Goal: Information Seeking & Learning: Learn about a topic

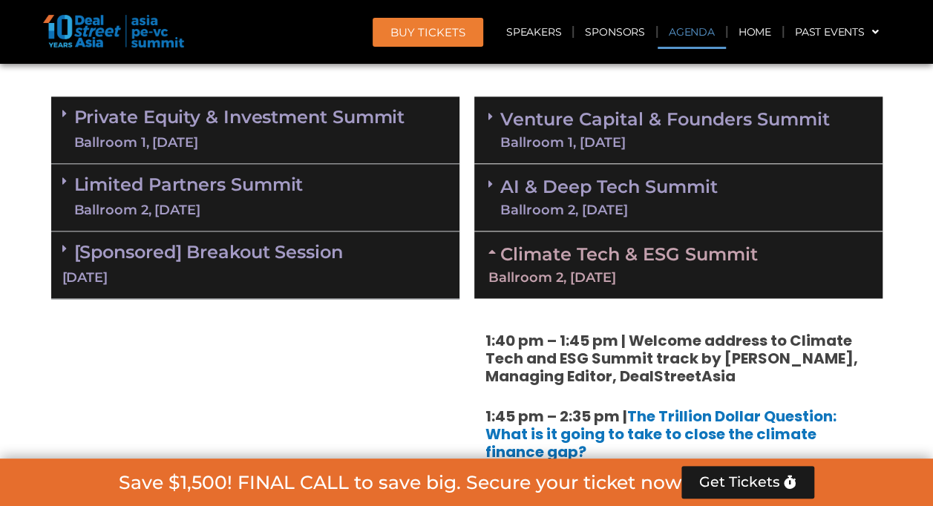
scroll to position [886, 0]
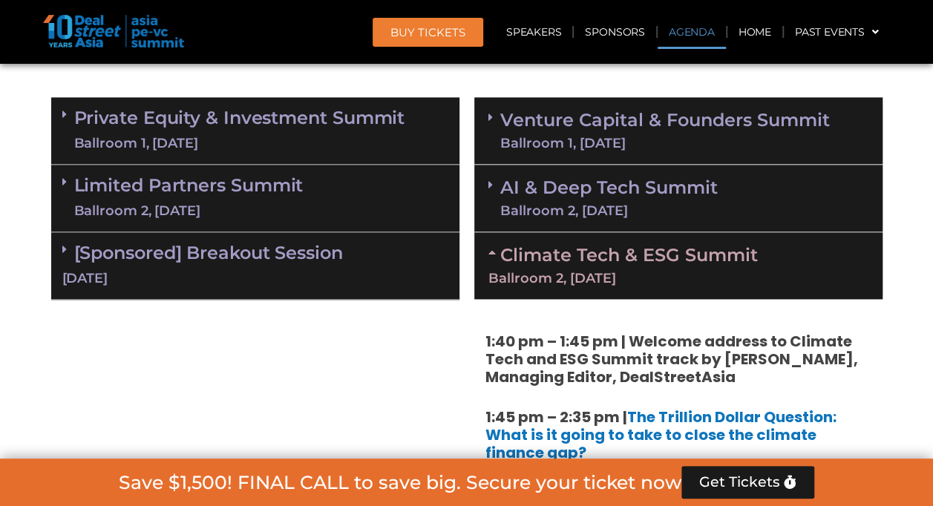
click at [618, 269] on div "Climate Tech & ESG Summit Ballroom 2, [DATE]" at bounding box center [678, 265] width 408 height 67
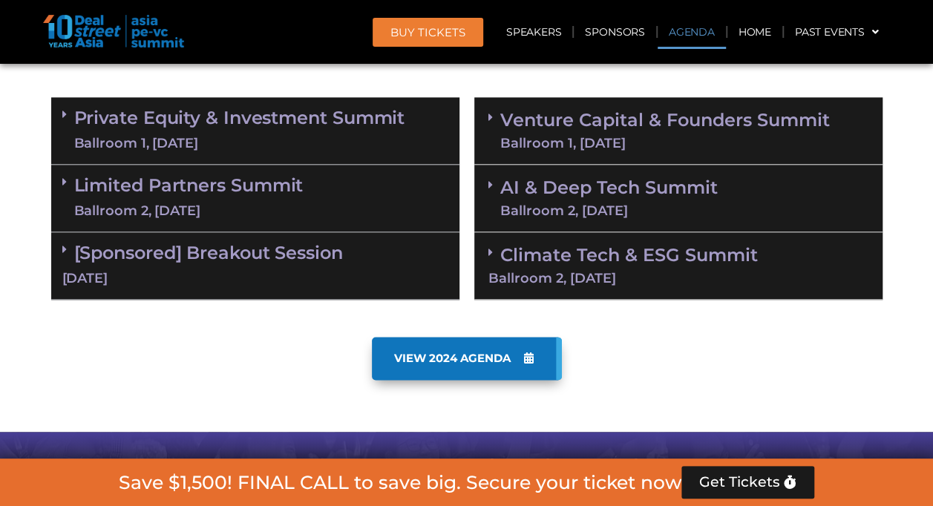
click at [232, 128] on link "Private Equity & Investment Summit Ballroom 1, [DATE]" at bounding box center [239, 130] width 331 height 45
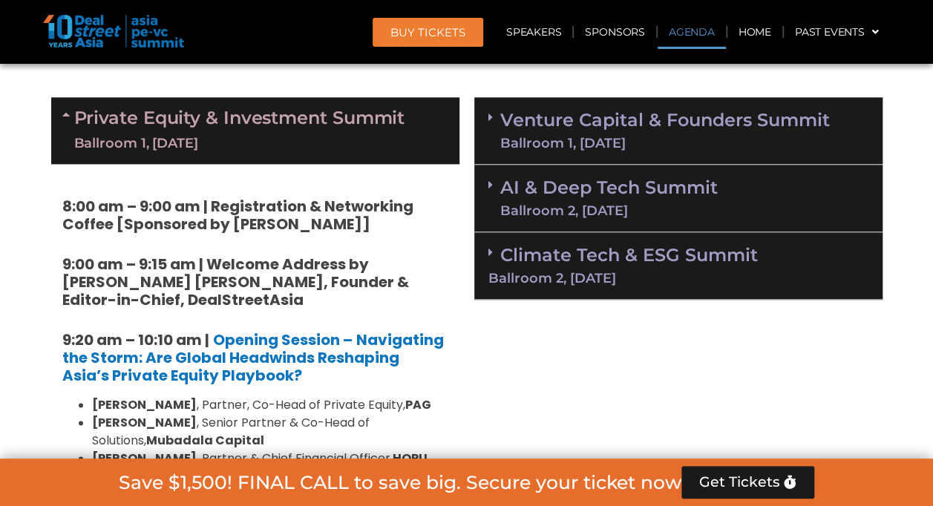
click at [232, 129] on link "Private Equity & Investment Summit Ballroom 1, [DATE]" at bounding box center [239, 130] width 331 height 45
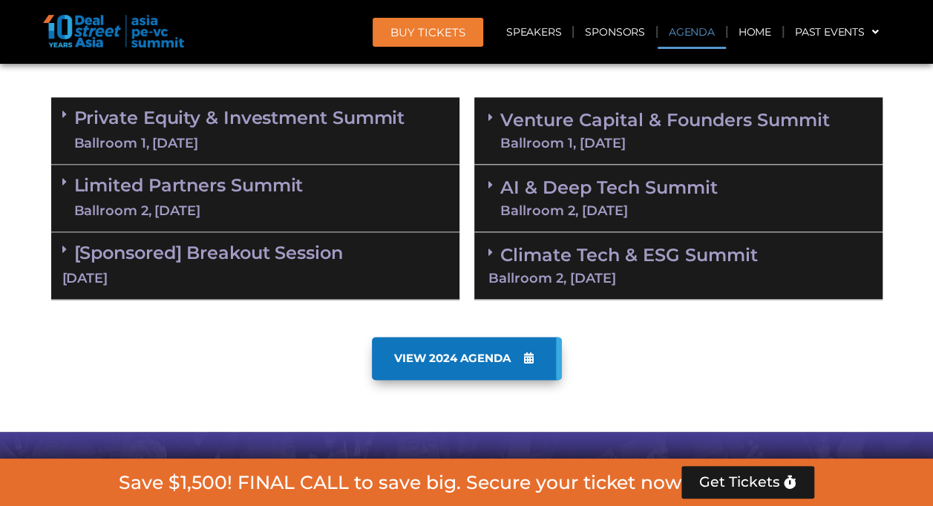
click at [247, 178] on link "Limited Partners [GEOGRAPHIC_DATA] 2, [DATE]" at bounding box center [188, 198] width 229 height 45
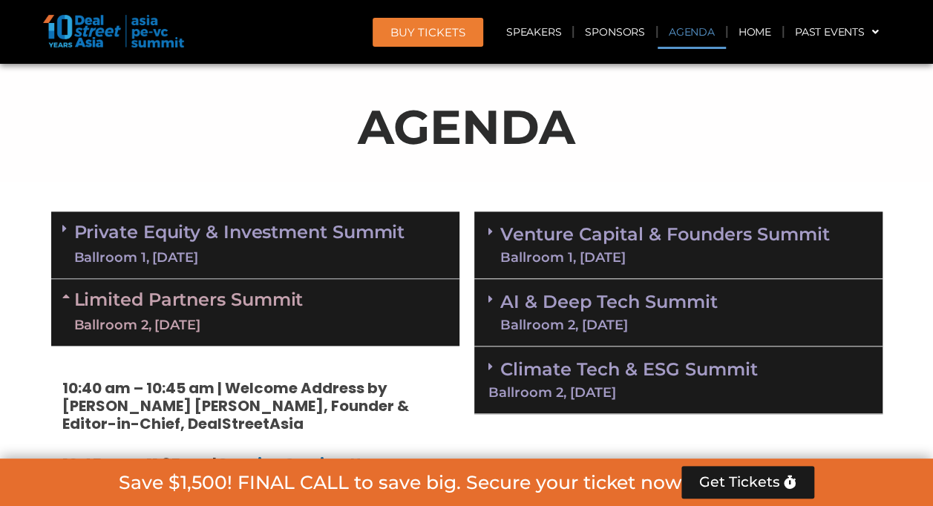
scroll to position [771, 0]
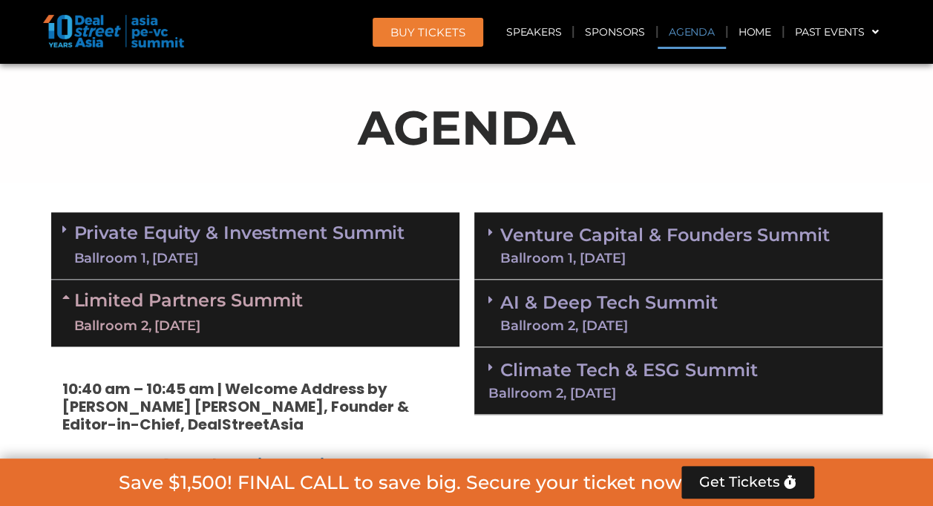
click at [249, 303] on link "Limited Partners [GEOGRAPHIC_DATA] 2, [DATE]" at bounding box center [188, 313] width 229 height 45
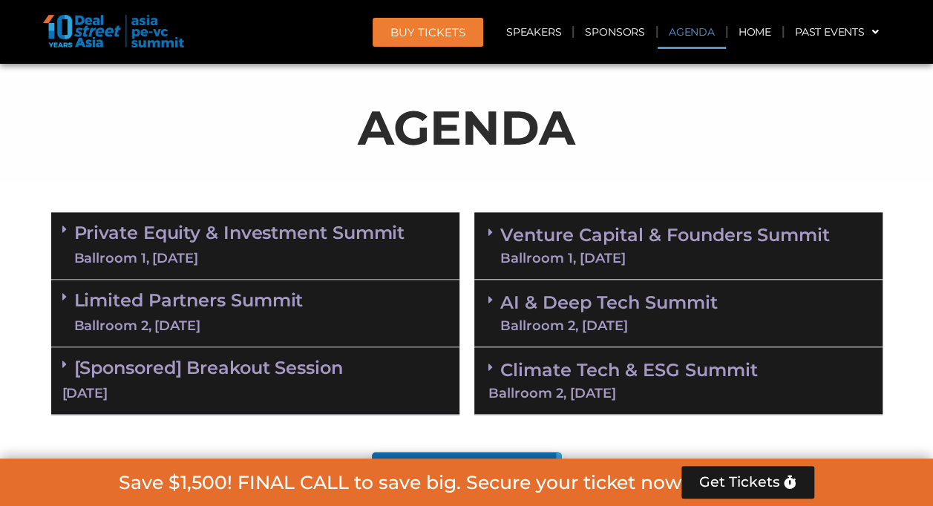
click at [254, 233] on link "Private Equity & Investment Summit Ballroom 1, [DATE]" at bounding box center [239, 245] width 331 height 45
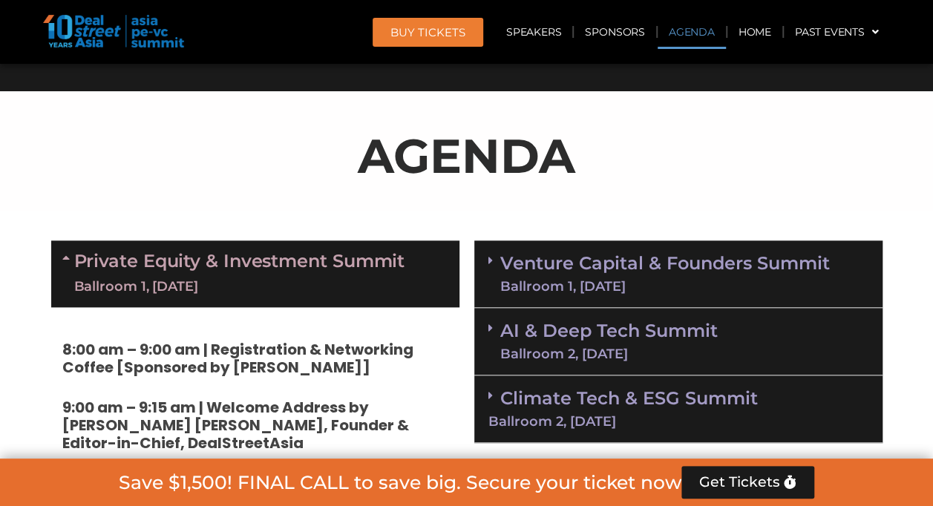
scroll to position [742, 0]
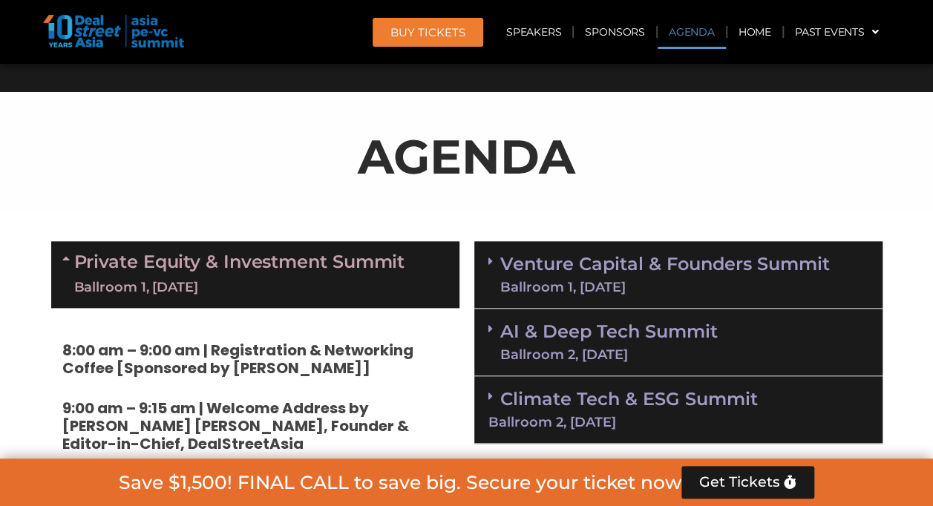
click at [292, 264] on link "Private Equity & Investment Summit Ballroom 1, [DATE]" at bounding box center [239, 274] width 331 height 45
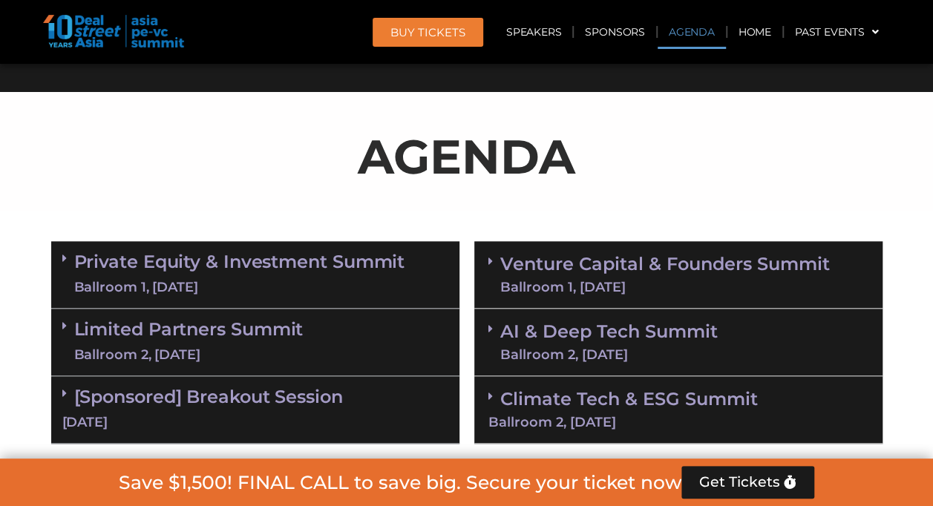
click at [276, 340] on link "Limited Partners [GEOGRAPHIC_DATA] 2, [DATE]" at bounding box center [188, 342] width 229 height 45
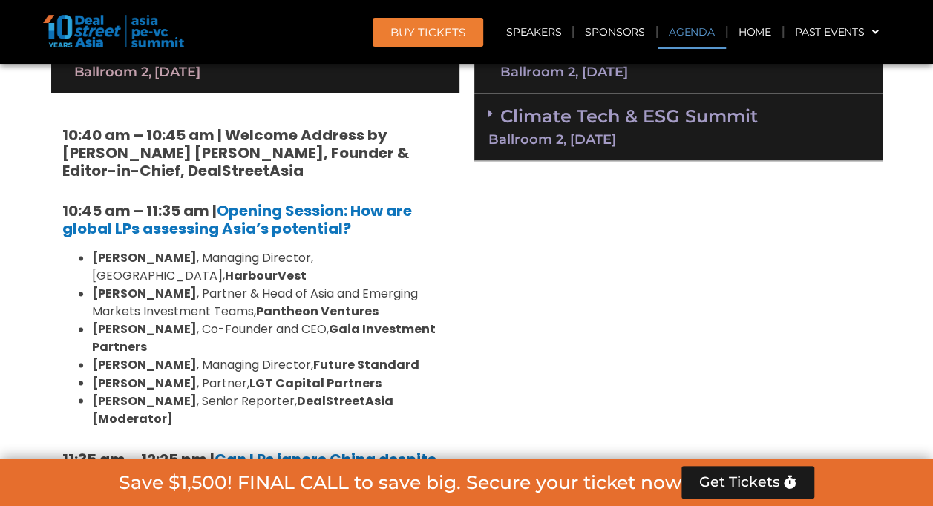
scroll to position [839, 0]
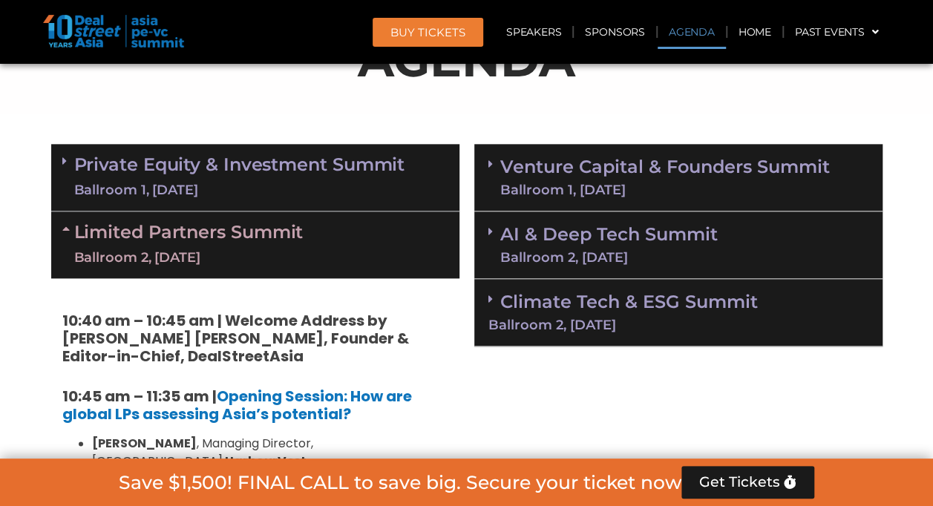
click at [293, 246] on link "Limited Partners [GEOGRAPHIC_DATA] 2, [DATE]" at bounding box center [188, 245] width 229 height 45
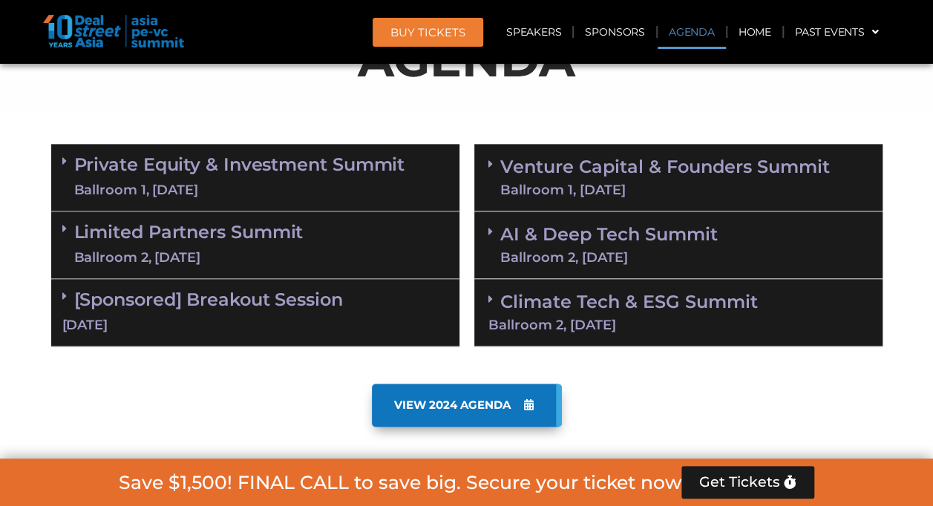
click at [303, 310] on div "[Sponsored] Breakout Session [DATE]" at bounding box center [255, 313] width 408 height 68
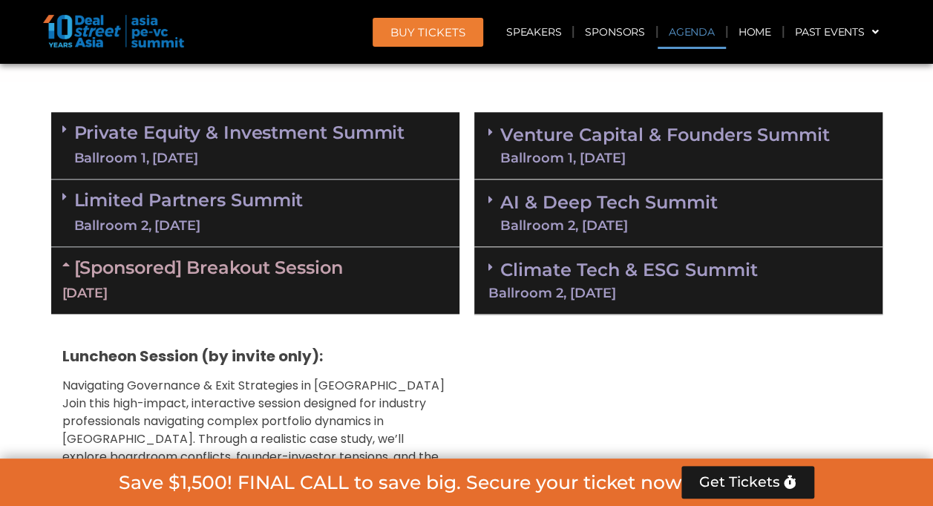
scroll to position [868, 0]
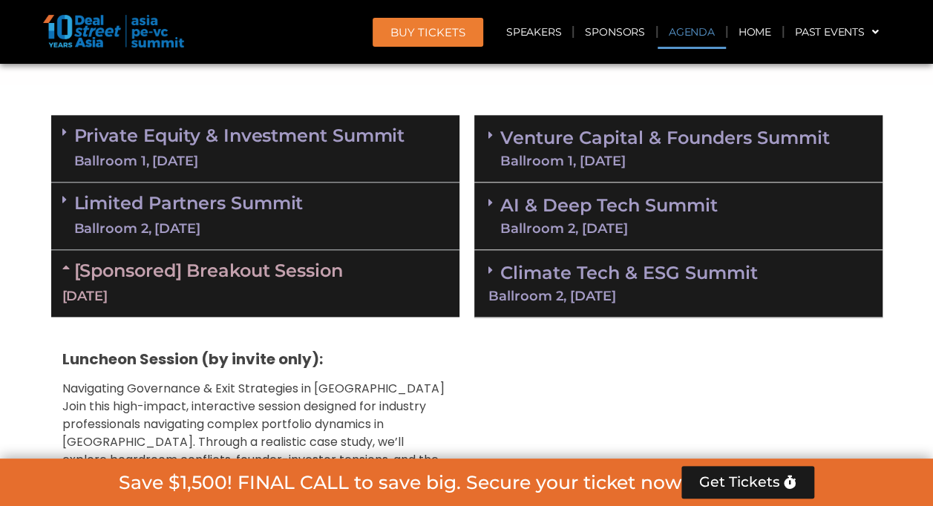
click at [306, 271] on link "[Sponsored] Breakout Session [DATE]" at bounding box center [255, 283] width 386 height 46
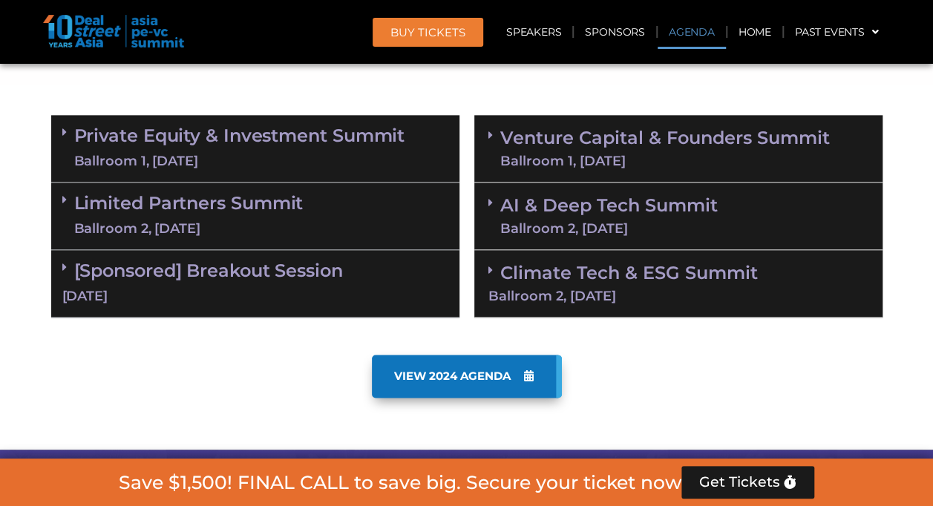
click at [363, 206] on div "Limited Partners [GEOGRAPHIC_DATA] 2, [DATE]" at bounding box center [255, 217] width 408 height 68
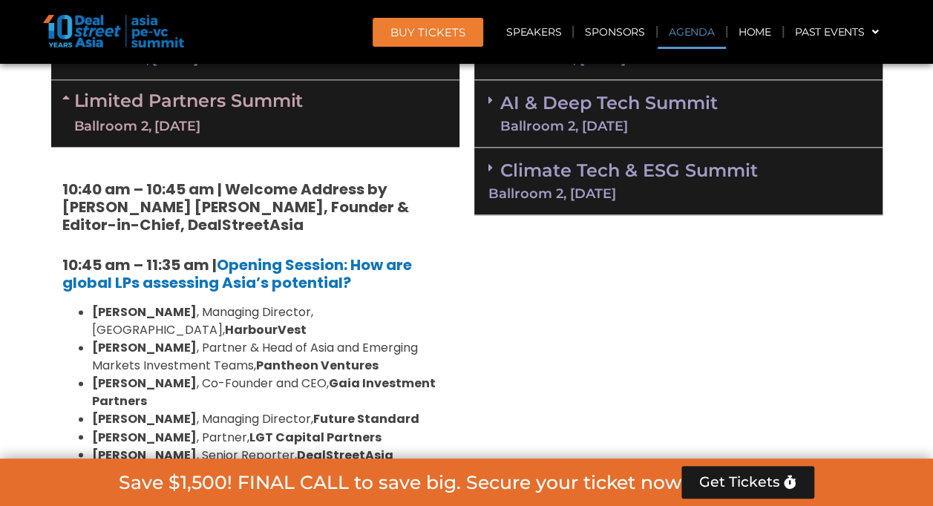
scroll to position [844, 0]
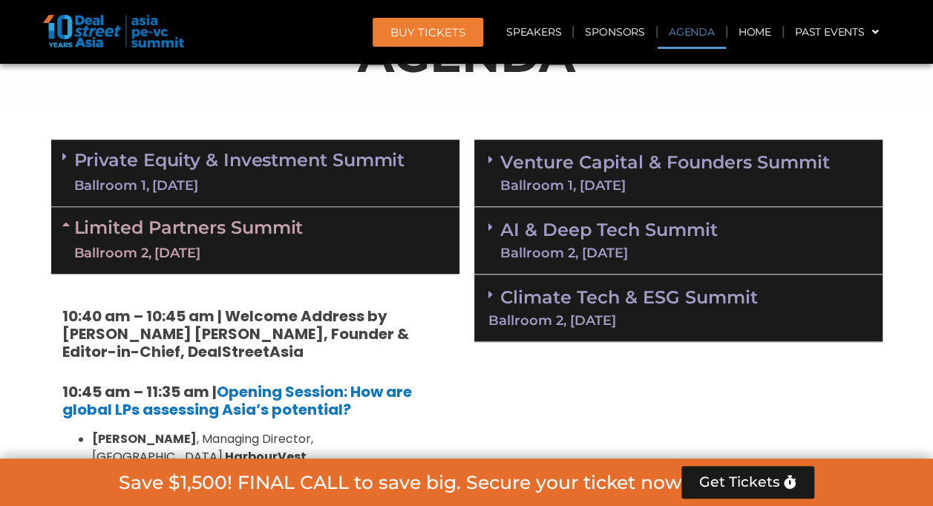
click at [361, 230] on div "Limited Partners [GEOGRAPHIC_DATA] 2, [DATE]" at bounding box center [255, 240] width 408 height 67
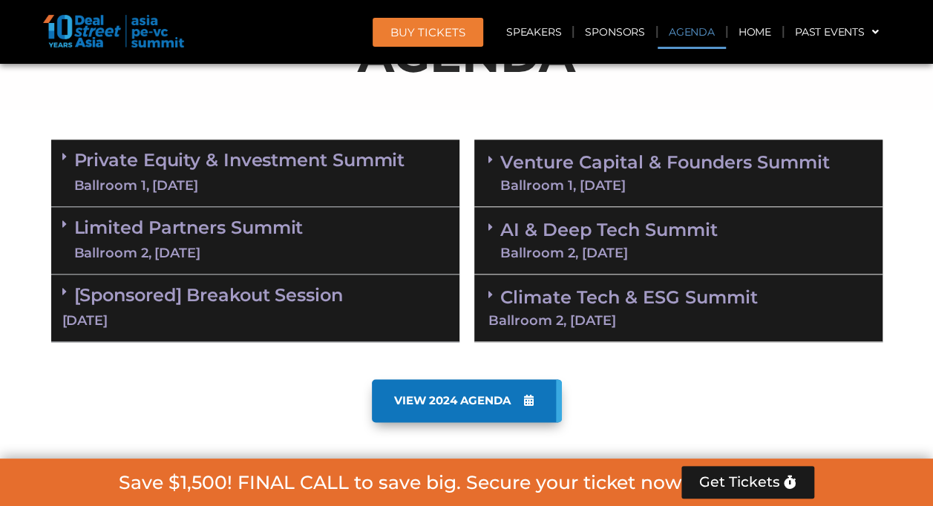
click at [371, 168] on link "Private Equity & Investment Summit Ballroom 1, [DATE]" at bounding box center [239, 173] width 331 height 45
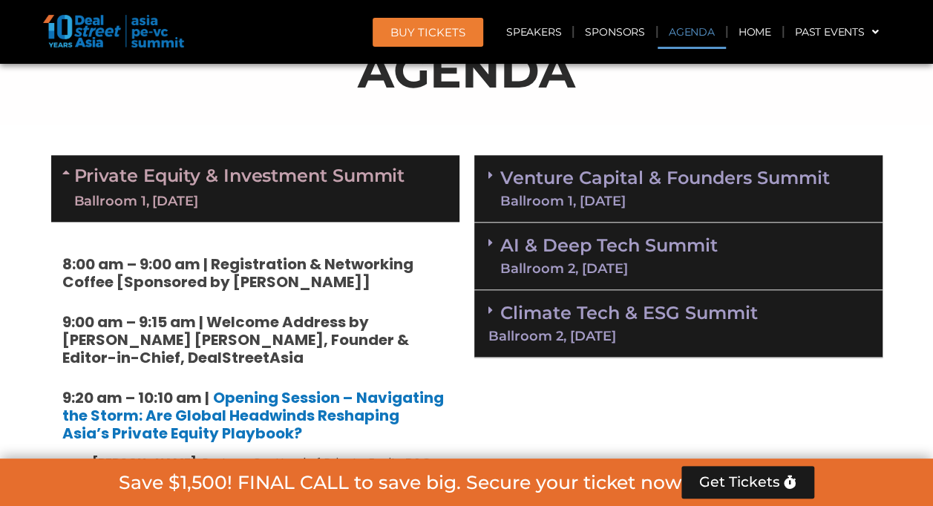
scroll to position [793, 0]
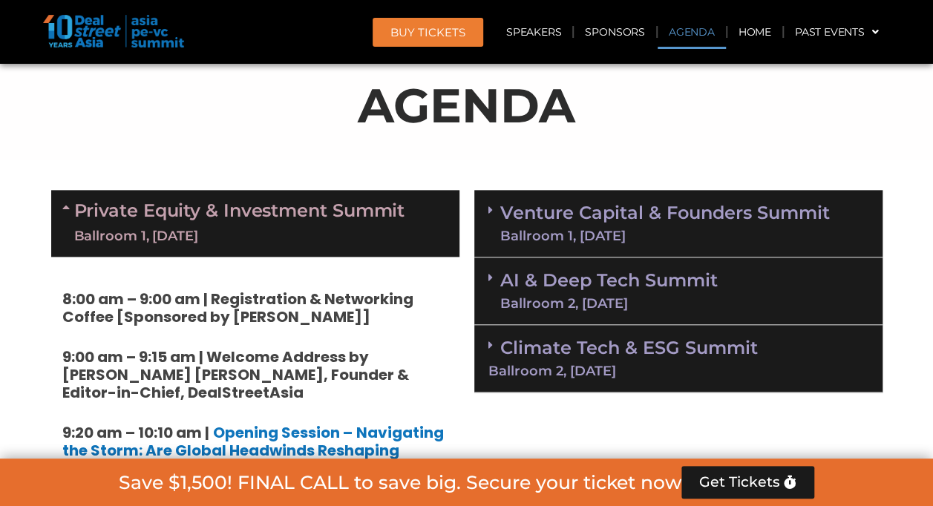
click at [349, 240] on div "Ballroom 1, [DATE]" at bounding box center [239, 236] width 331 height 19
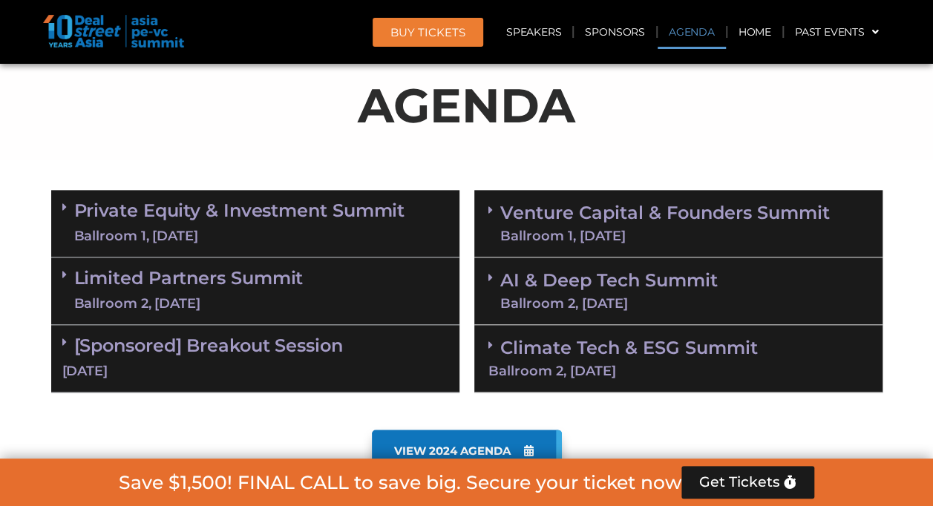
click at [422, 217] on div "Private Equity & Investment Summit Ballroom 1, [DATE]" at bounding box center [255, 224] width 408 height 68
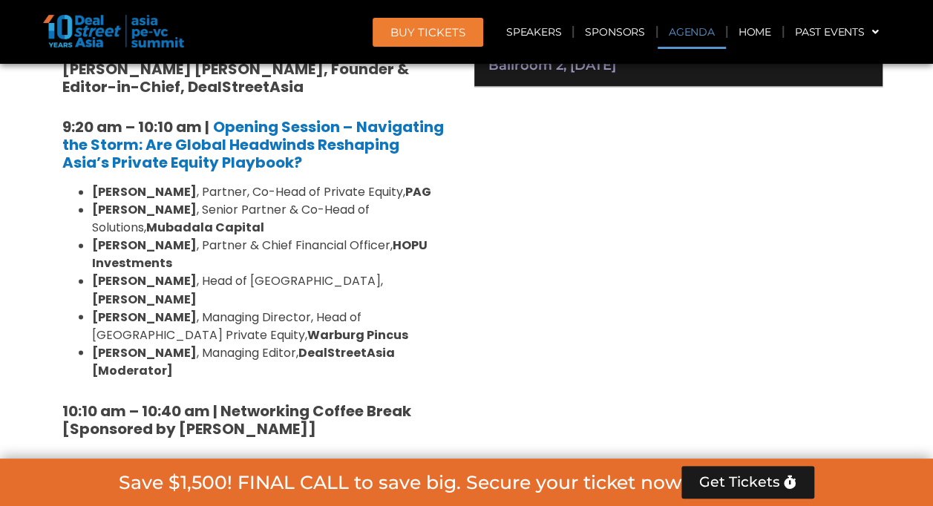
scroll to position [799, 0]
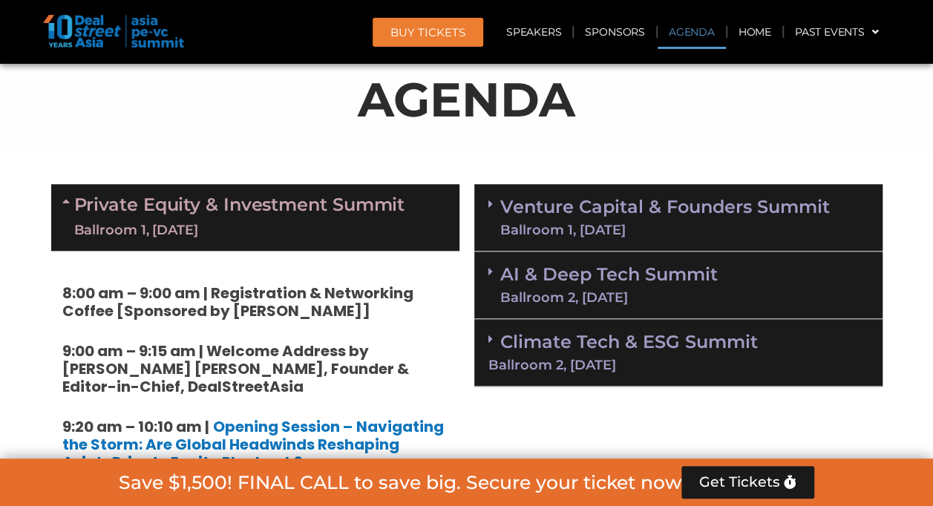
click at [387, 226] on div "Ballroom 1, [DATE]" at bounding box center [239, 230] width 331 height 19
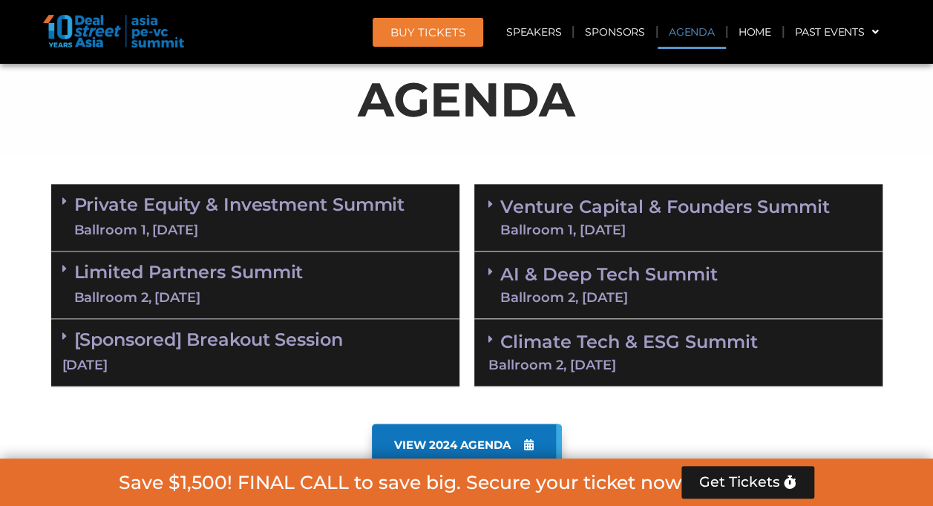
click at [566, 199] on link "Venture Capital & Founders​ Summit Ballroom 1, [DATE]" at bounding box center [665, 217] width 330 height 39
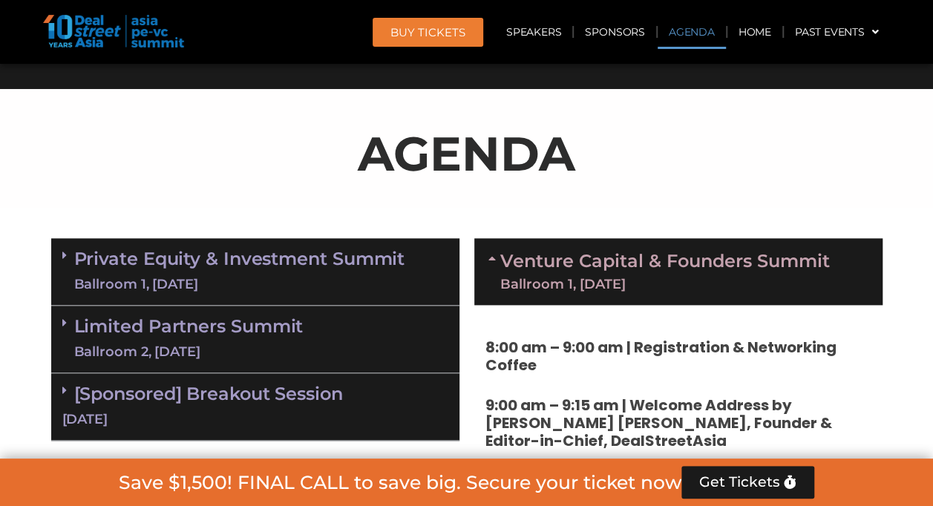
scroll to position [746, 0]
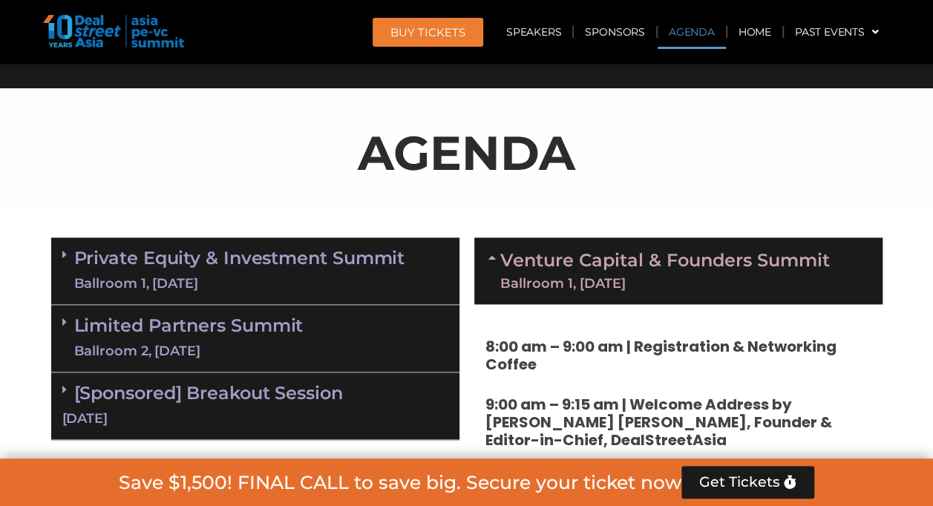
click at [577, 264] on link "Venture Capital & Founders​ Summit Ballroom 1, [DATE]" at bounding box center [665, 271] width 330 height 39
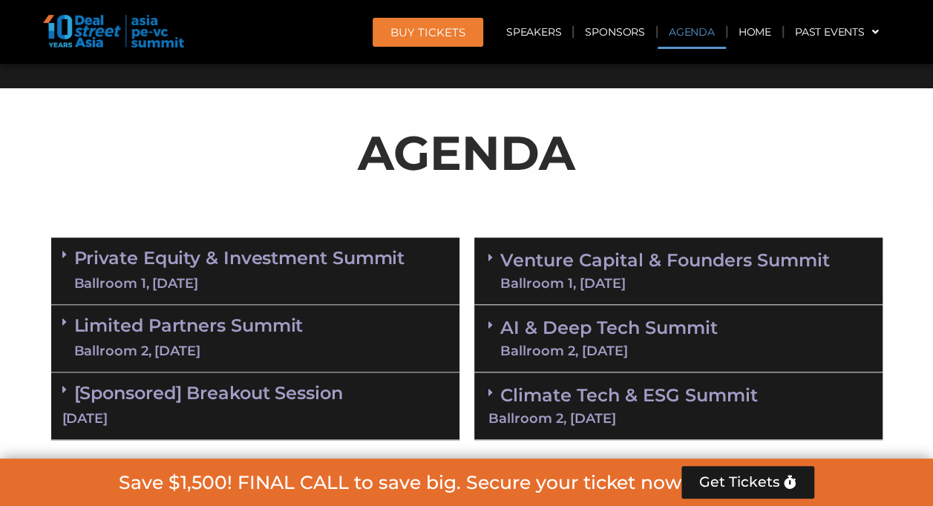
click at [600, 335] on link "AI & Deep Tech Summit Ballroom 2, [DATE]" at bounding box center [608, 338] width 217 height 39
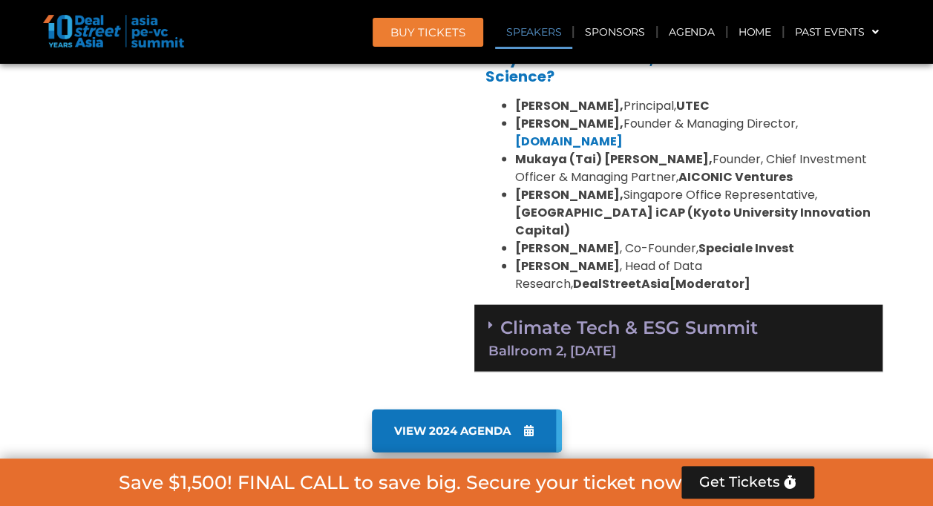
scroll to position [1513, 0]
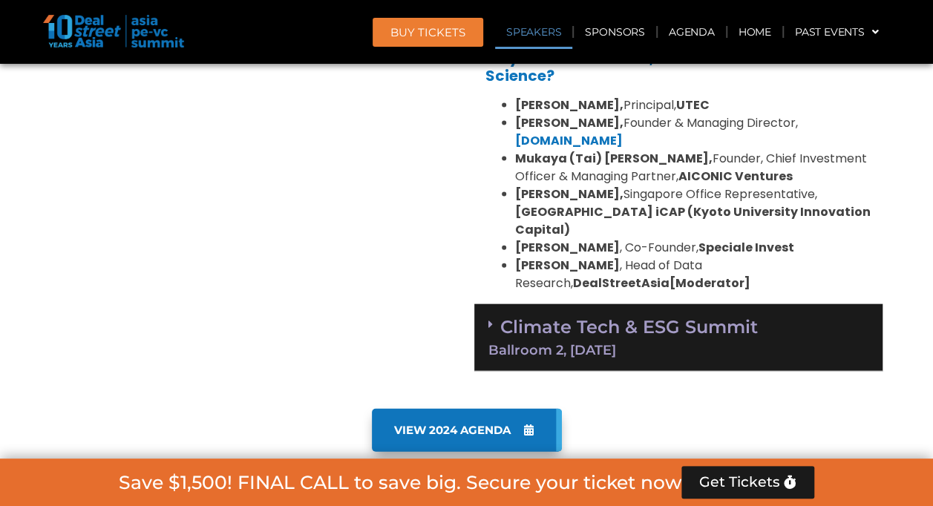
click at [600, 344] on div "Ballroom 2, [DATE]" at bounding box center [678, 350] width 380 height 13
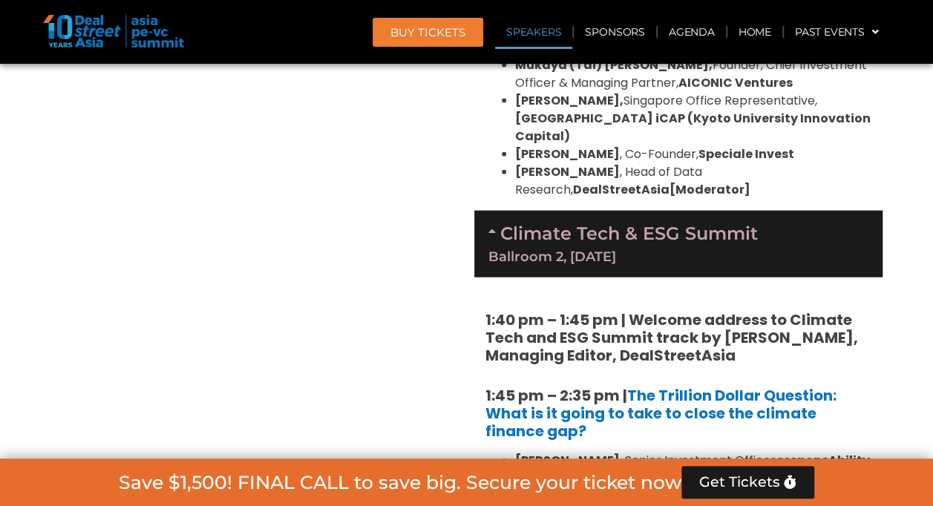
scroll to position [1604, 0]
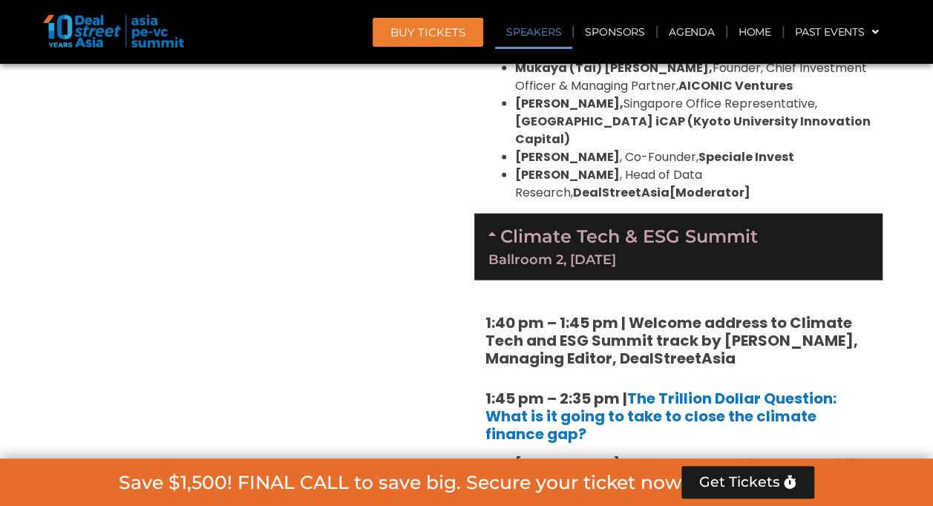
click at [614, 253] on div "Ballroom 2, [DATE]" at bounding box center [678, 259] width 380 height 13
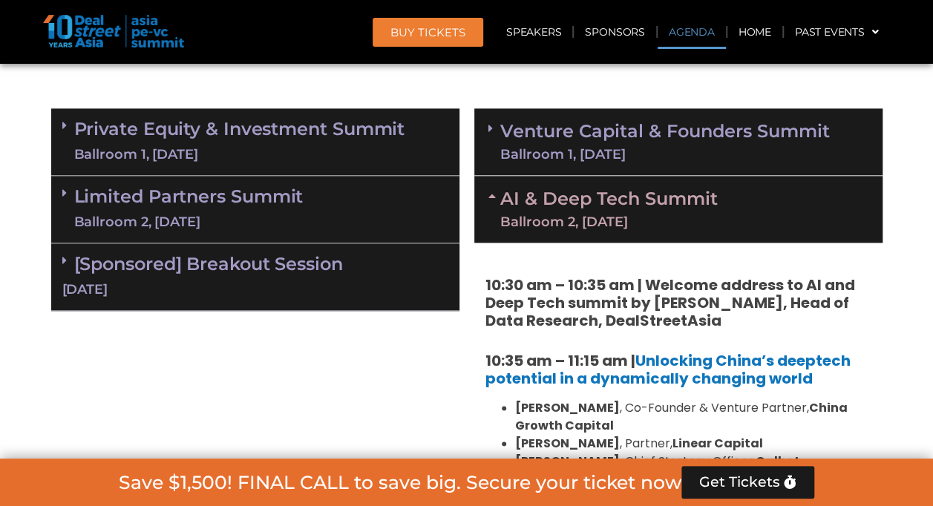
scroll to position [874, 0]
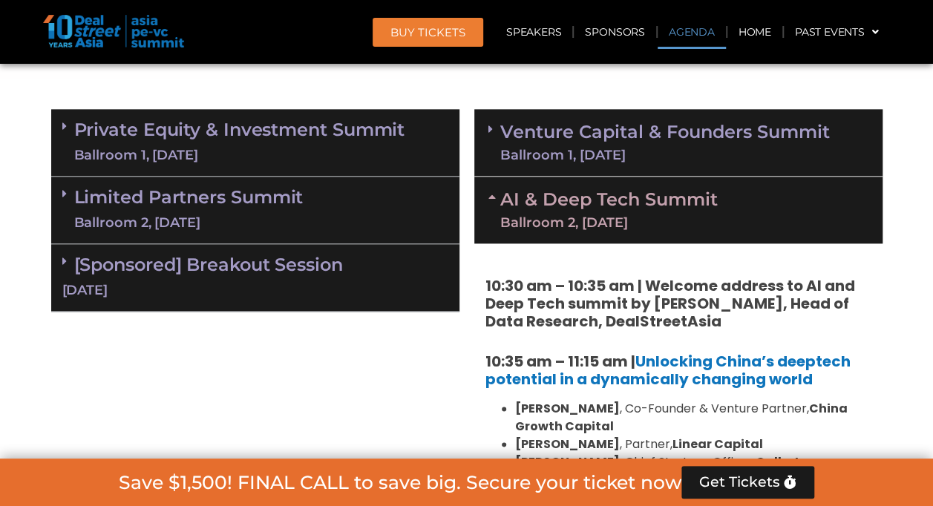
click at [614, 236] on div "AI & Deep Tech Summit Ballroom 2, [DATE]" at bounding box center [678, 210] width 408 height 67
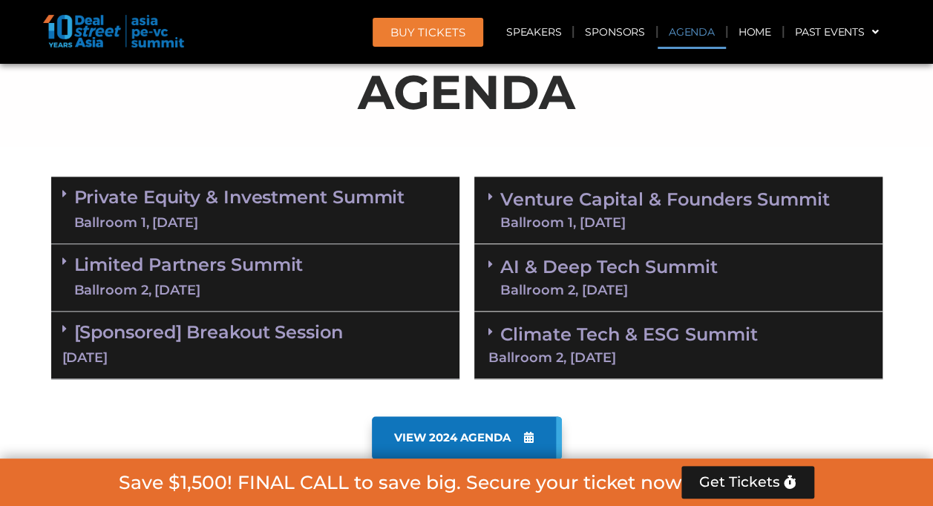
scroll to position [808, 0]
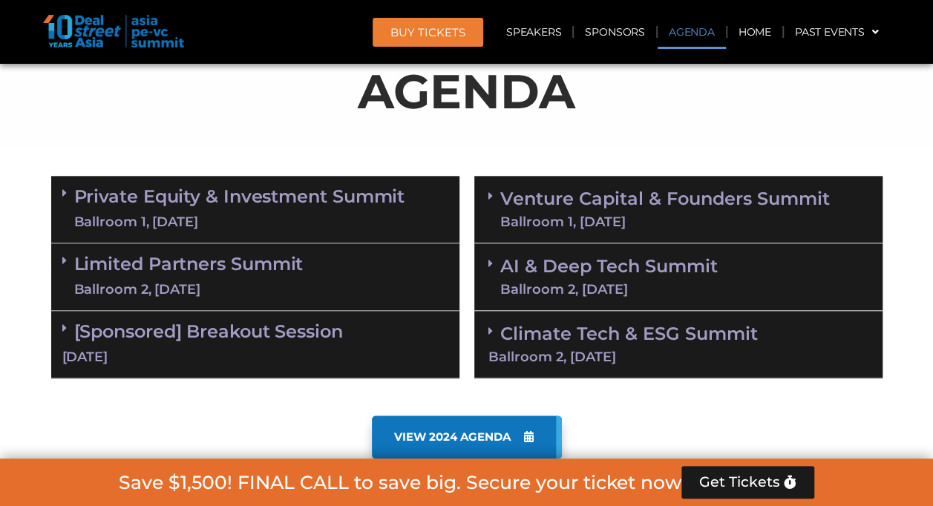
click at [245, 211] on link "Private Equity & Investment Summit Ballroom 1, [DATE]" at bounding box center [239, 209] width 331 height 45
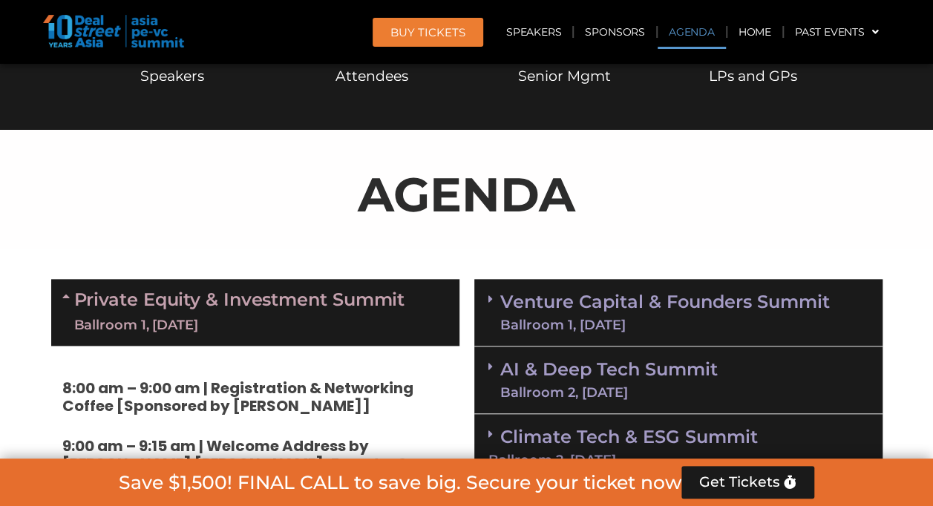
scroll to position [704, 0]
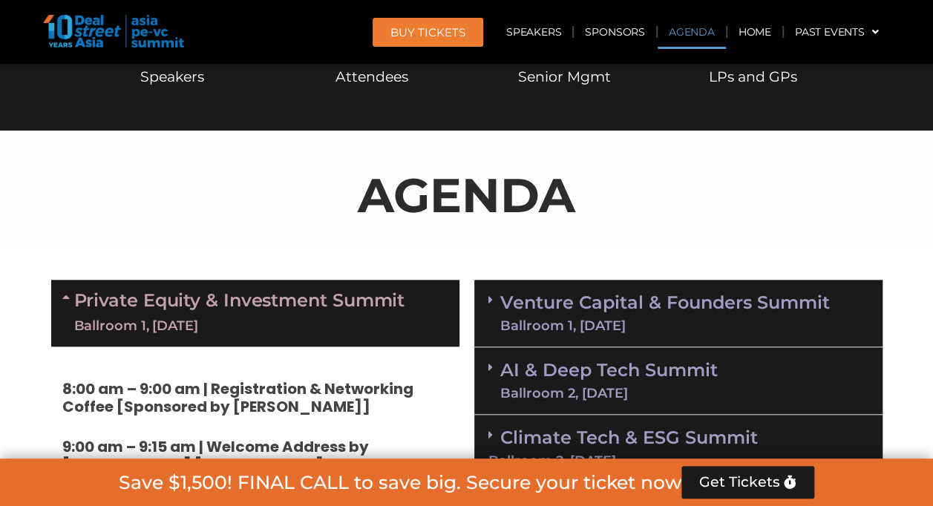
click at [336, 319] on div "Ballroom 1, [DATE]" at bounding box center [239, 326] width 331 height 19
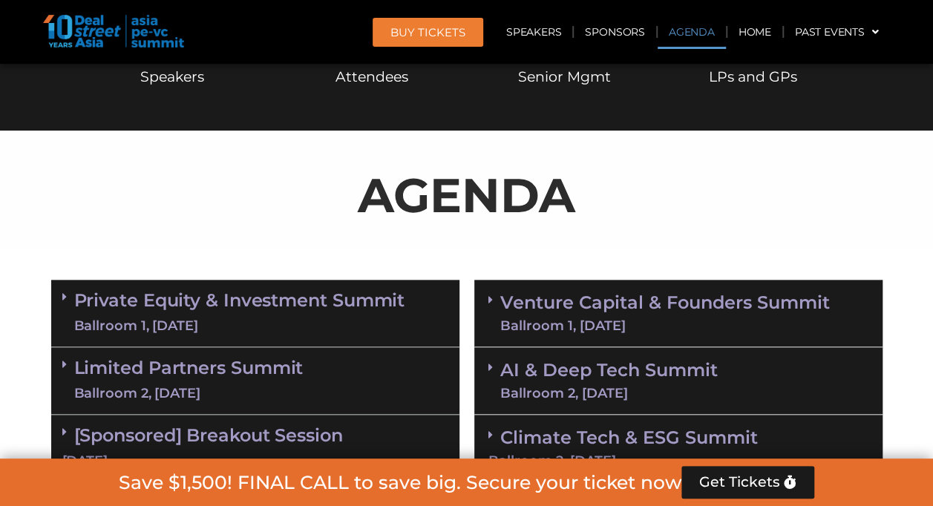
click at [563, 322] on div "Ballroom 1, [DATE]" at bounding box center [665, 325] width 330 height 13
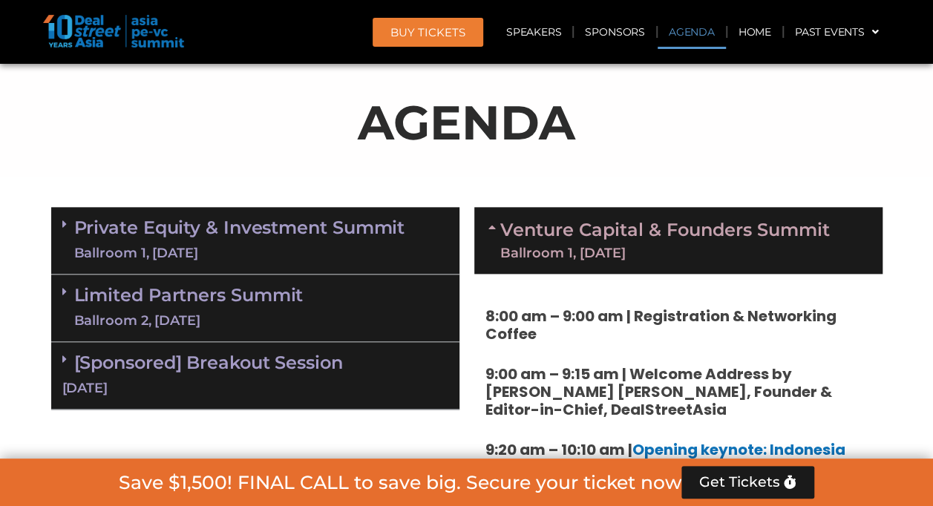
scroll to position [773, 0]
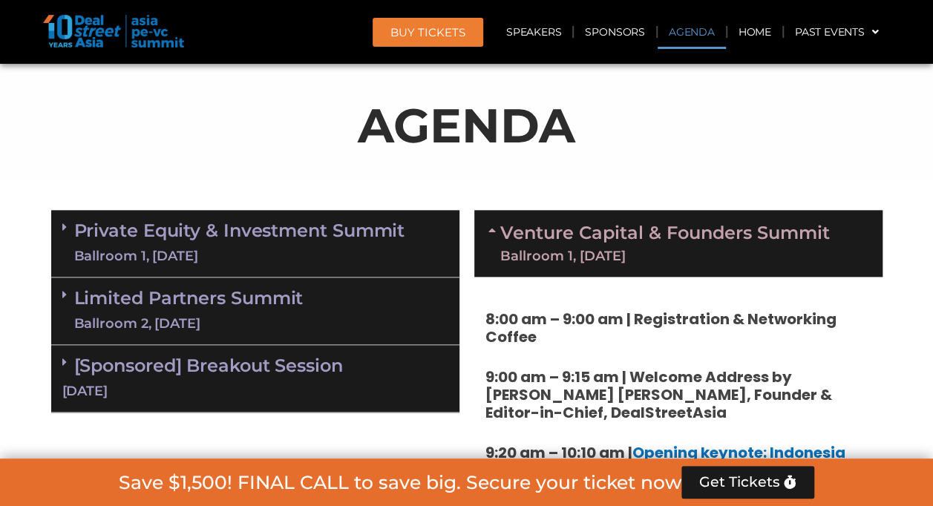
click at [558, 266] on div "Venture Capital & Founders​ Summit Ballroom 1, [DATE]" at bounding box center [678, 243] width 408 height 67
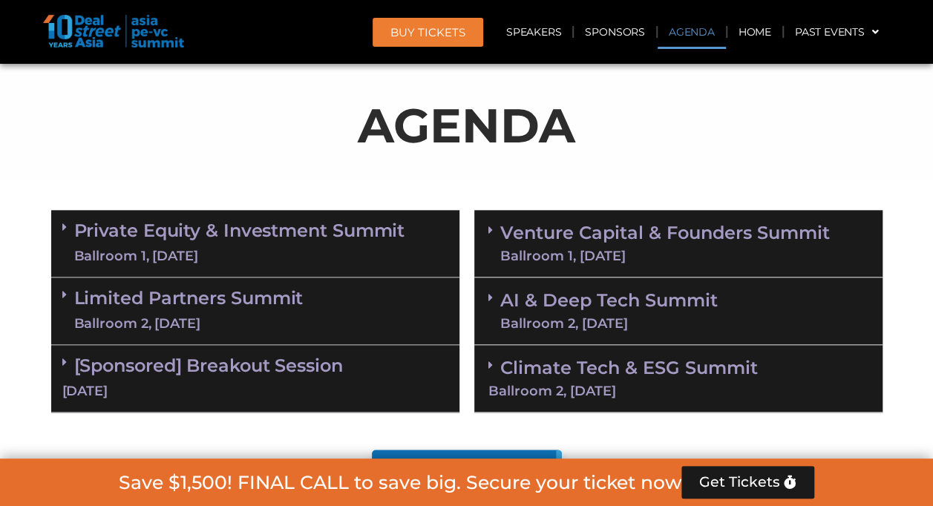
click at [285, 255] on div "Ballroom 1, [DATE]" at bounding box center [239, 256] width 331 height 19
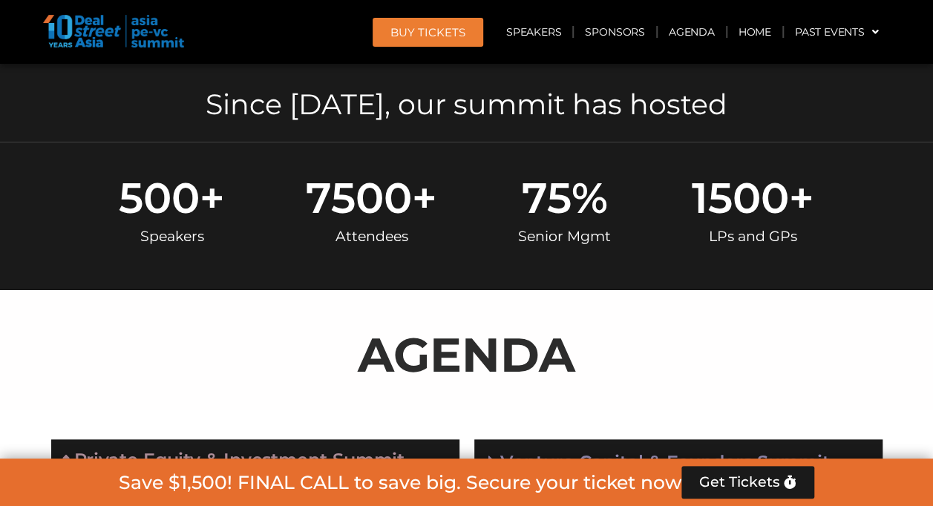
scroll to position [751, 0]
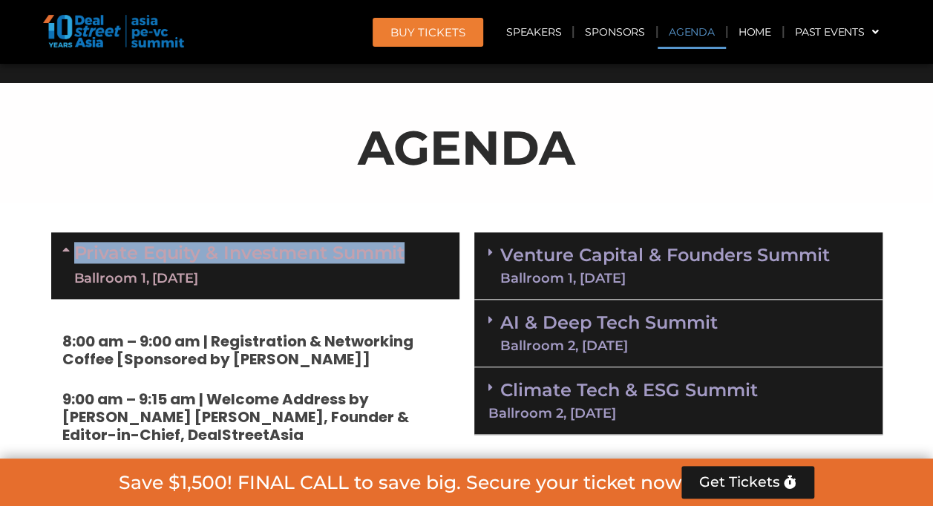
drag, startPoint x: 413, startPoint y: 246, endPoint x: 74, endPoint y: 261, distance: 338.8
click at [74, 261] on div "Private Equity & Investment Summit Ballroom 1, [DATE]" at bounding box center [255, 265] width 408 height 67
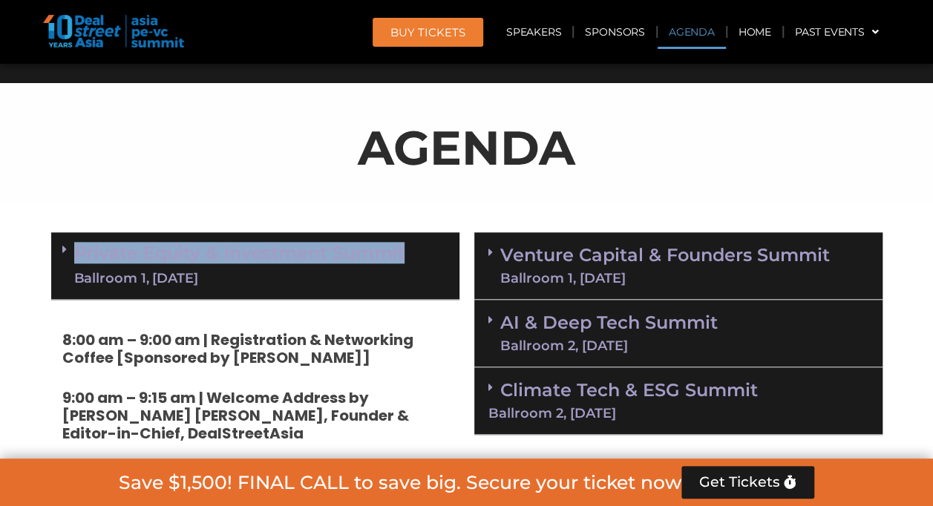
copy link "Private Equity & Investment Summit"
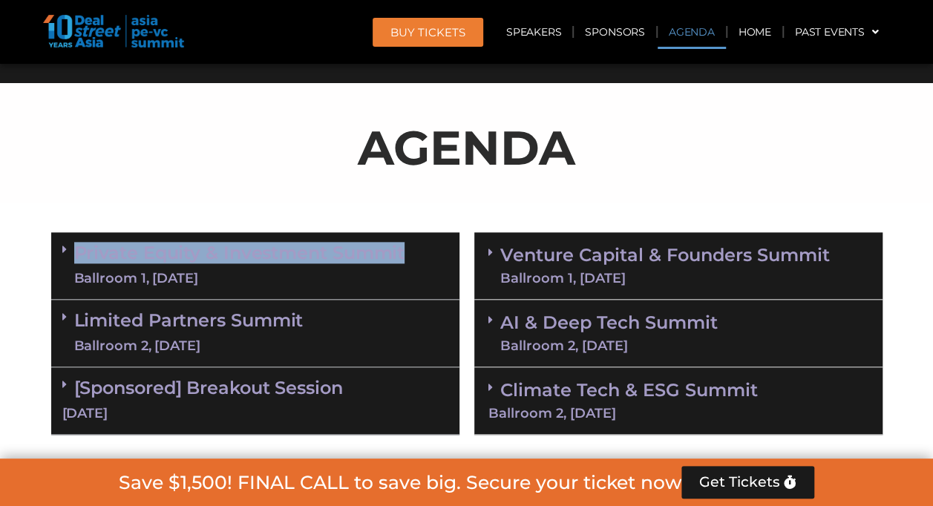
drag, startPoint x: 381, startPoint y: 278, endPoint x: 62, endPoint y: 249, distance: 320.5
click at [62, 249] on div "Private Equity & Investment Summit Ballroom 1, [DATE]" at bounding box center [255, 266] width 408 height 68
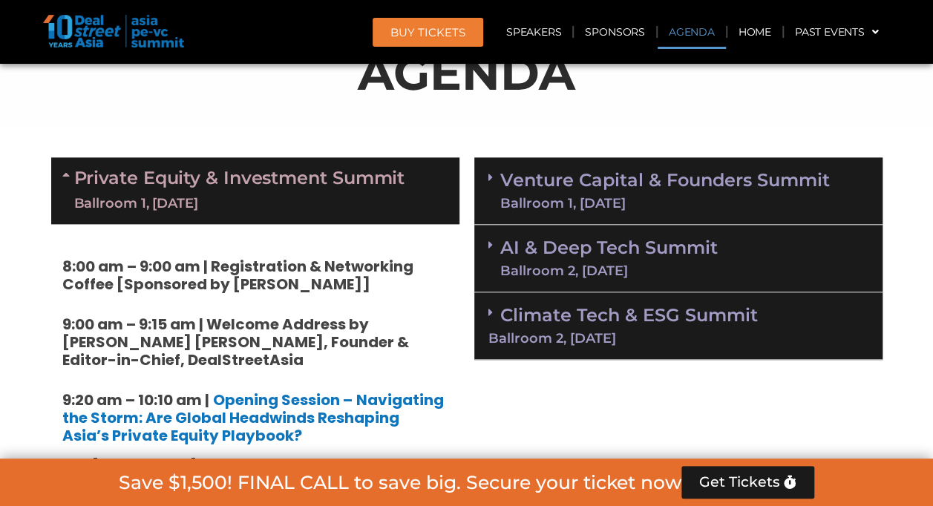
scroll to position [825, 0]
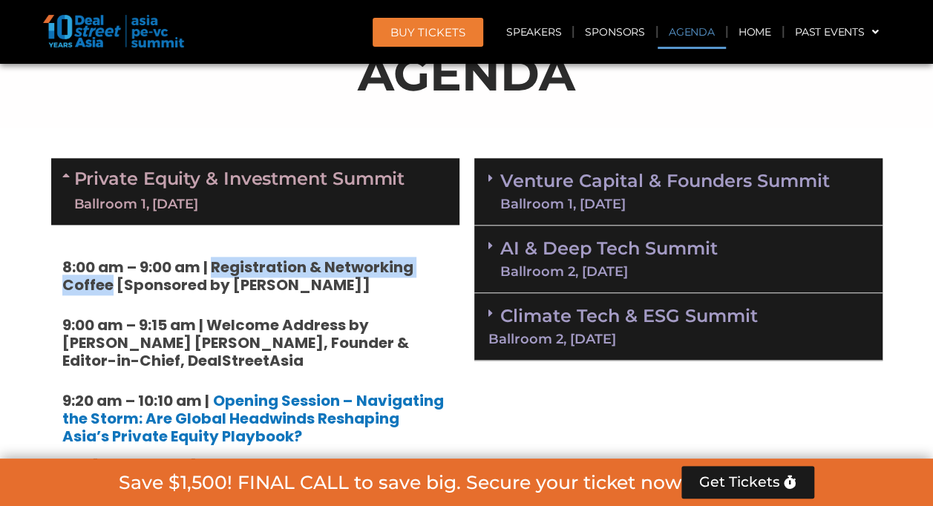
drag, startPoint x: 213, startPoint y: 268, endPoint x: 111, endPoint y: 289, distance: 104.7
click at [111, 289] on strong "8:00 am – 9:00 am | Registration & Networking Coffee [Sponsored by [PERSON_NAME…" at bounding box center [237, 276] width 351 height 39
copy strong "Registration & Networking Coffee"
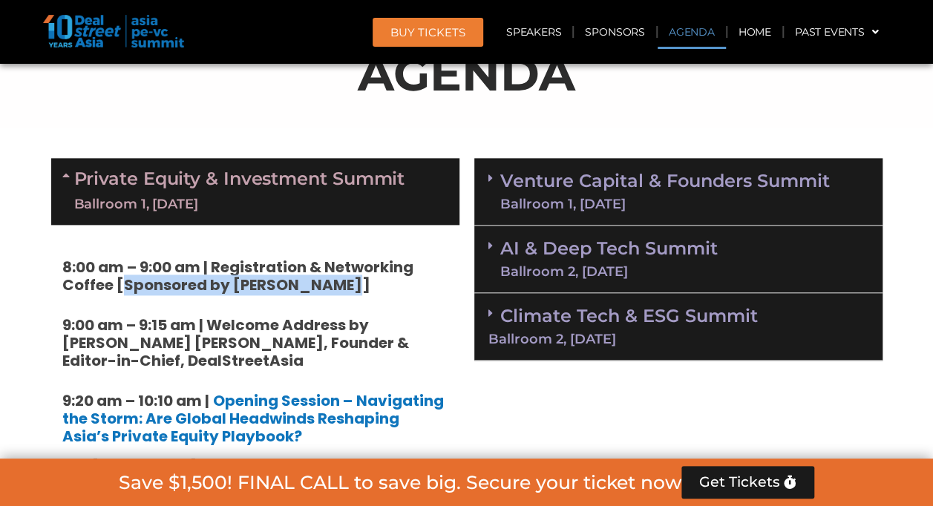
drag, startPoint x: 122, startPoint y: 285, endPoint x: 344, endPoint y: 289, distance: 222.7
click at [344, 289] on strong "8:00 am – 9:00 am | Registration & Networking Coffee [Sponsored by [PERSON_NAME…" at bounding box center [237, 276] width 351 height 39
copy strong "Sponsored by [PERSON_NAME]"
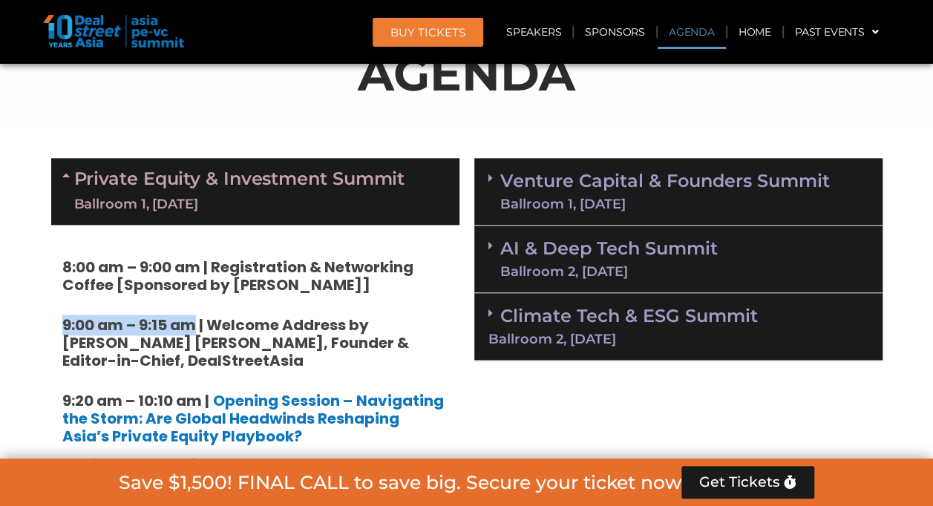
drag, startPoint x: 64, startPoint y: 322, endPoint x: 198, endPoint y: 315, distance: 134.5
click at [198, 315] on strong "9:00 am – 9:15 am | Welcome Address by [PERSON_NAME] [PERSON_NAME], Founder & E…" at bounding box center [235, 343] width 347 height 56
copy strong "9:00 am – 9:15 am"
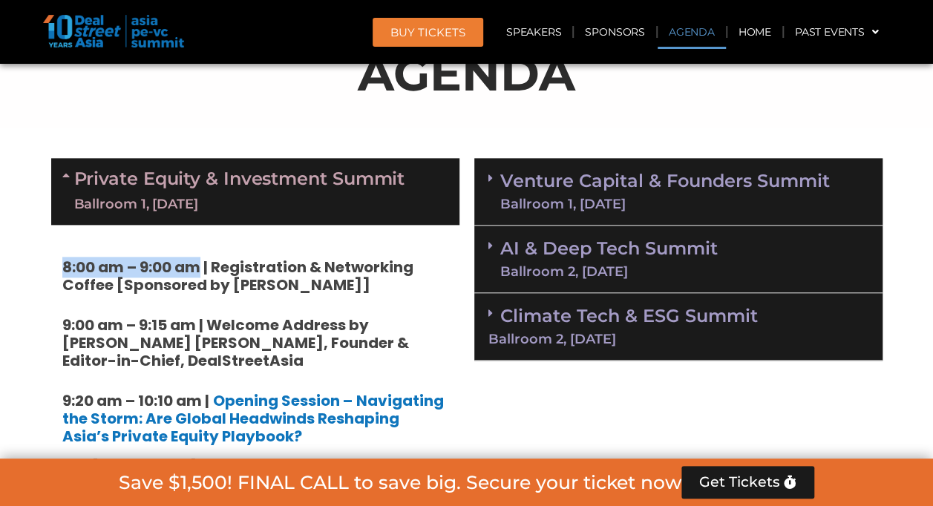
drag, startPoint x: 63, startPoint y: 264, endPoint x: 194, endPoint y: 269, distance: 131.4
click at [194, 269] on strong "8:00 am – 9:00 am | Registration & Networking Coffee [Sponsored by [PERSON_NAME…" at bounding box center [237, 276] width 351 height 39
copy strong "8:00 am – 9:00 am"
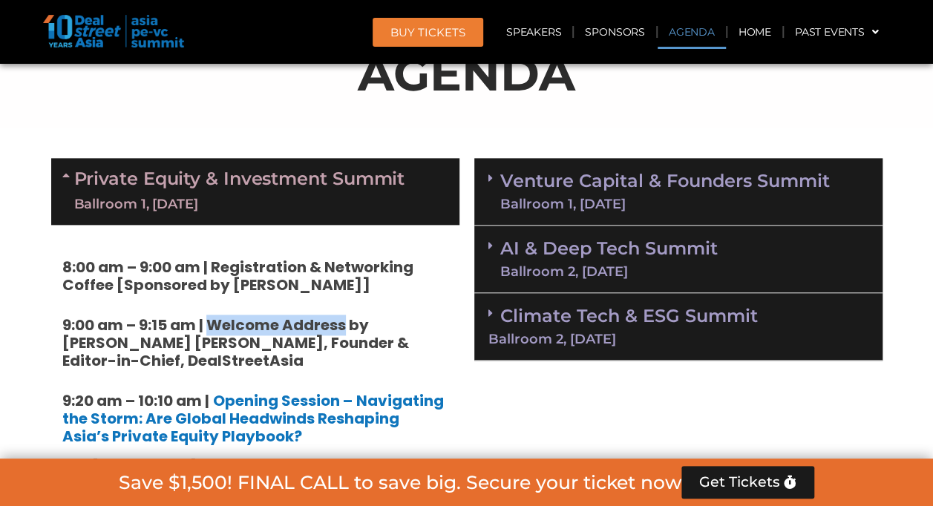
drag, startPoint x: 211, startPoint y: 322, endPoint x: 347, endPoint y: 318, distance: 135.9
click at [347, 318] on strong "9:00 am – 9:15 am | Welcome Address by [PERSON_NAME] [PERSON_NAME], Founder & E…" at bounding box center [235, 343] width 347 height 56
copy strong "Welcome Address"
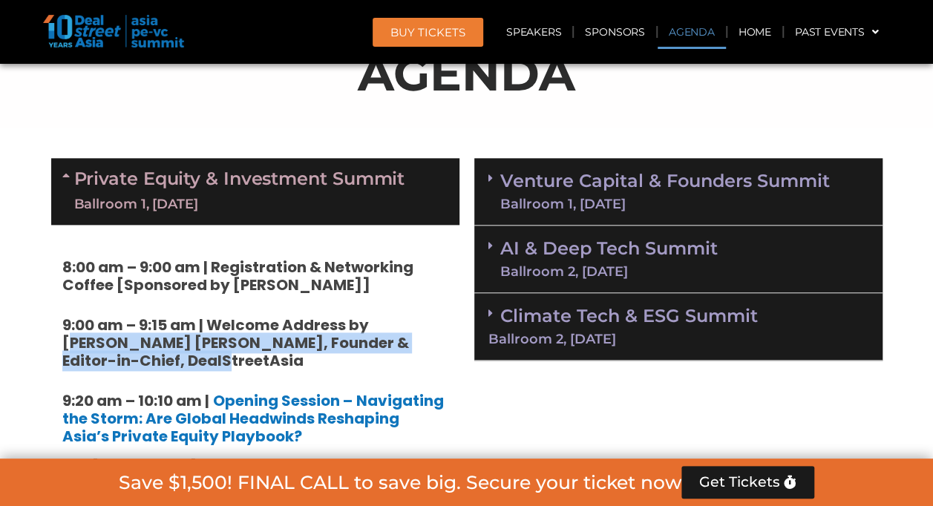
drag, startPoint x: 377, startPoint y: 322, endPoint x: 394, endPoint y: 353, distance: 34.9
click at [394, 353] on h5 "9:00 am – 9:15 am | Welcome Address by [PERSON_NAME] [PERSON_NAME], Founder & E…" at bounding box center [255, 342] width 386 height 53
copy strong "[PERSON_NAME], Founder & Editor-in-Chief, DealStreetAsia"
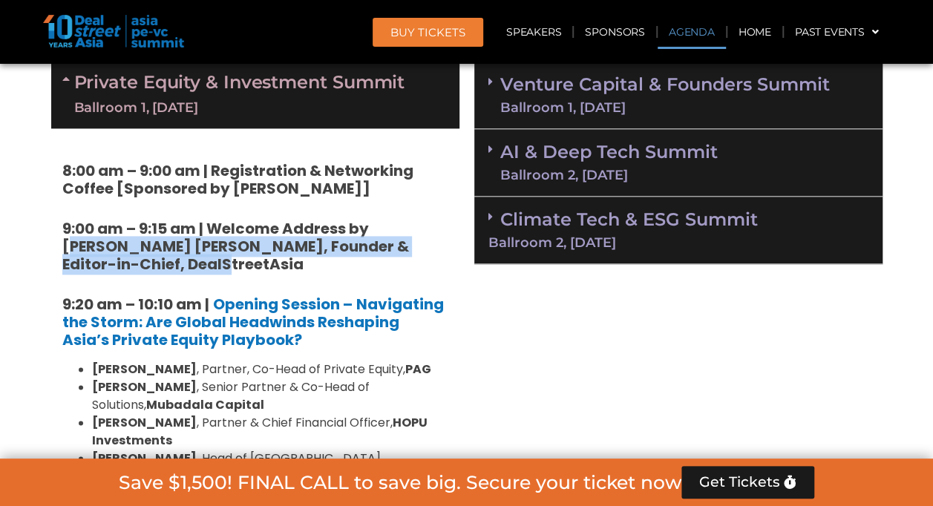
scroll to position [923, 0]
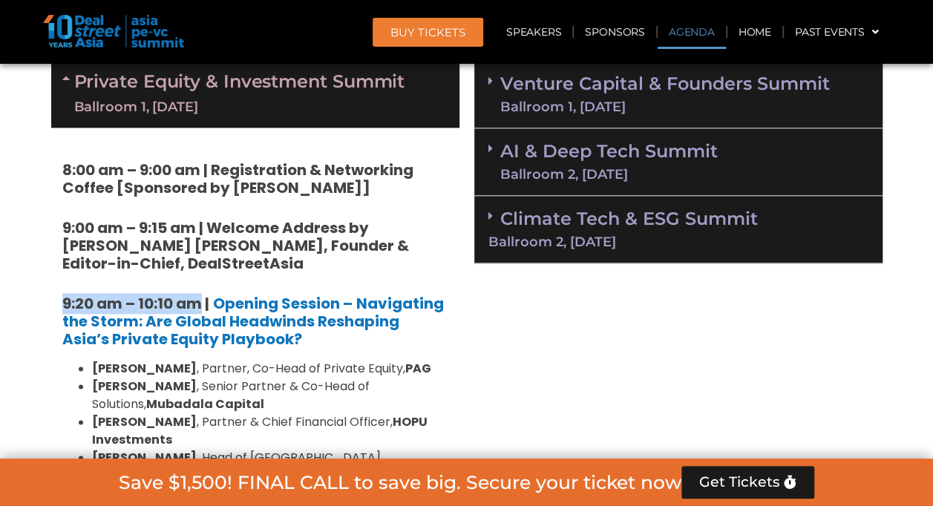
drag, startPoint x: 202, startPoint y: 298, endPoint x: 61, endPoint y: 297, distance: 141.0
copy strong "9:20 am – 10:10 am"
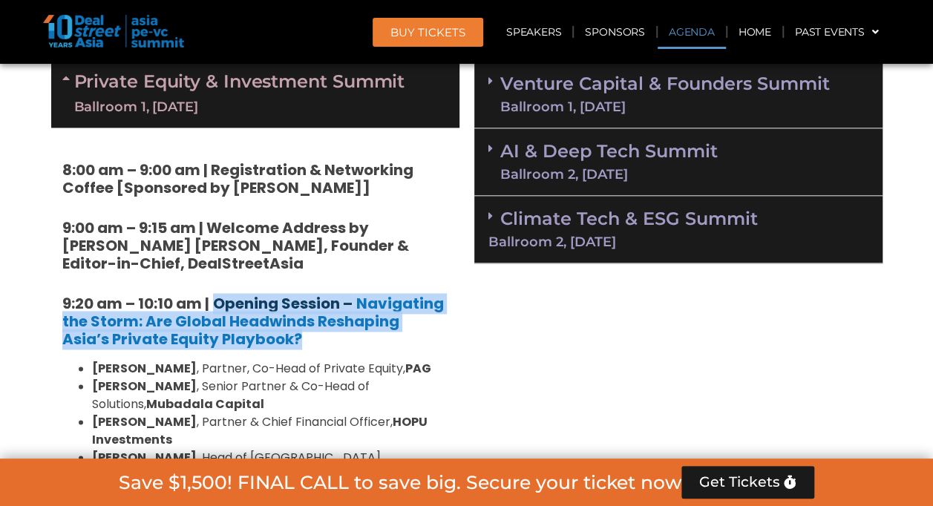
drag, startPoint x: 295, startPoint y: 338, endPoint x: 215, endPoint y: 301, distance: 88.0
click at [215, 301] on h5 "9:20 am – 10:10 am | Opening Session – Navigating the Storm: Are Global Headwin…" at bounding box center [255, 321] width 386 height 53
copy h5 "Opening Session – Navigating the Storm: Are Global Headwinds Reshaping Asia’s P…"
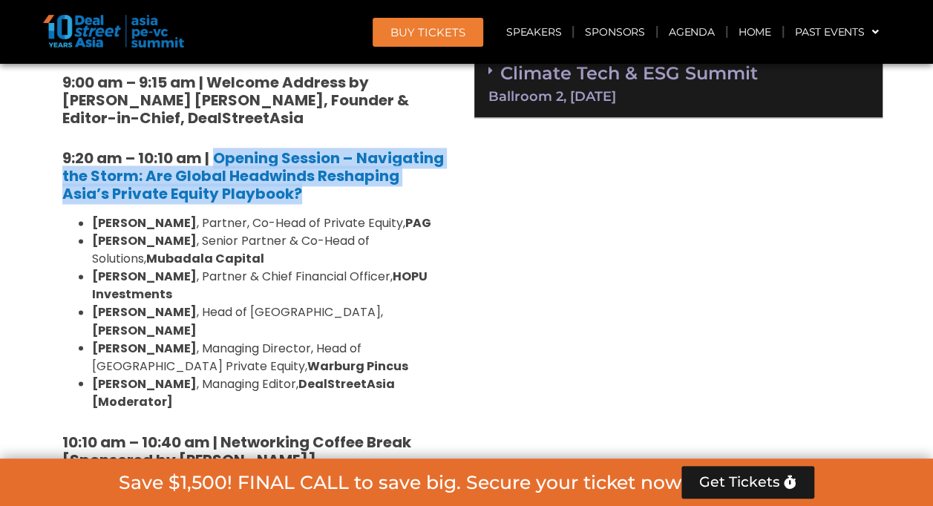
scroll to position [1069, 0]
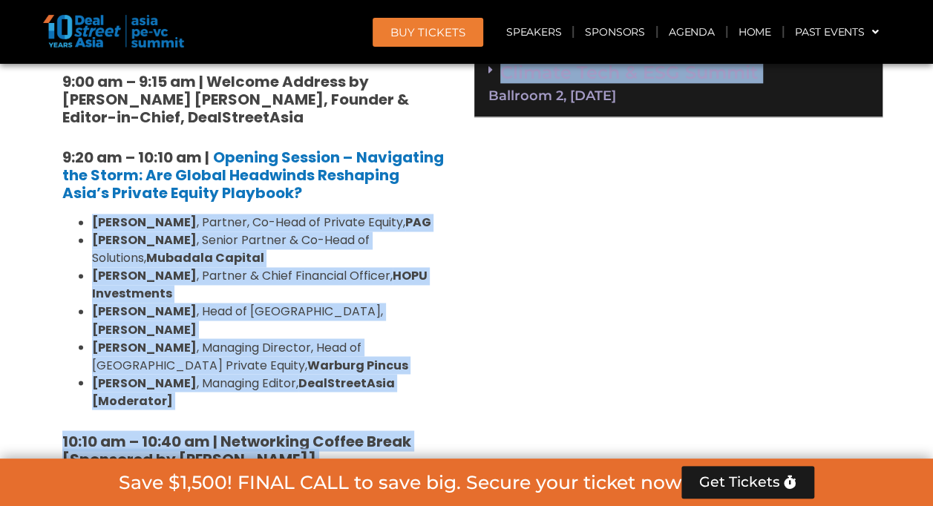
drag, startPoint x: 466, startPoint y: 368, endPoint x: 91, endPoint y: 218, distance: 404.4
copy div "Loremi Dolorsitam , Consect, Ad-Elit se Doeiusm Tempor, INC Utlabo Etdolorem , …"
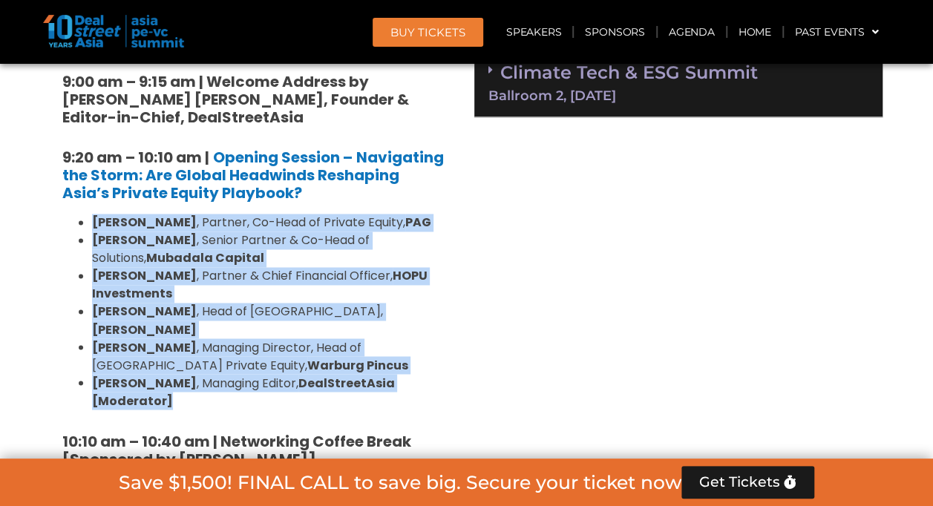
drag, startPoint x: 446, startPoint y: 365, endPoint x: 89, endPoint y: 220, distance: 385.5
click at [89, 220] on ul "[PERSON_NAME] , Partner, Co-Head of Private Equity, PAG [PERSON_NAME] , Senior …" at bounding box center [255, 312] width 386 height 196
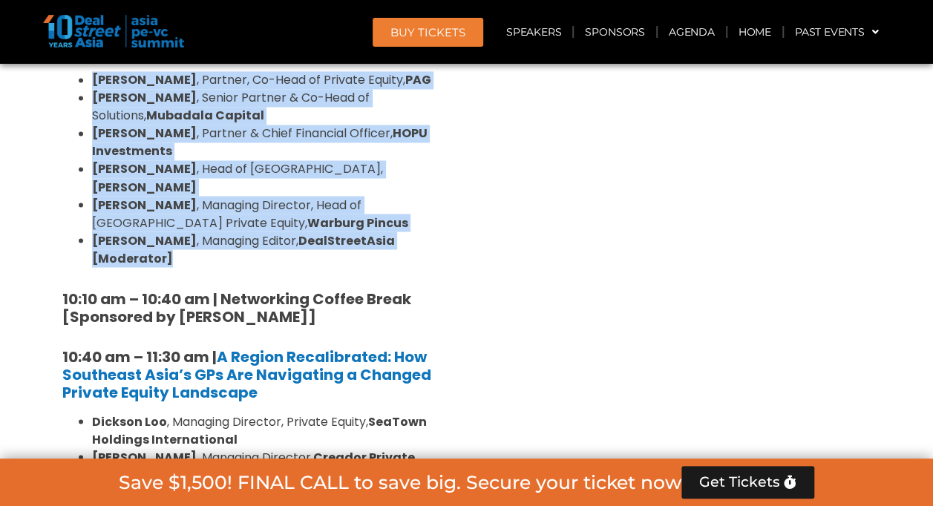
scroll to position [1213, 0]
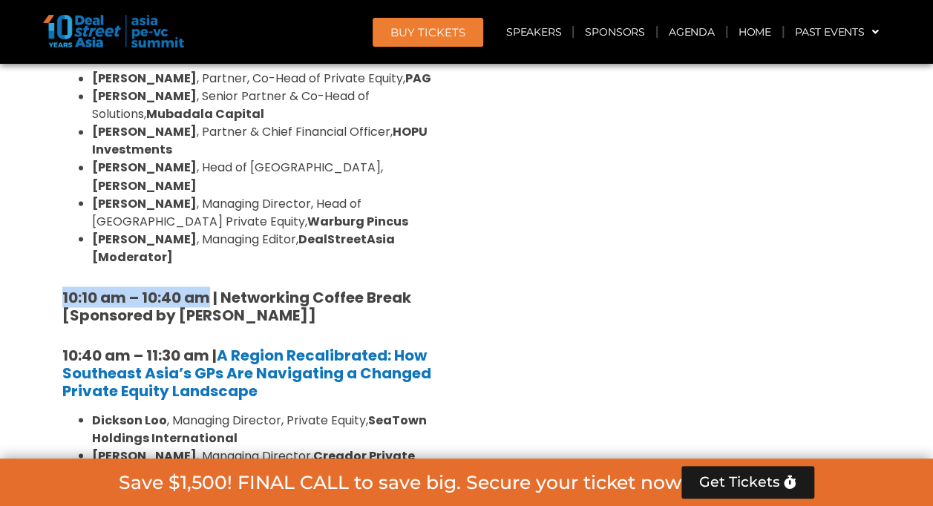
drag, startPoint x: 64, startPoint y: 260, endPoint x: 212, endPoint y: 256, distance: 147.7
click at [212, 286] on strong "10:10 am – 10:40 am | Networking Coffee Break [Sponsored by [PERSON_NAME]]" at bounding box center [236, 305] width 349 height 39
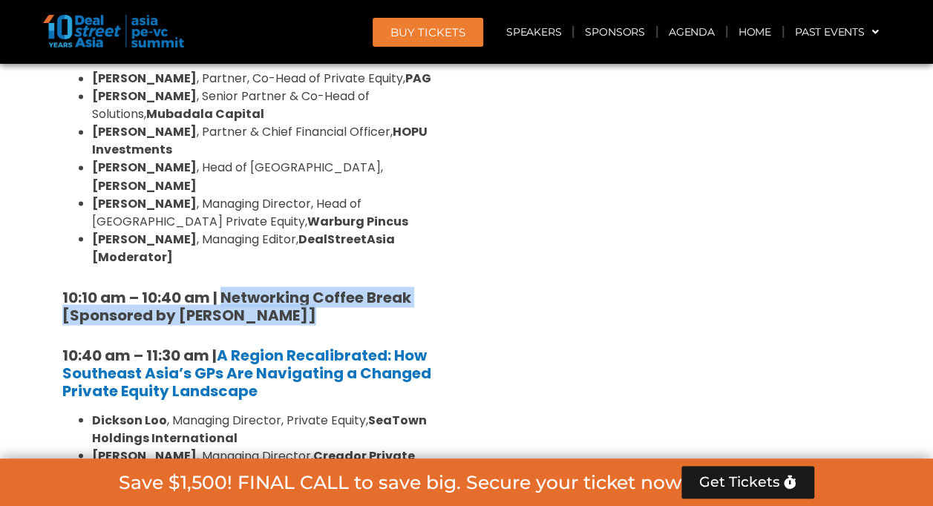
drag, startPoint x: 221, startPoint y: 252, endPoint x: 340, endPoint y: 276, distance: 121.1
click at [340, 288] on h5 "10:10 am – 10:40 am | Networking Coffee Break [Sponsored by [PERSON_NAME]]" at bounding box center [255, 306] width 386 height 36
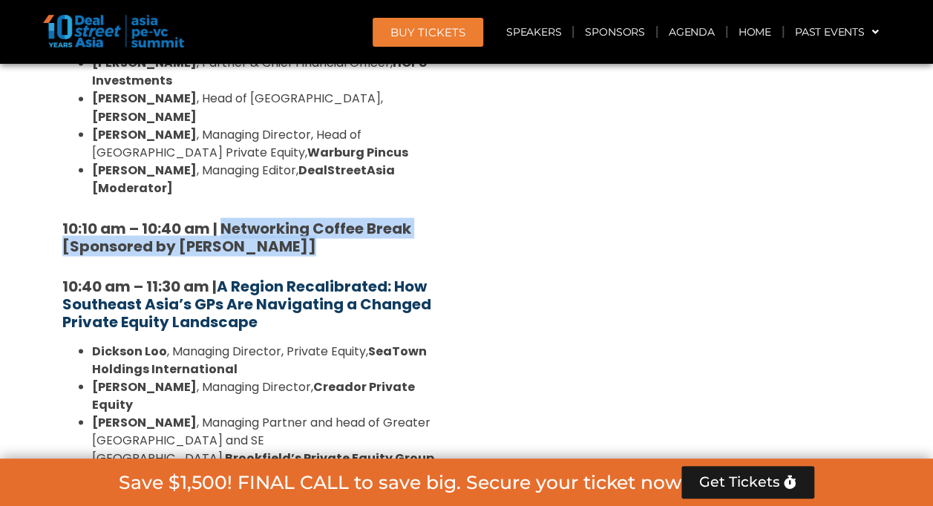
scroll to position [1283, 0]
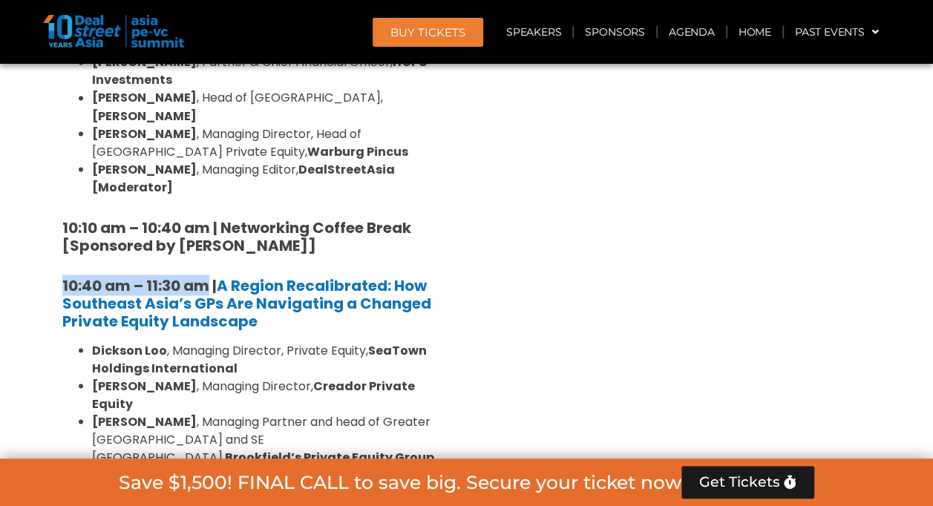
drag, startPoint x: 64, startPoint y: 245, endPoint x: 206, endPoint y: 253, distance: 142.0
click at [206, 275] on strong "10:40 am – 11:30 am |" at bounding box center [139, 285] width 154 height 21
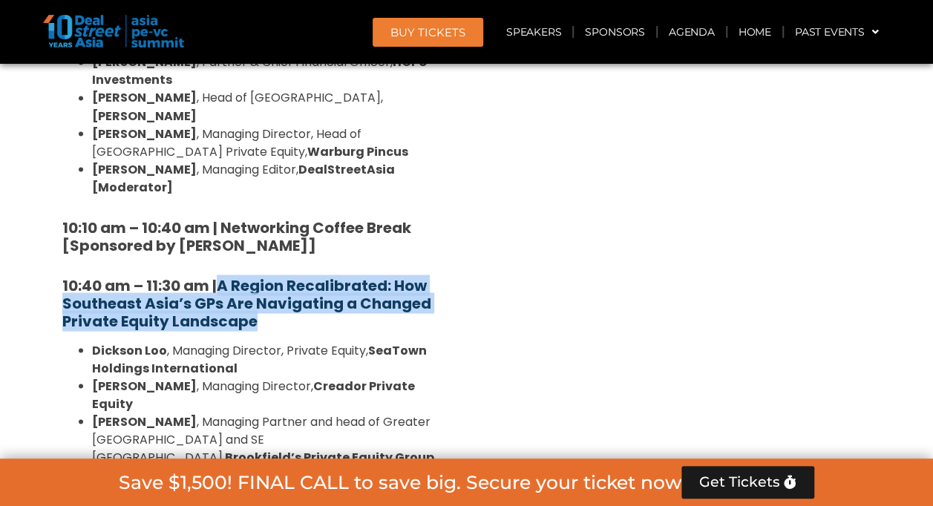
drag, startPoint x: 279, startPoint y: 285, endPoint x: 221, endPoint y: 240, distance: 73.5
click at [221, 276] on h5 "10:40 am – 11:30 am | A Region Recalibrated: How Southeast Asia’s GPs Are Navig…" at bounding box center [255, 302] width 386 height 53
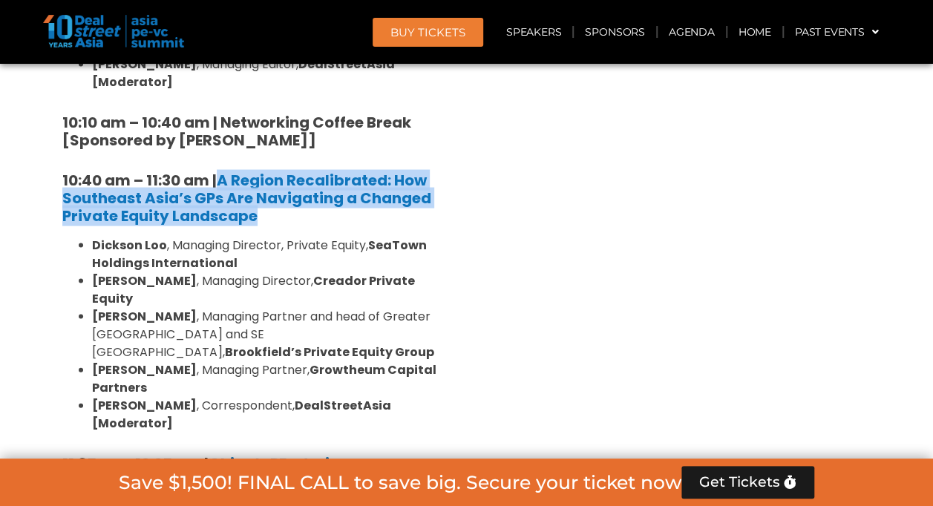
scroll to position [1390, 0]
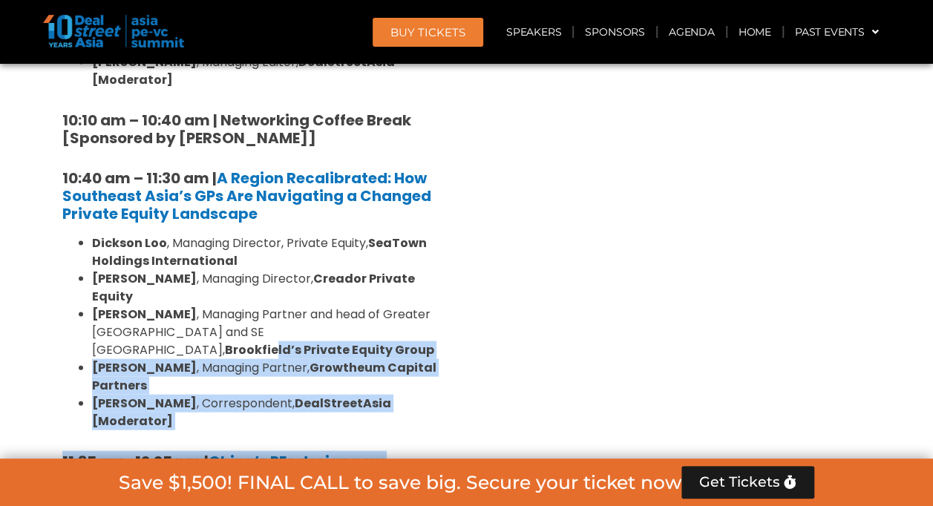
drag, startPoint x: 468, startPoint y: 353, endPoint x: 211, endPoint y: 284, distance: 266.1
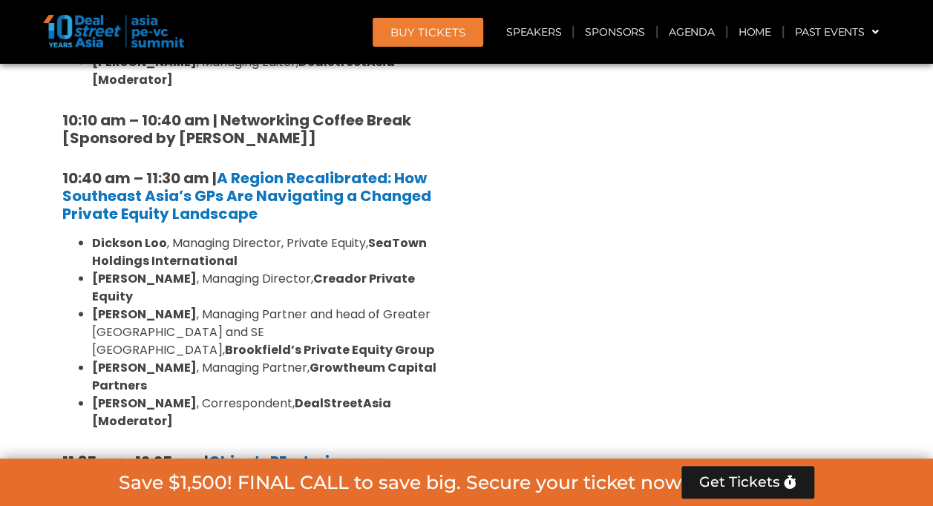
drag, startPoint x: 211, startPoint y: 284, endPoint x: 365, endPoint y: 243, distance: 159.5
click at [365, 269] on strong "Creador Private Equity" at bounding box center [253, 286] width 323 height 35
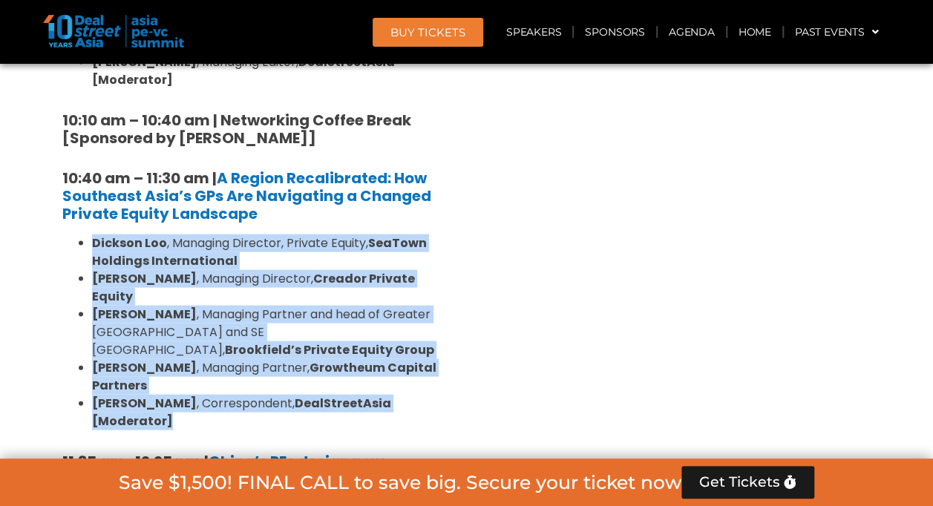
drag, startPoint x: 453, startPoint y: 344, endPoint x: 90, endPoint y: 211, distance: 386.7
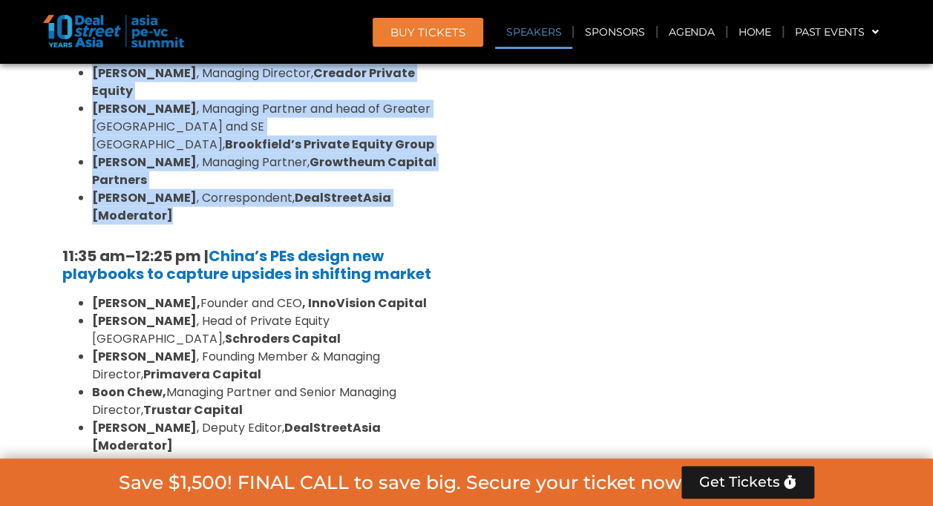
scroll to position [1596, 0]
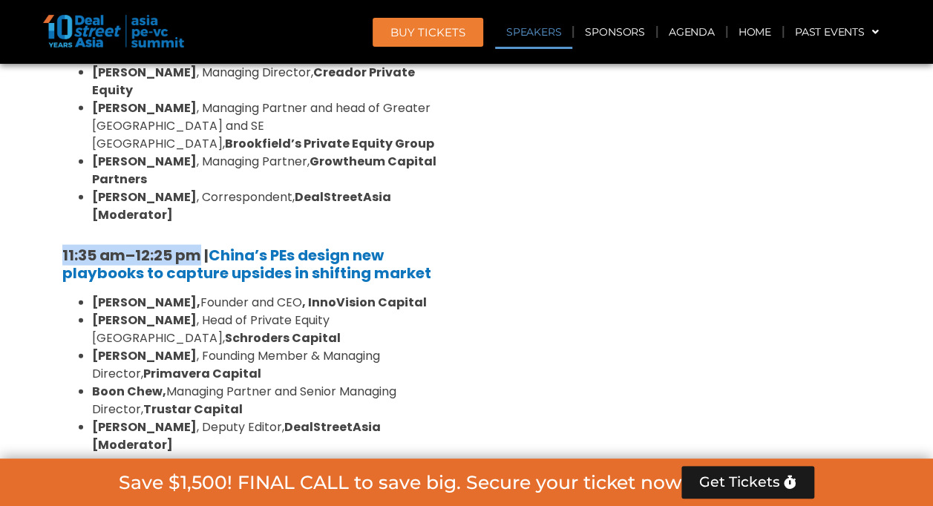
drag, startPoint x: 59, startPoint y: 182, endPoint x: 200, endPoint y: 183, distance: 141.0
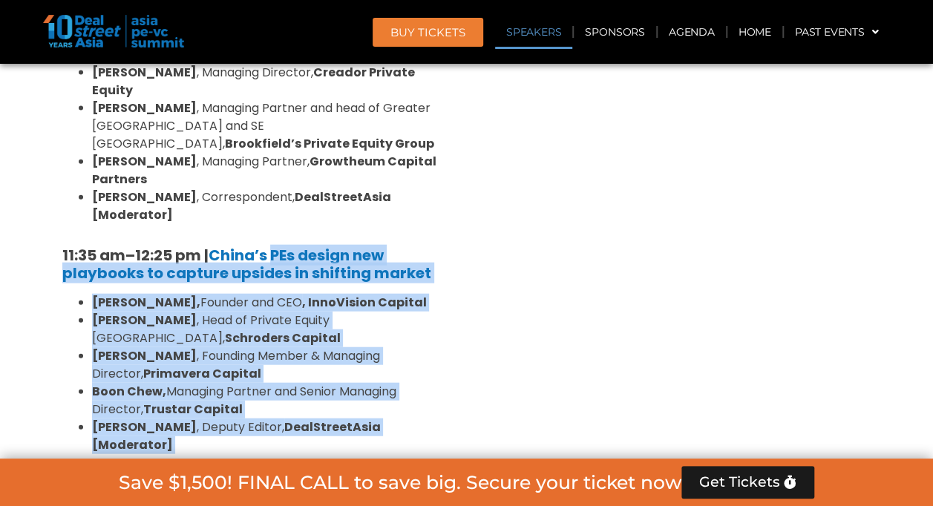
drag, startPoint x: 473, startPoint y: 205, endPoint x: 278, endPoint y: 165, distance: 198.5
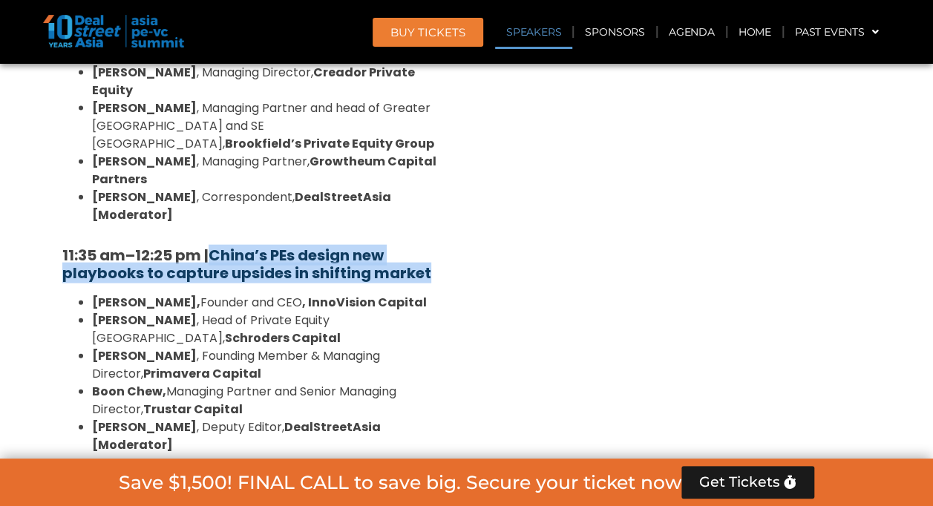
drag, startPoint x: 442, startPoint y: 200, endPoint x: 220, endPoint y: 183, distance: 223.3
click at [220, 246] on h5 "11:35 am – 12:25 pm | China’s PEs design new playbooks to capture upsides in sh…" at bounding box center [255, 264] width 386 height 36
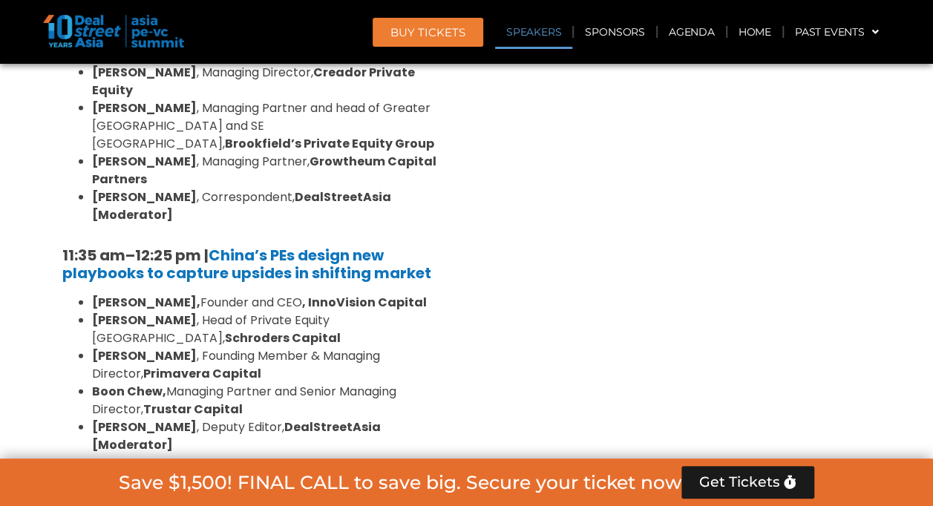
click at [341, 330] on strong "Schroders Capital" at bounding box center [283, 338] width 116 height 17
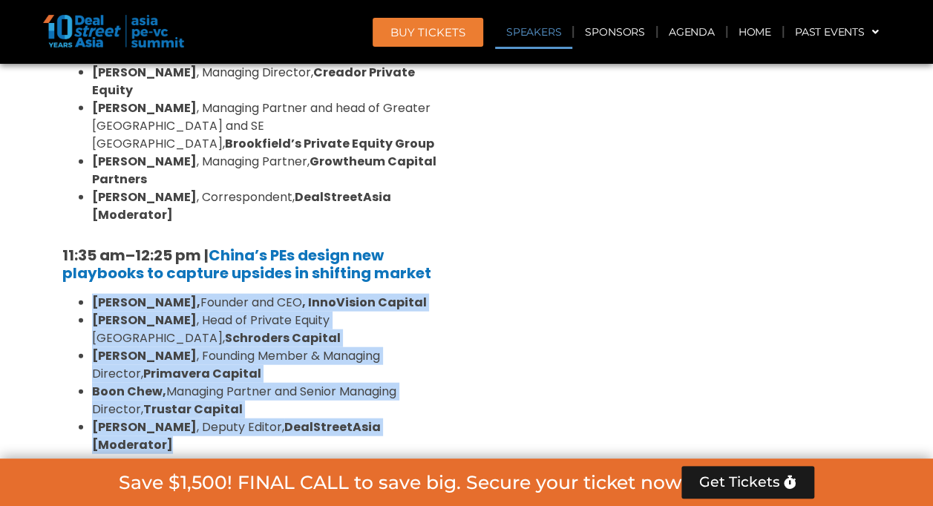
drag, startPoint x: 442, startPoint y: 332, endPoint x: 86, endPoint y: 221, distance: 373.0
click at [86, 294] on ul "[PERSON_NAME], Founder and CEO , InnoVision Capital [PERSON_NAME] , Head of Pri…" at bounding box center [255, 374] width 386 height 160
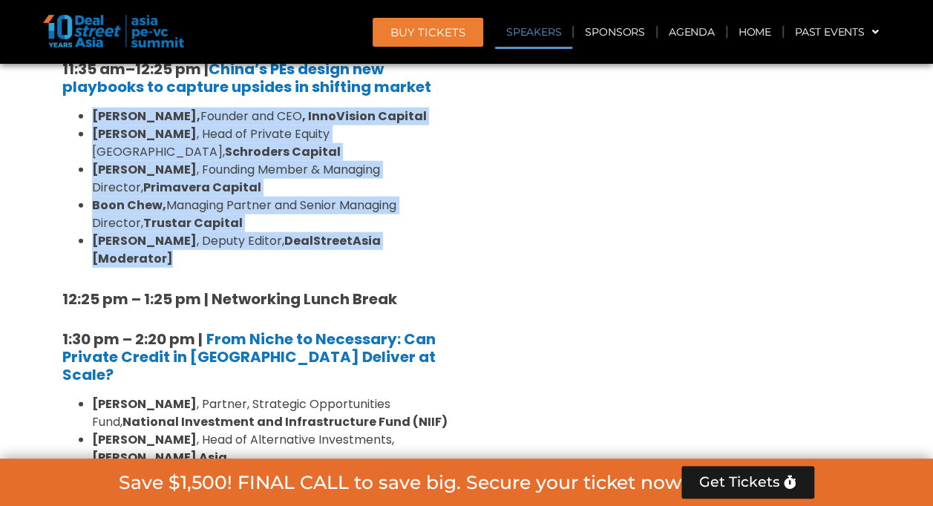
scroll to position [1779, 0]
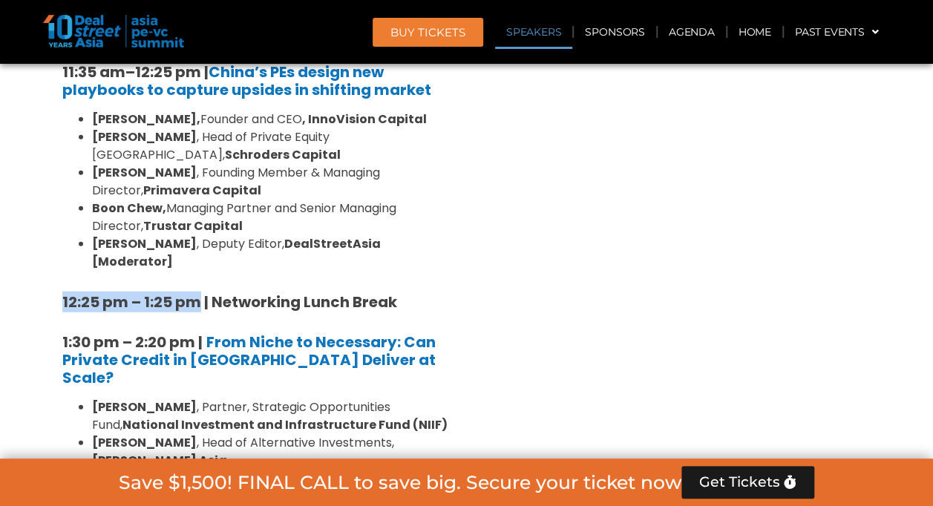
drag, startPoint x: 61, startPoint y: 192, endPoint x: 199, endPoint y: 194, distance: 138.1
click at [199, 194] on div "8:00 am – 9:00 am | Registration & Networking Coffee [Sponsored by [PERSON_NAME…" at bounding box center [255, 487] width 408 height 2432
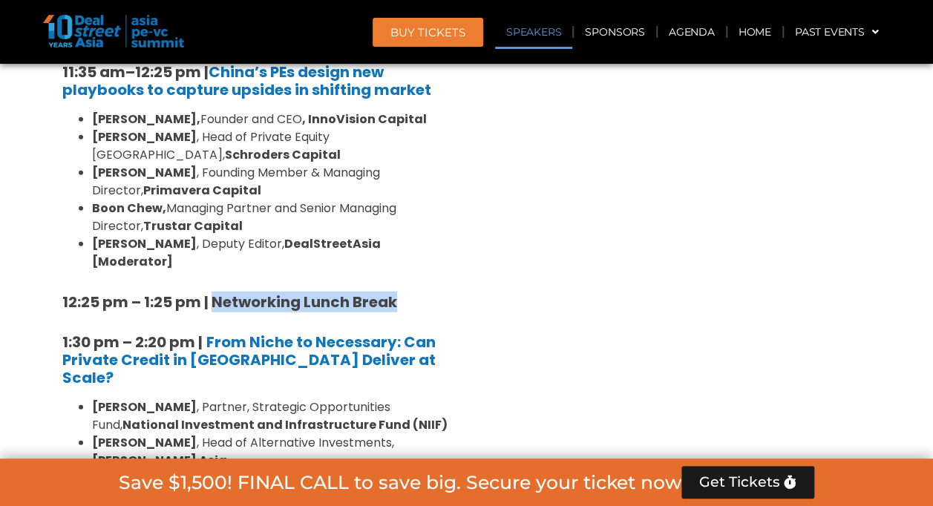
drag, startPoint x: 209, startPoint y: 190, endPoint x: 423, endPoint y: 172, distance: 214.5
click at [423, 172] on div "8:00 am – 9:00 am | Registration & Networking Coffee [Sponsored by [PERSON_NAME…" at bounding box center [255, 487] width 408 height 2432
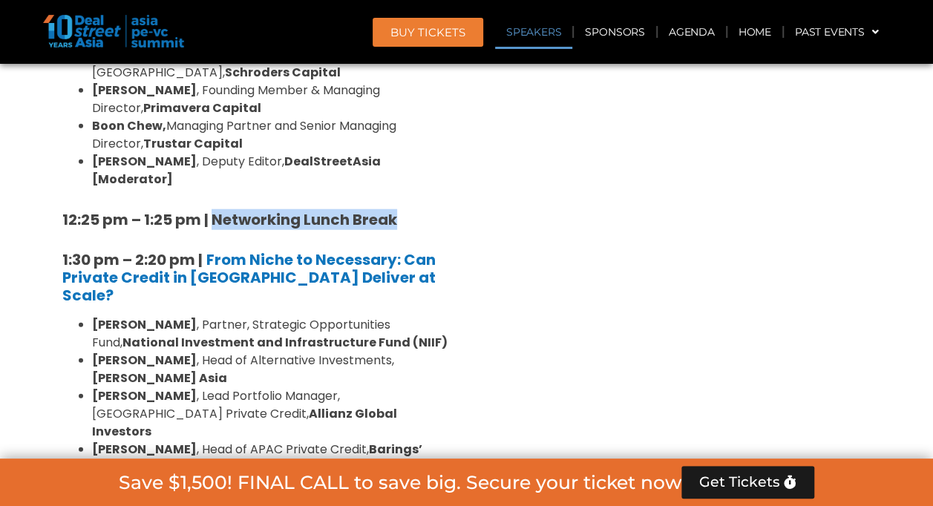
scroll to position [1862, 0]
click at [67, 249] on strong "1:30 pm – 2:20 pm |" at bounding box center [132, 259] width 140 height 21
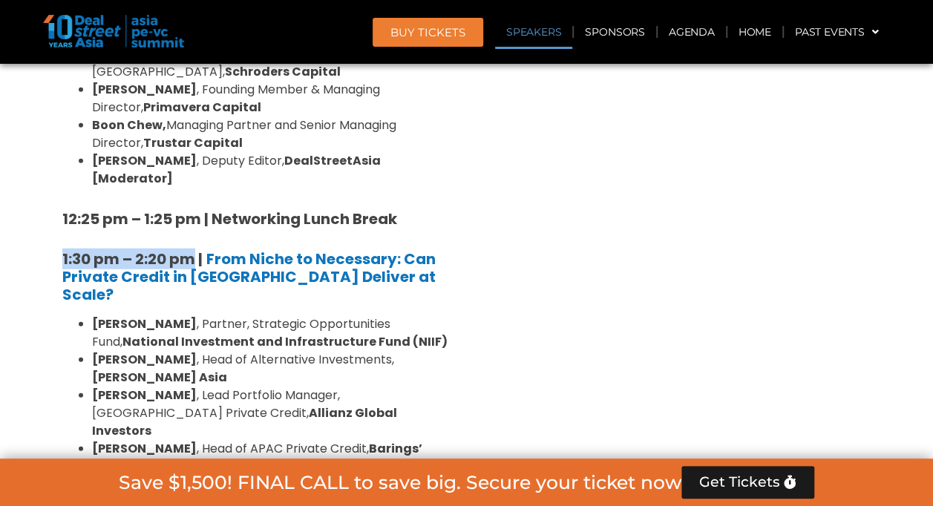
drag, startPoint x: 55, startPoint y: 147, endPoint x: 193, endPoint y: 143, distance: 138.1
click at [193, 143] on div "8:00 am – 9:00 am | Registration & Networking Coffee [Sponsored by [PERSON_NAME…" at bounding box center [255, 404] width 408 height 2432
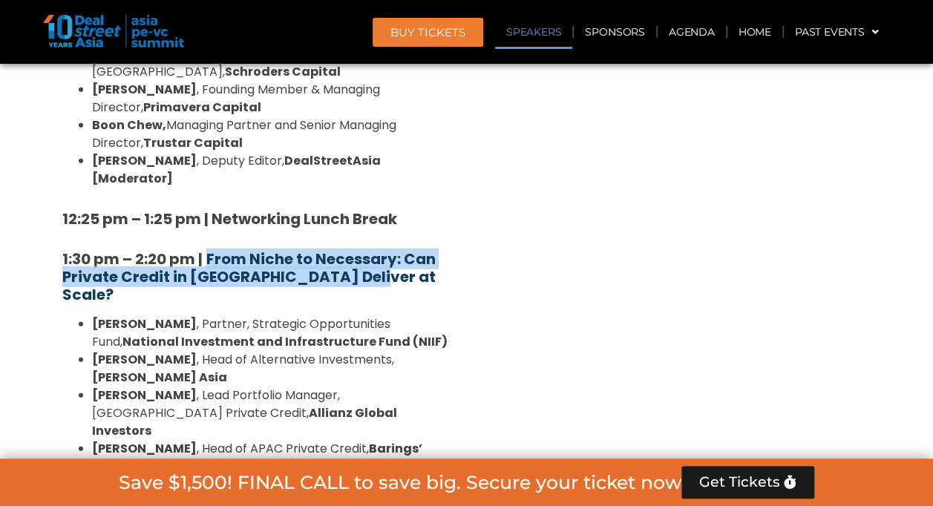
drag, startPoint x: 373, startPoint y: 175, endPoint x: 208, endPoint y: 155, distance: 166.0
click at [208, 250] on h5 "1:30 pm – 2:20 pm | From Niche to Necessary: Can Private Credit in [GEOGRAPHIC_…" at bounding box center [255, 276] width 386 height 53
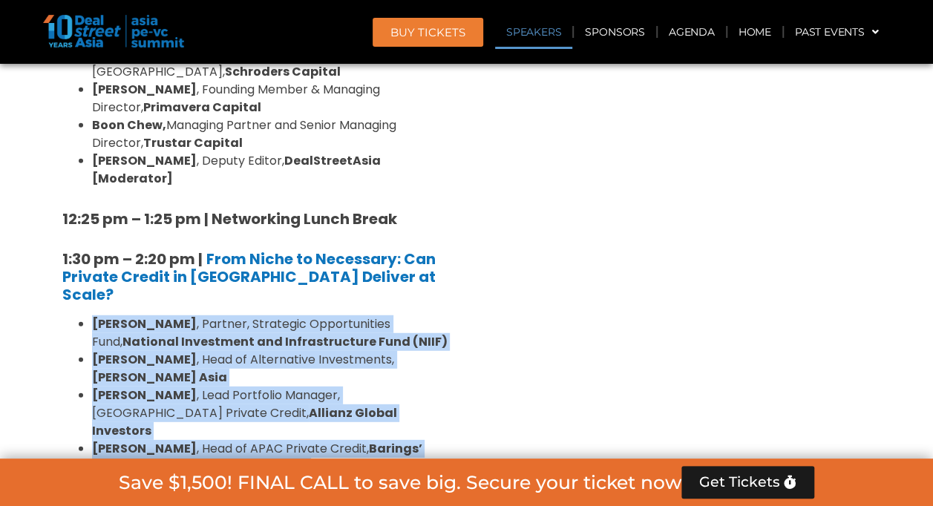
drag, startPoint x: 186, startPoint y: 358, endPoint x: 92, endPoint y: 191, distance: 191.4
click at [92, 315] on ul "[PERSON_NAME] , Partner, Strategic Opportunities Fund, National Investment and …" at bounding box center [255, 422] width 386 height 214
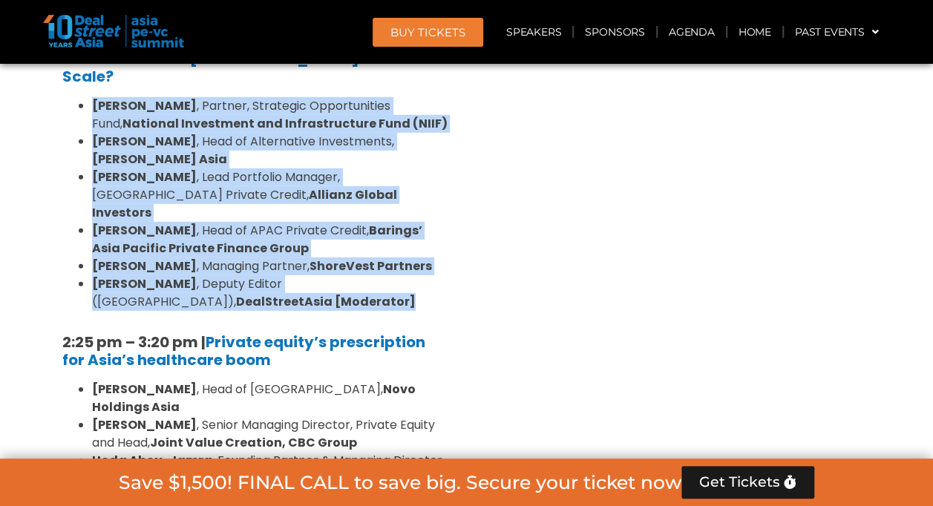
scroll to position [2083, 0]
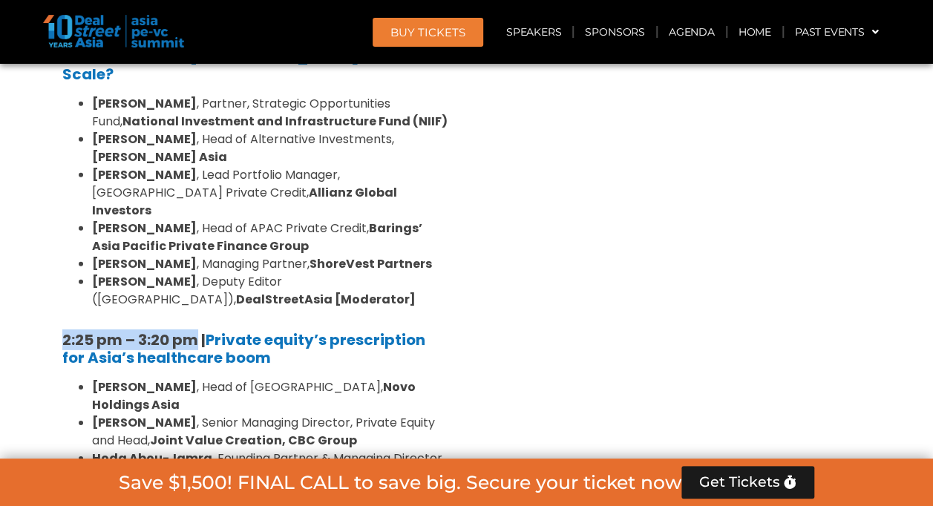
drag, startPoint x: 63, startPoint y: 180, endPoint x: 197, endPoint y: 175, distance: 133.7
click at [197, 330] on strong "2:25 pm – 3:20 pm |" at bounding box center [133, 340] width 143 height 21
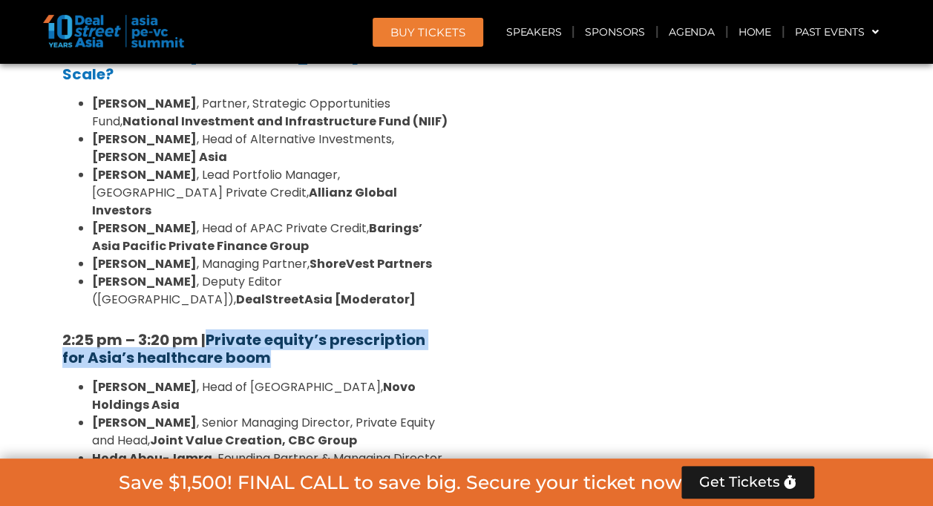
drag, startPoint x: 280, startPoint y: 201, endPoint x: 212, endPoint y: 180, distance: 71.6
click at [212, 331] on h5 "2:25 pm – 3:20 pm | Private equity’s prescription for Asia’s healthcare boom" at bounding box center [255, 349] width 386 height 36
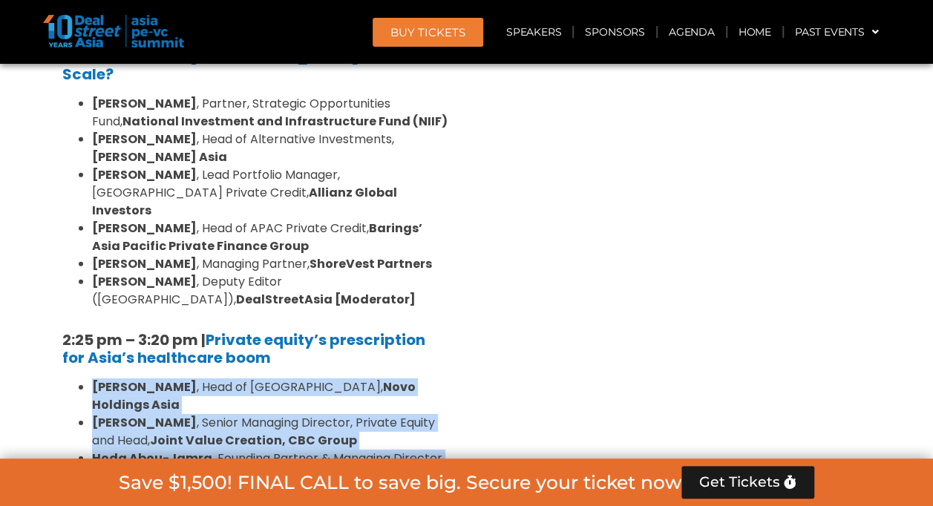
drag, startPoint x: 462, startPoint y: 336, endPoint x: 74, endPoint y: 233, distance: 400.9
click at [74, 233] on div "Private Equity & Investment Summit Ballroom 1, [DATE] 8:00 am – 9:00 am | Regis…" at bounding box center [255, 217] width 423 height 2649
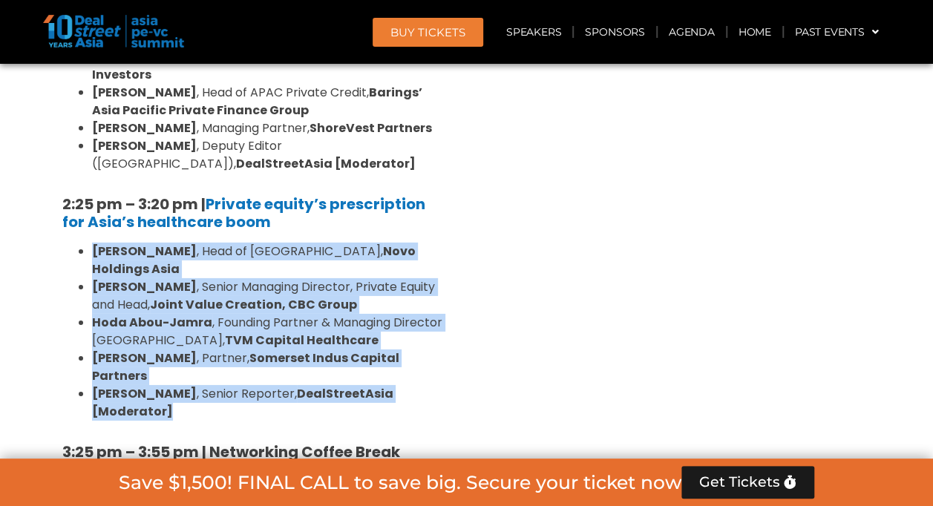
scroll to position [2226, 0]
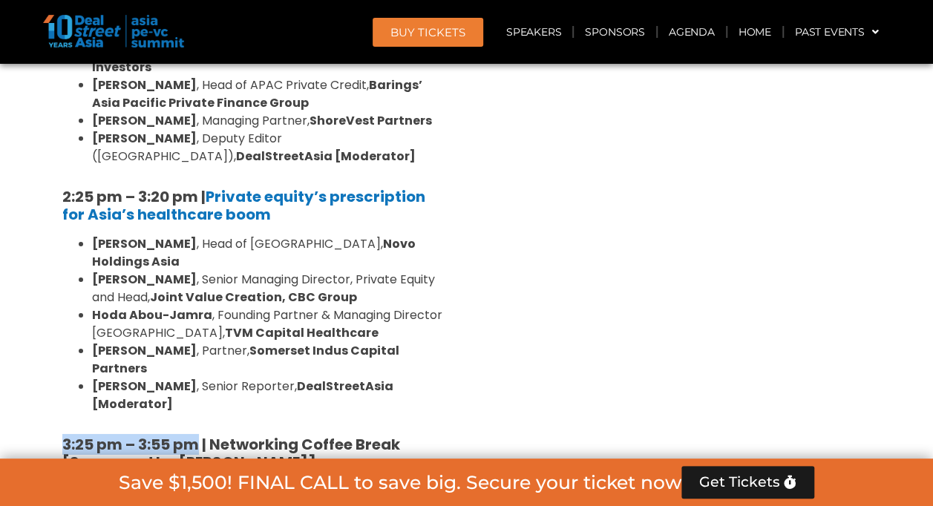
drag, startPoint x: 197, startPoint y: 229, endPoint x: 55, endPoint y: 230, distance: 142.5
click at [55, 230] on div "8:00 am – 9:00 am | Registration & Networking Coffee [Sponsored by [PERSON_NAME…" at bounding box center [255, 40] width 408 height 2432
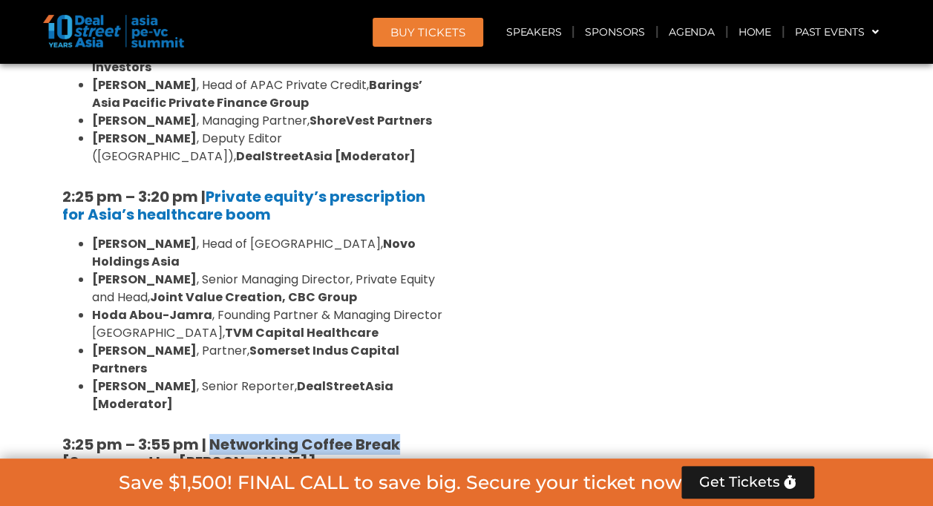
drag, startPoint x: 213, startPoint y: 226, endPoint x: 397, endPoint y: 219, distance: 184.2
click at [397, 434] on strong "3:25 pm – 3:55 pm | Networking Coffee Break [Sponsored by [PERSON_NAME]]" at bounding box center [232, 453] width 341 height 39
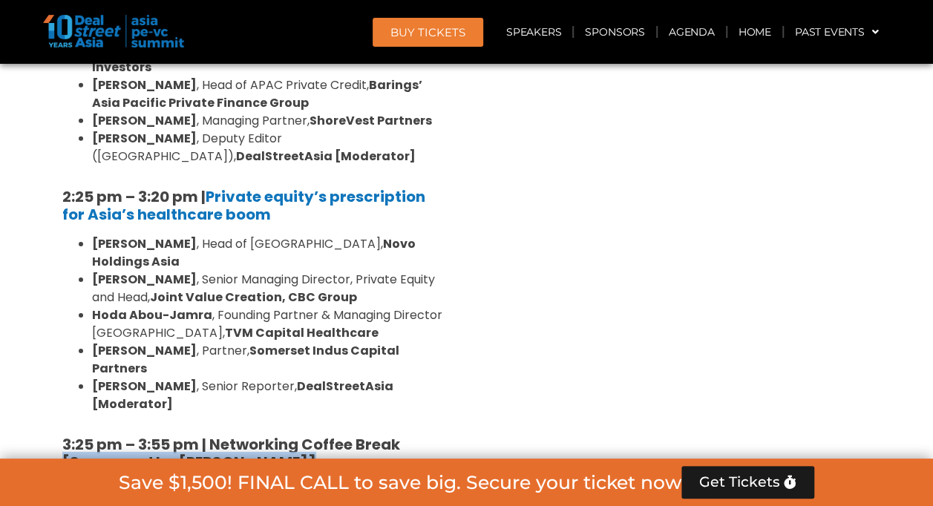
drag, startPoint x: 330, startPoint y: 249, endPoint x: 31, endPoint y: 245, distance: 299.1
click at [31, 245] on section "Private Equity & Investment Summit Ballroom 1, [DATE] 8:00 am – 9:00 am | Regis…" at bounding box center [466, 74] width 933 height 2649
drag, startPoint x: 63, startPoint y: 285, endPoint x: 197, endPoint y: 286, distance: 134.3
click at [197, 492] on strong "3:55 pm – 4:35 pm |" at bounding box center [134, 502] width 145 height 21
drag, startPoint x: 220, startPoint y: 317, endPoint x: 214, endPoint y: 292, distance: 25.0
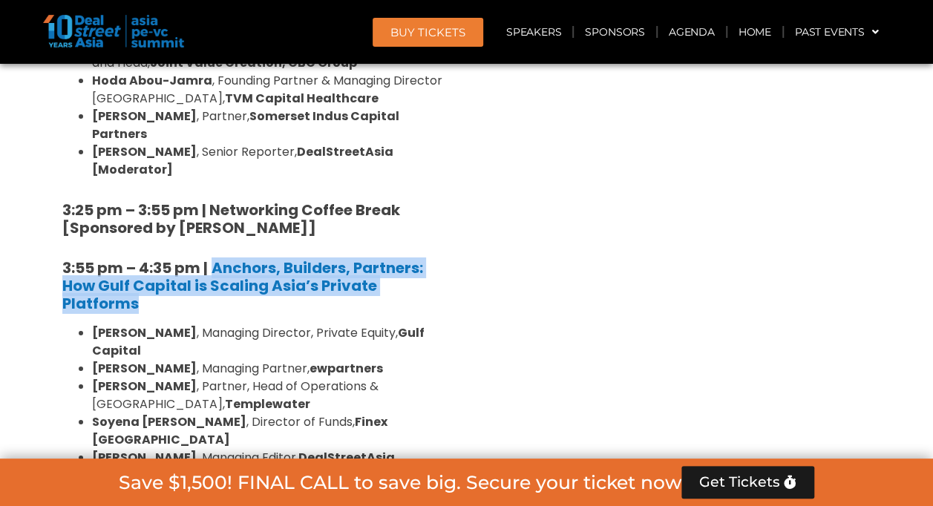
scroll to position [2392, 0]
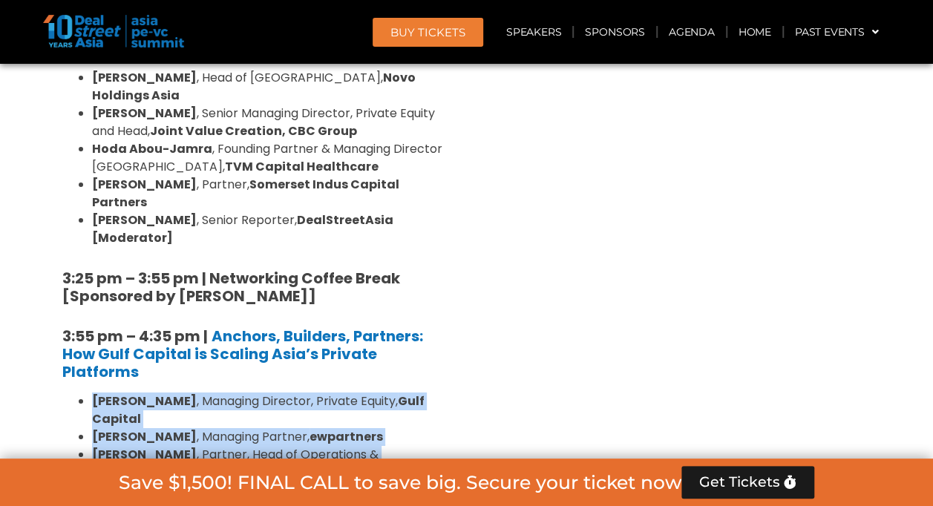
drag, startPoint x: 459, startPoint y: 297, endPoint x: 67, endPoint y: 187, distance: 407.0
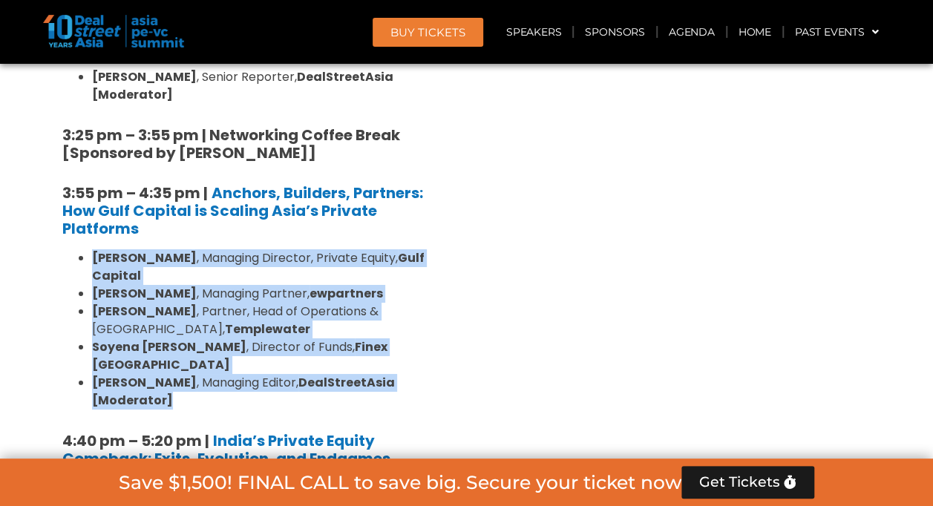
scroll to position [2481, 0]
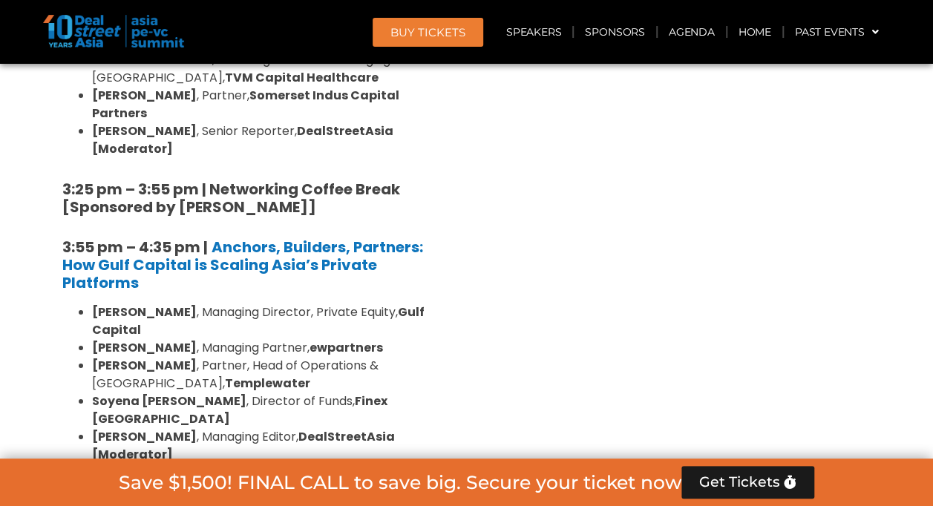
drag, startPoint x: 61, startPoint y: 241, endPoint x: 197, endPoint y: 236, distance: 135.9
drag, startPoint x: 407, startPoint y: 263, endPoint x: 215, endPoint y: 238, distance: 194.0
click at [215, 486] on h5 "4:40 pm – 5:20 pm | India’s Private Equity Comeback: Exits, Evolution, and Endg…" at bounding box center [255, 504] width 386 height 36
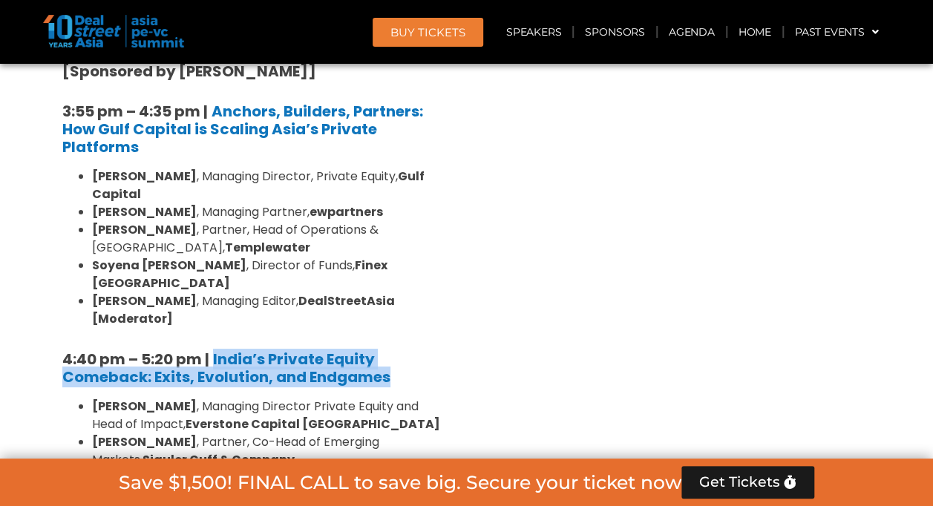
scroll to position [2620, 0]
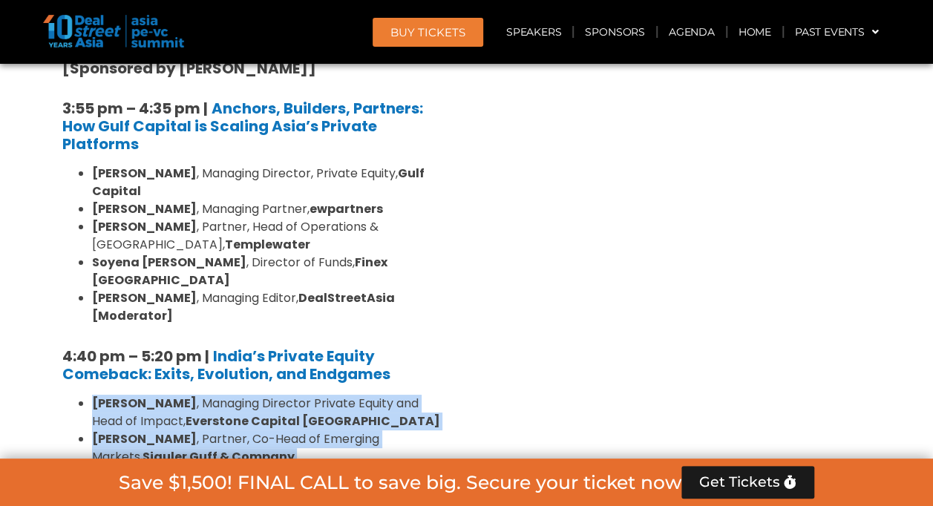
drag, startPoint x: 178, startPoint y: 350, endPoint x: 87, endPoint y: 154, distance: 216.2
click at [87, 395] on ul "[PERSON_NAME] , Managing Director Private Equity and Head of Impact, Everstone …" at bounding box center [255, 502] width 386 height 214
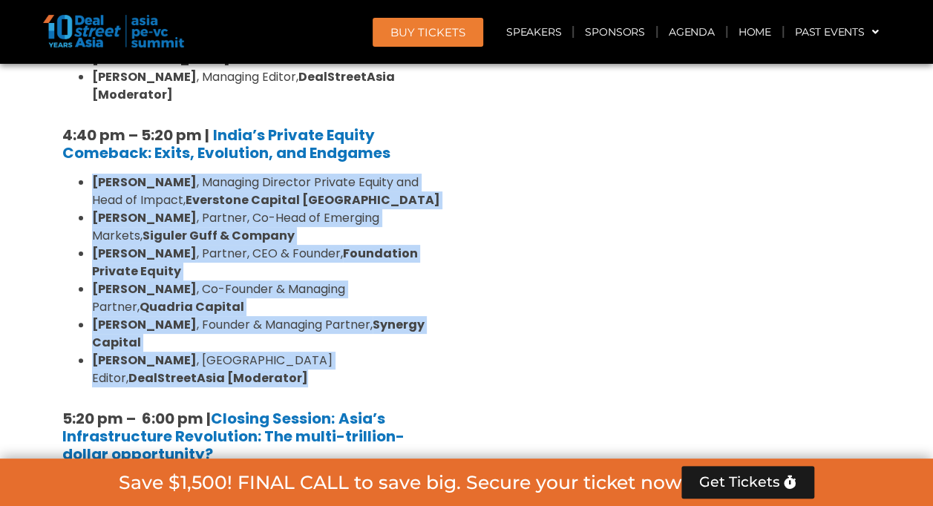
scroll to position [2840, 0]
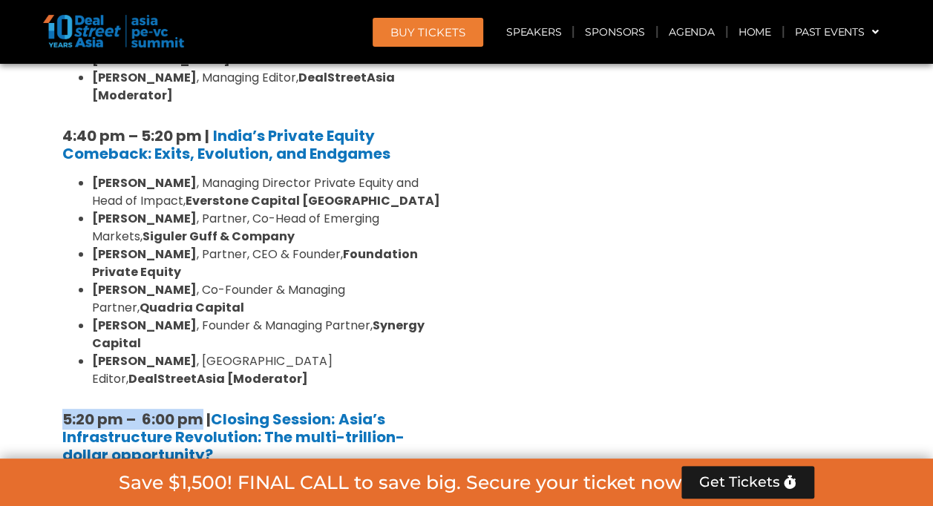
drag, startPoint x: 65, startPoint y: 165, endPoint x: 205, endPoint y: 162, distance: 140.3
click at [205, 409] on strong "5:20 pm – 6:00 pm | Closing Session:" at bounding box center [198, 419] width 272 height 21
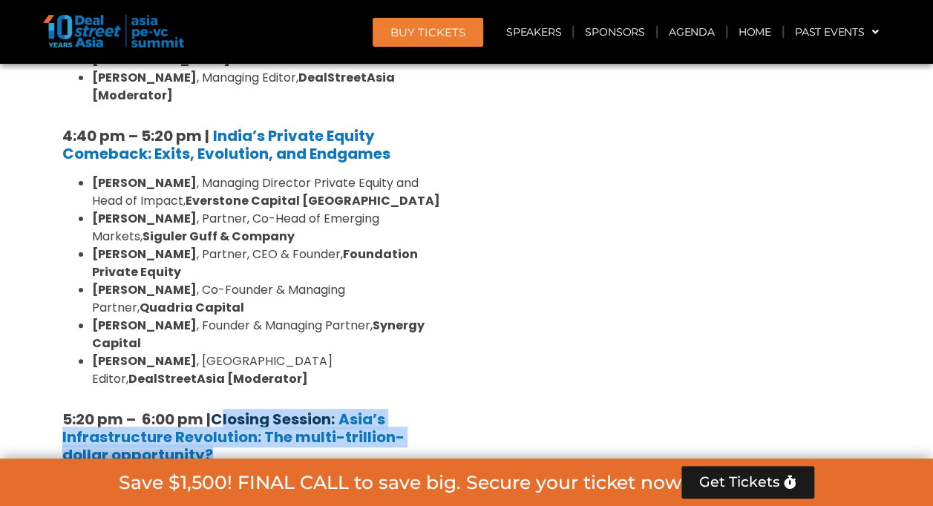
drag, startPoint x: 175, startPoint y: 207, endPoint x: 214, endPoint y: 160, distance: 61.1
click at [214, 410] on h5 "5:20 pm – 6:00 pm | Closing Session: Asia’s Infrastructure Revolution: The mult…" at bounding box center [255, 436] width 386 height 53
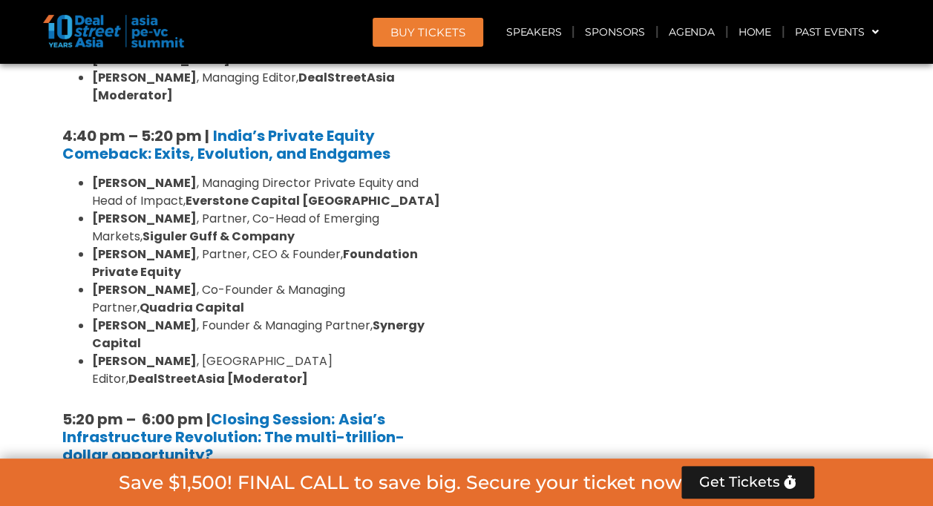
drag, startPoint x: 191, startPoint y: 335, endPoint x: 85, endPoint y: 240, distance: 142.0
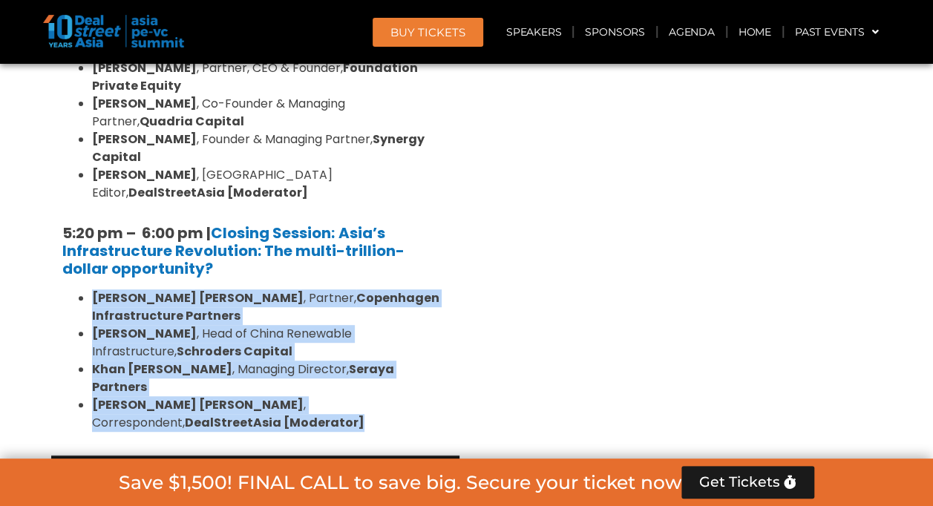
scroll to position [3033, 0]
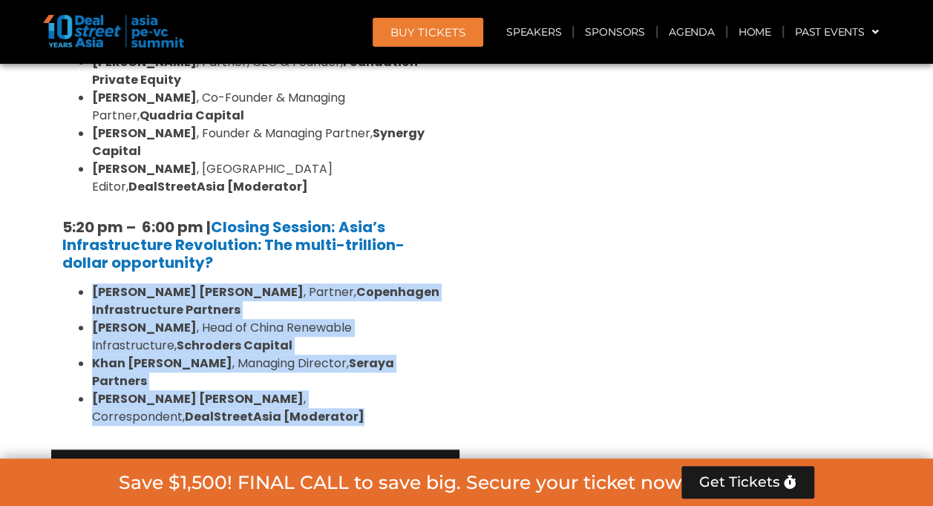
click at [160, 461] on link "Limited Partners [GEOGRAPHIC_DATA] 2, [DATE]" at bounding box center [188, 483] width 229 height 45
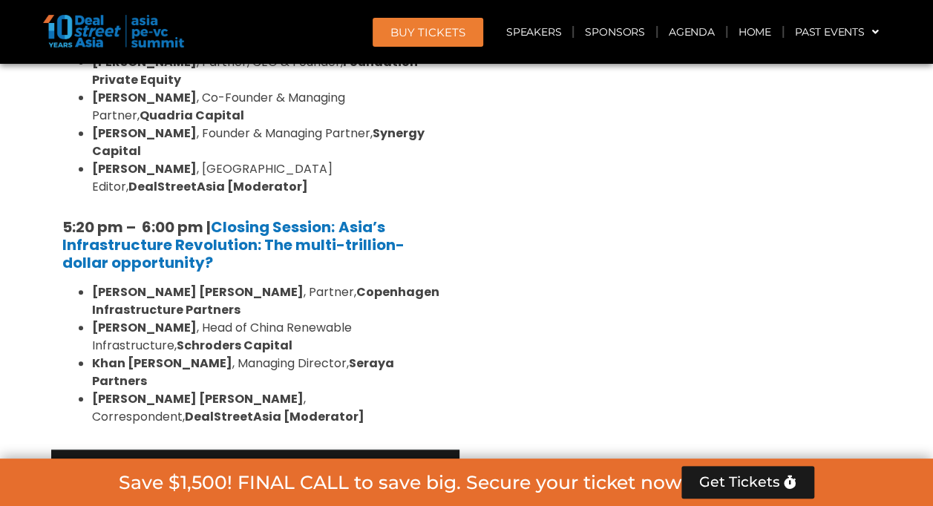
drag, startPoint x: 339, startPoint y: 197, endPoint x: 75, endPoint y: 203, distance: 264.3
click at [75, 450] on div "Limited Partners [GEOGRAPHIC_DATA] 2, [DATE]" at bounding box center [255, 483] width 408 height 67
click at [248, 461] on link "Limited Partners [GEOGRAPHIC_DATA] 2, [DATE]" at bounding box center [188, 483] width 229 height 45
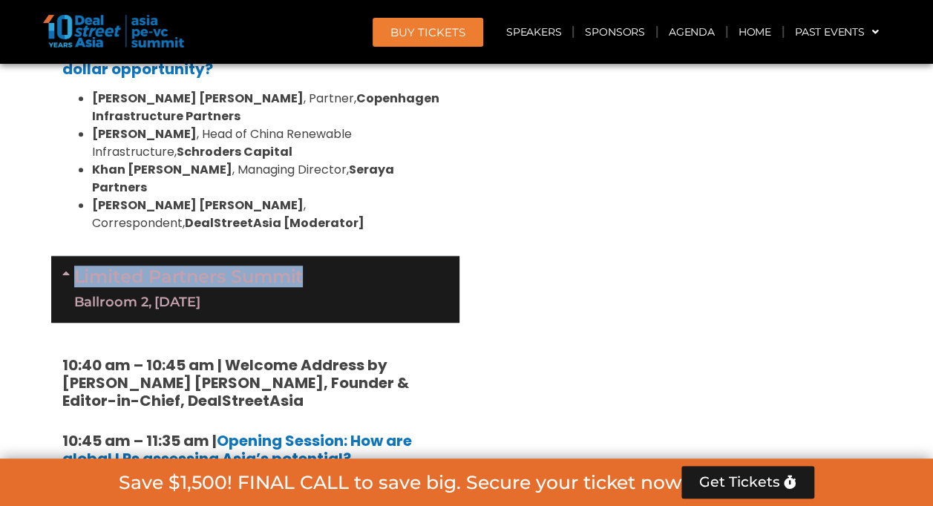
scroll to position [3030, 0]
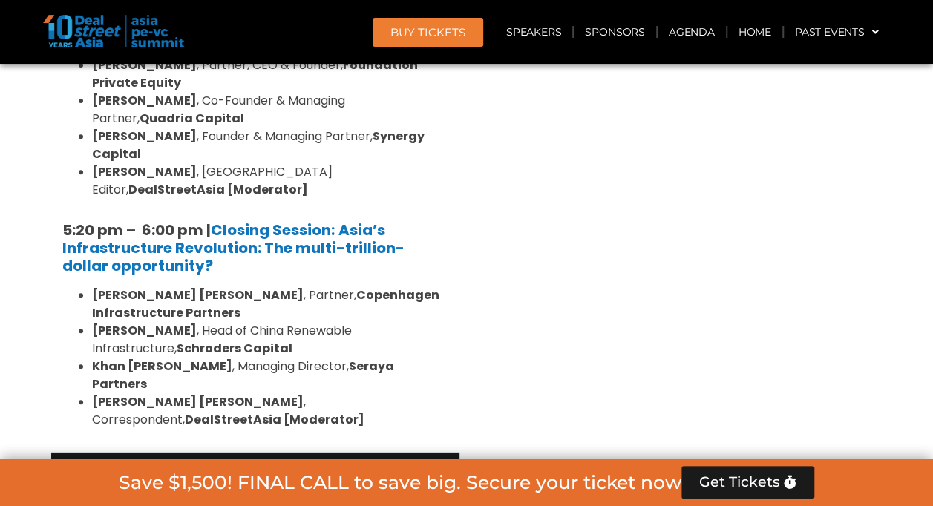
drag, startPoint x: 60, startPoint y: 292, endPoint x: 208, endPoint y: 297, distance: 147.8
drag, startPoint x: 226, startPoint y: 287, endPoint x: 268, endPoint y: 330, distance: 60.4
drag, startPoint x: 268, startPoint y: 330, endPoint x: 157, endPoint y: 318, distance: 111.3
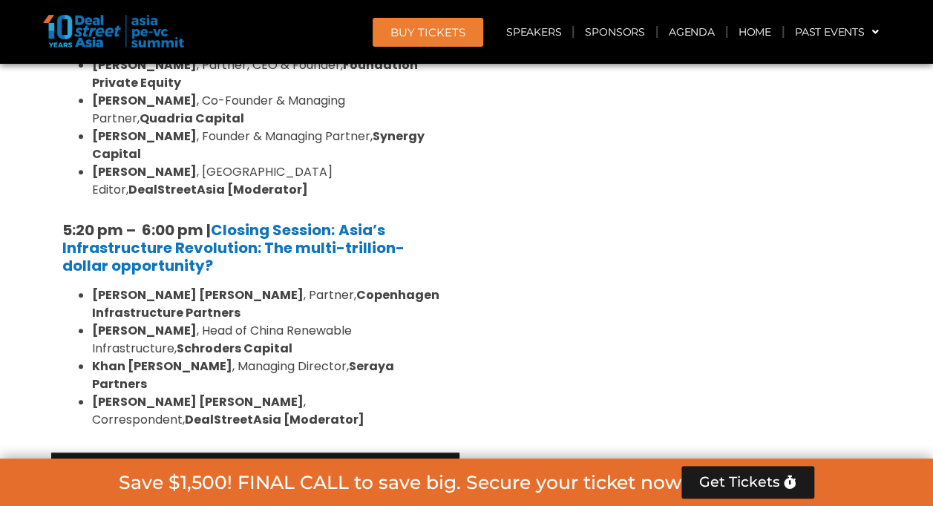
drag, startPoint x: 227, startPoint y: 292, endPoint x: 361, endPoint y: 301, distance: 133.9
drag, startPoint x: 390, startPoint y: 295, endPoint x: 409, endPoint y: 328, distance: 37.6
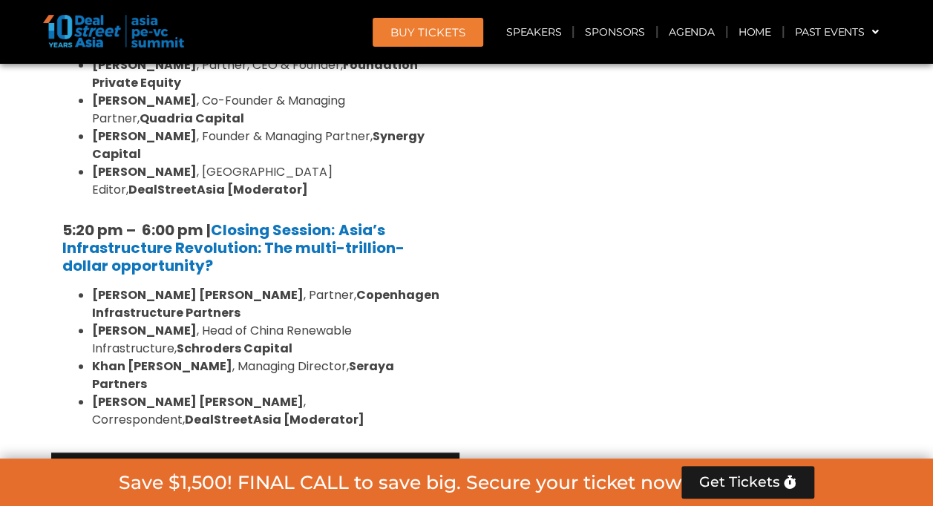
drag, startPoint x: 209, startPoint y: 369, endPoint x: 46, endPoint y: 361, distance: 162.7
click at [46, 361] on div "Private Equity & Investment Summit Ballroom 1, [DATE] 8:00 am – 9:00 am | Regis…" at bounding box center [255, 84] width 423 height 4277
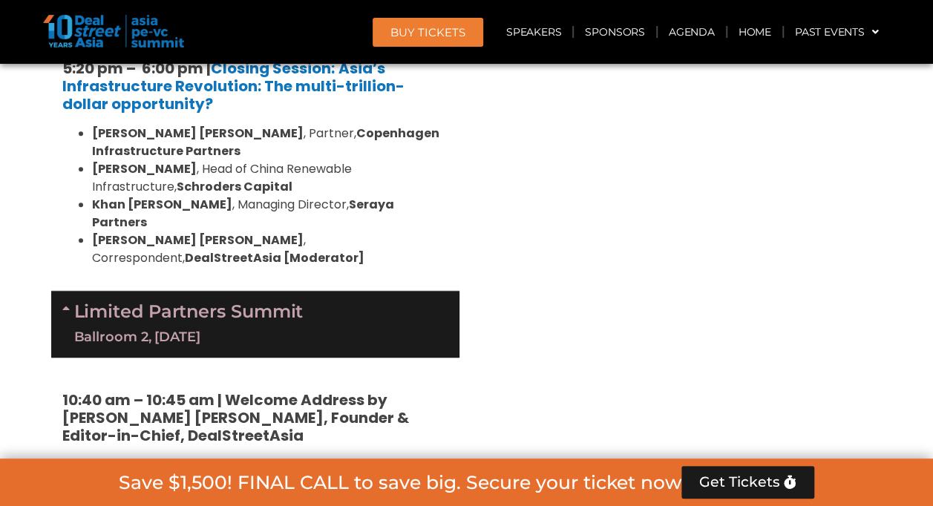
scroll to position [3192, 0]
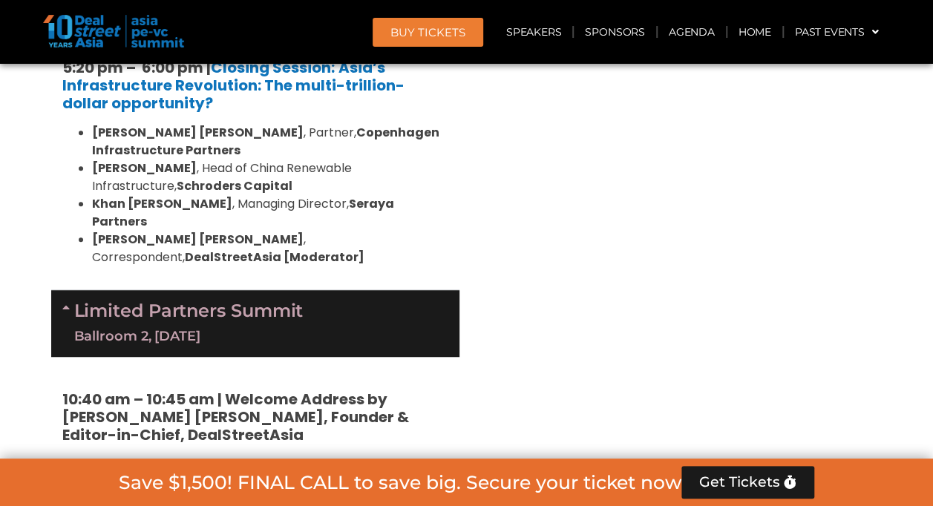
drag, startPoint x: 359, startPoint y: 224, endPoint x: 222, endPoint y: 209, distance: 138.2
click at [222, 466] on h5 "10:45 am – 11:35 am | Opening Session: How are global LPs assessing Asia’s pote…" at bounding box center [255, 484] width 386 height 36
drag, startPoint x: 460, startPoint y: 379, endPoint x: 69, endPoint y: 257, distance: 409.6
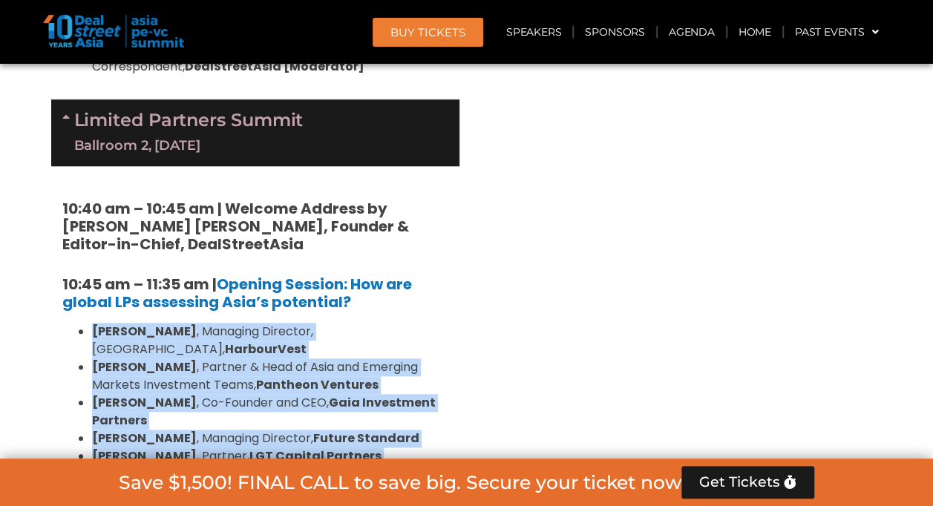
scroll to position [3398, 0]
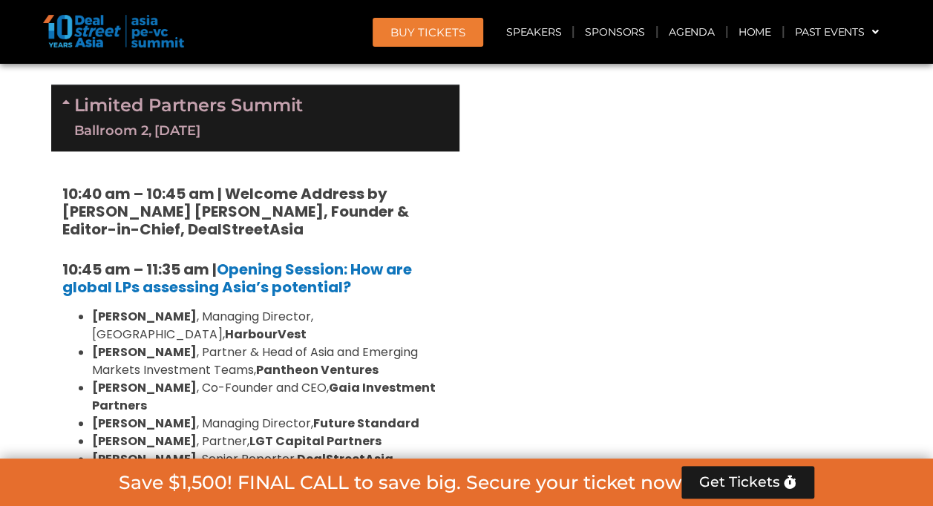
drag, startPoint x: 65, startPoint y: 212, endPoint x: 209, endPoint y: 212, distance: 144.0
drag, startPoint x: 226, startPoint y: 229, endPoint x: 221, endPoint y: 212, distance: 17.6
drag, startPoint x: 424, startPoint y: 407, endPoint x: 71, endPoint y: 245, distance: 388.9
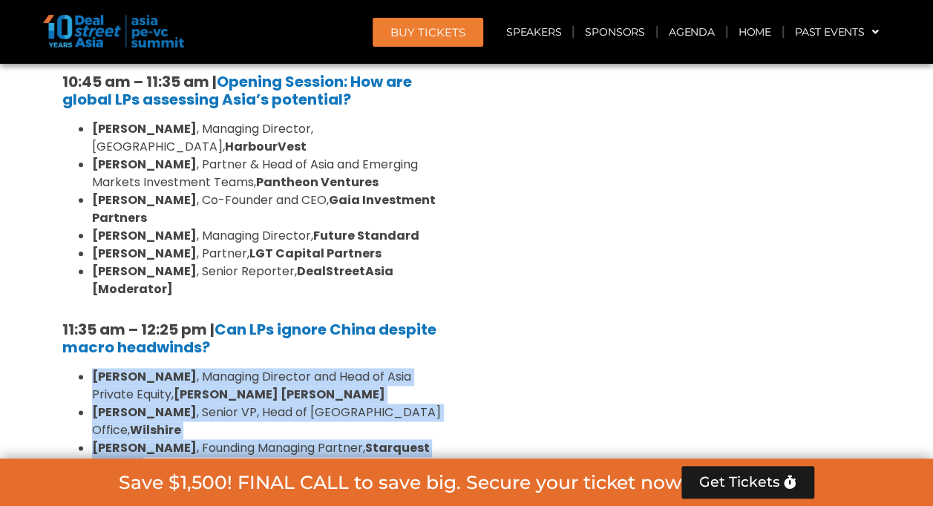
scroll to position [3586, 0]
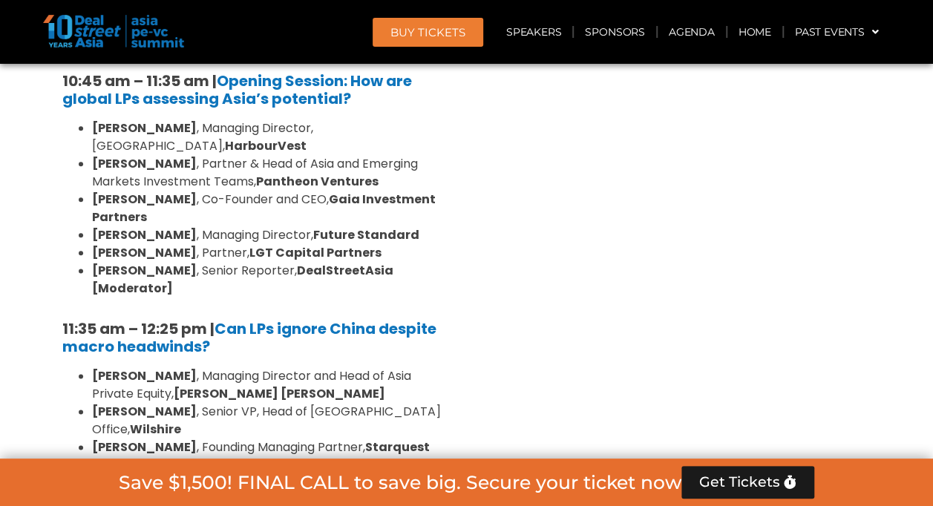
drag, startPoint x: 65, startPoint y: 253, endPoint x: 159, endPoint y: 261, distance: 93.9
drag, startPoint x: 159, startPoint y: 261, endPoint x: 198, endPoint y: 257, distance: 39.6
drag, startPoint x: 198, startPoint y: 257, endPoint x: 33, endPoint y: 260, distance: 165.5
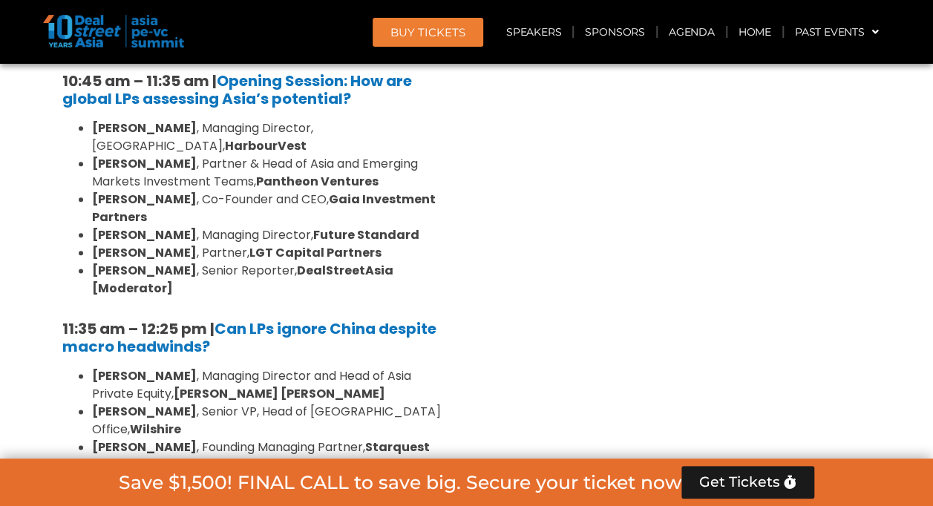
drag, startPoint x: 426, startPoint y: 247, endPoint x: 214, endPoint y: 258, distance: 212.6
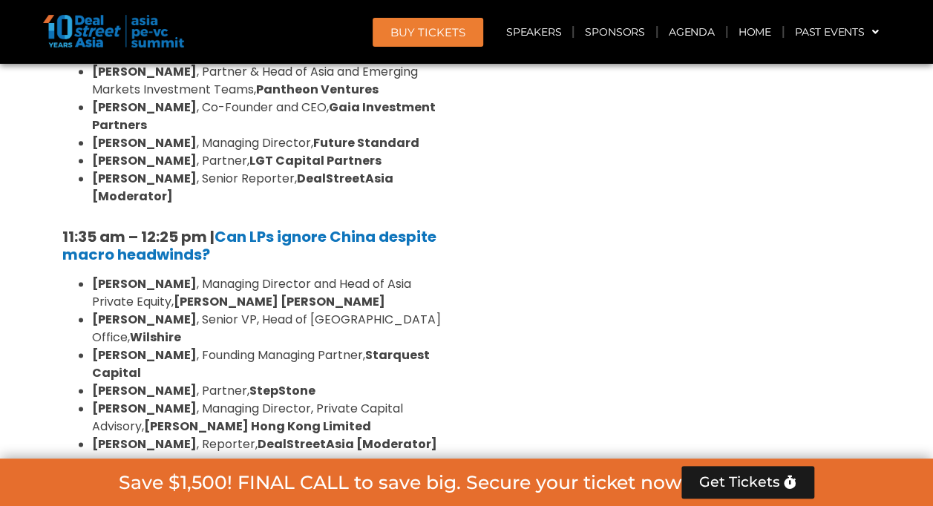
scroll to position [3679, 0]
drag, startPoint x: 195, startPoint y: 203, endPoint x: 43, endPoint y: 203, distance: 152.2
drag, startPoint x: 328, startPoint y: 219, endPoint x: 209, endPoint y: 204, distance: 119.7
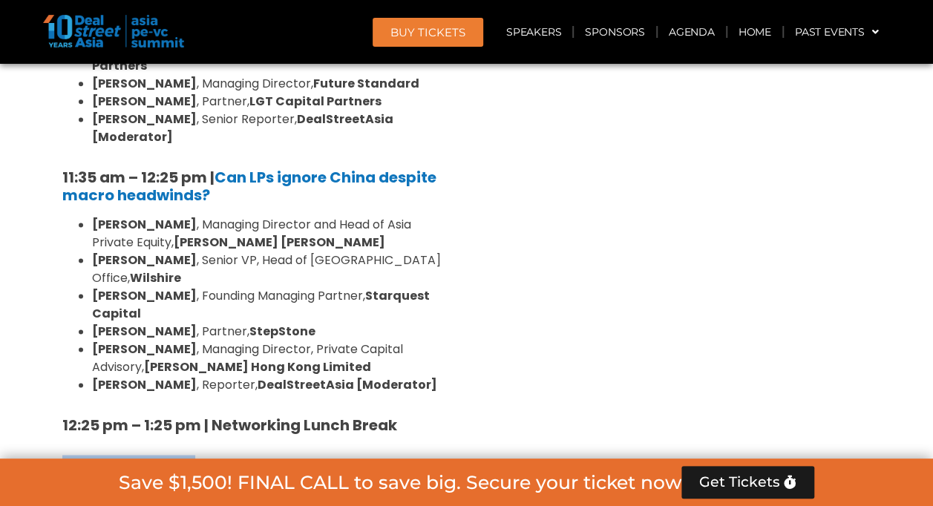
scroll to position [3739, 0]
drag, startPoint x: 461, startPoint y: 255, endPoint x: 83, endPoint y: 176, distance: 385.9
drag, startPoint x: 65, startPoint y: 300, endPoint x: 199, endPoint y: 308, distance: 134.6
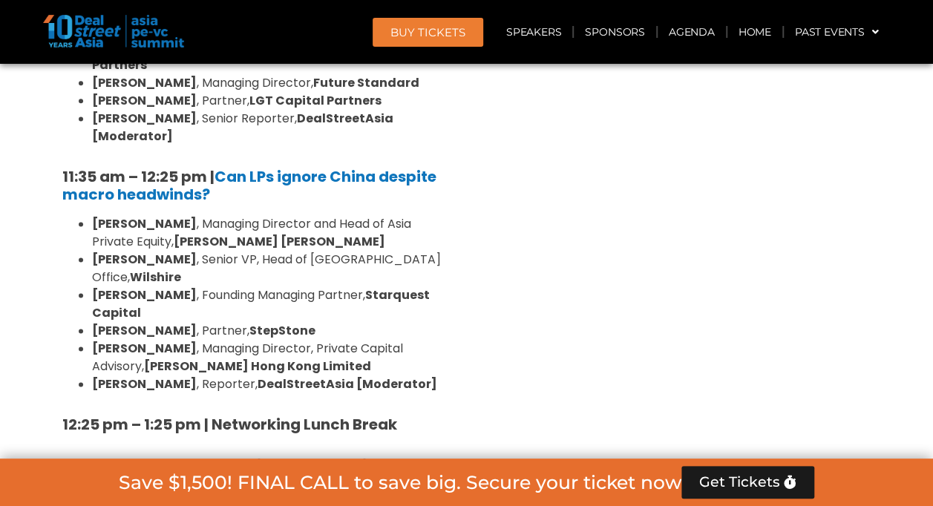
drag, startPoint x: 214, startPoint y: 321, endPoint x: 211, endPoint y: 309, distance: 12.4
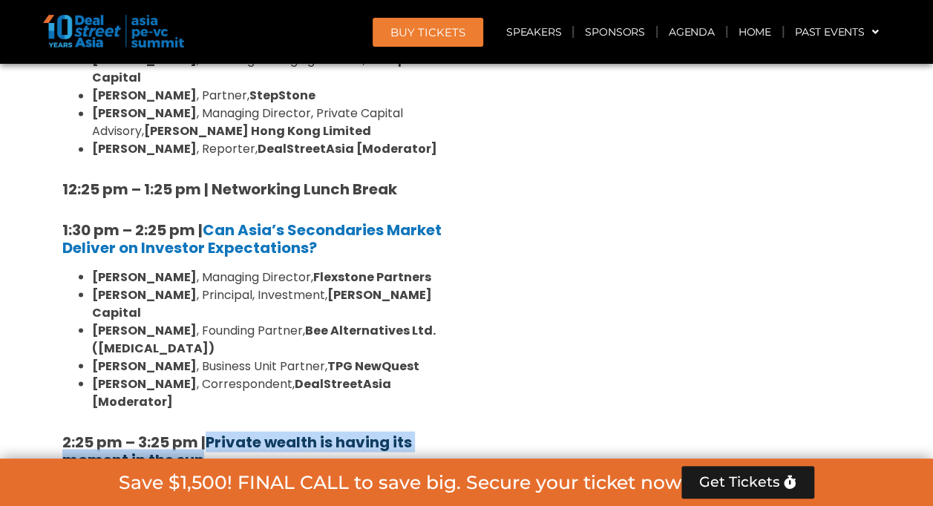
scroll to position [3918, 0]
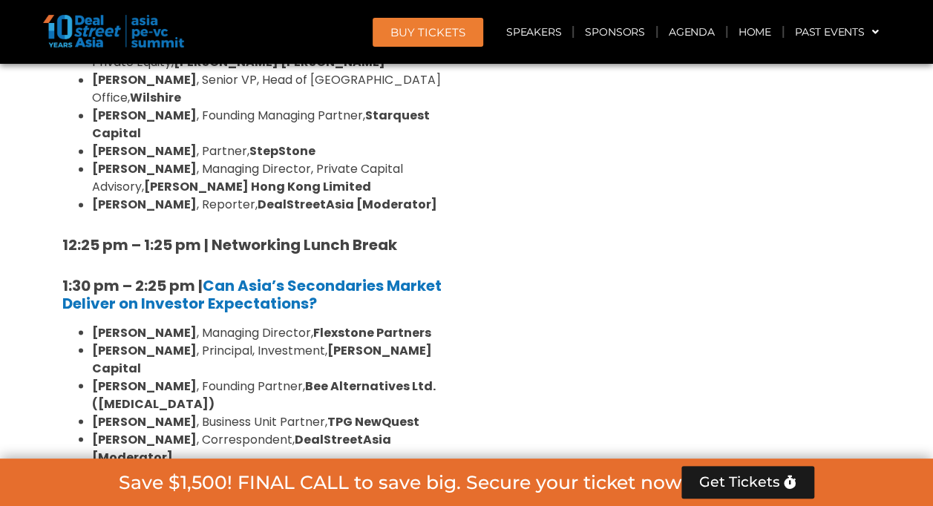
drag, startPoint x: 275, startPoint y: 344, endPoint x: 88, endPoint y: 165, distance: 258.8
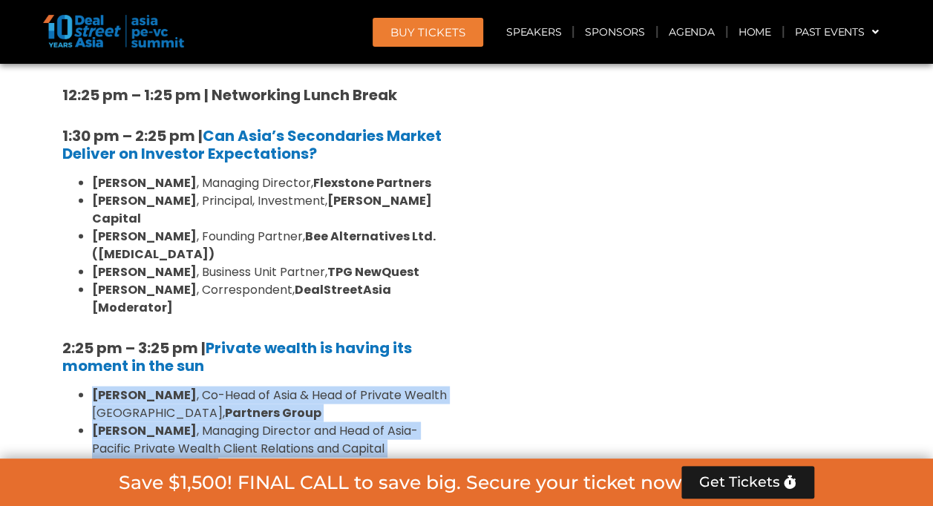
scroll to position [4069, 0]
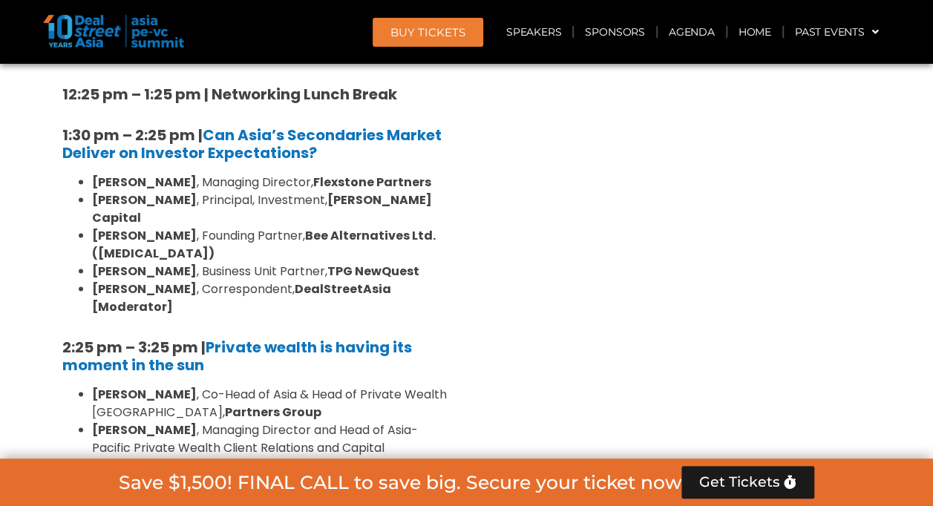
drag, startPoint x: 200, startPoint y: 235, endPoint x: 47, endPoint y: 229, distance: 153.0
drag, startPoint x: 213, startPoint y: 236, endPoint x: 405, endPoint y: 231, distance: 192.3
drag, startPoint x: 330, startPoint y: 256, endPoint x: 57, endPoint y: 240, distance: 272.9
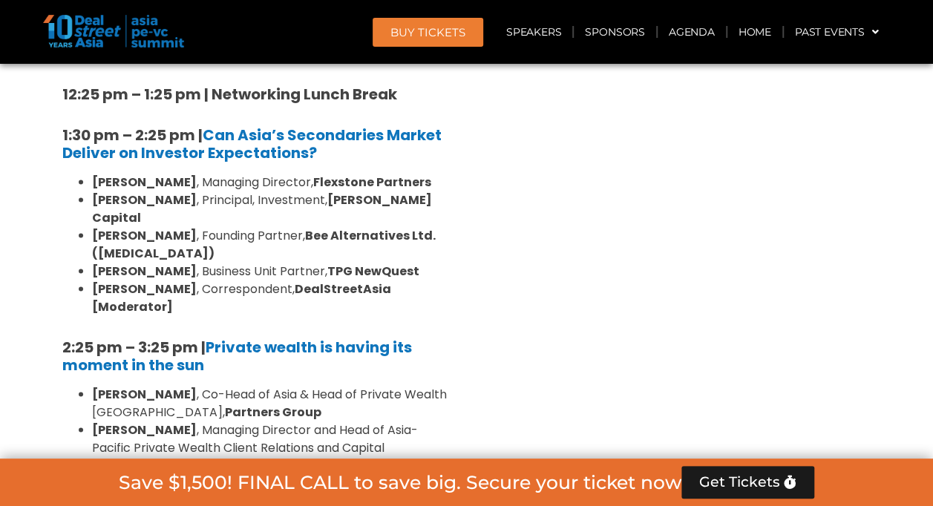
click at [57, 240] on div "10:40 am – 10:45 am | Welcome Address by [PERSON_NAME] [PERSON_NAME], Founder &…" at bounding box center [255, 294] width 408 height 1629
drag, startPoint x: 306, startPoint y: 260, endPoint x: 56, endPoint y: 261, distance: 250.1
click at [56, 261] on div "10:40 am – 10:45 am | Welcome Address by [PERSON_NAME] [PERSON_NAME], Founder &…" at bounding box center [255, 294] width 408 height 1629
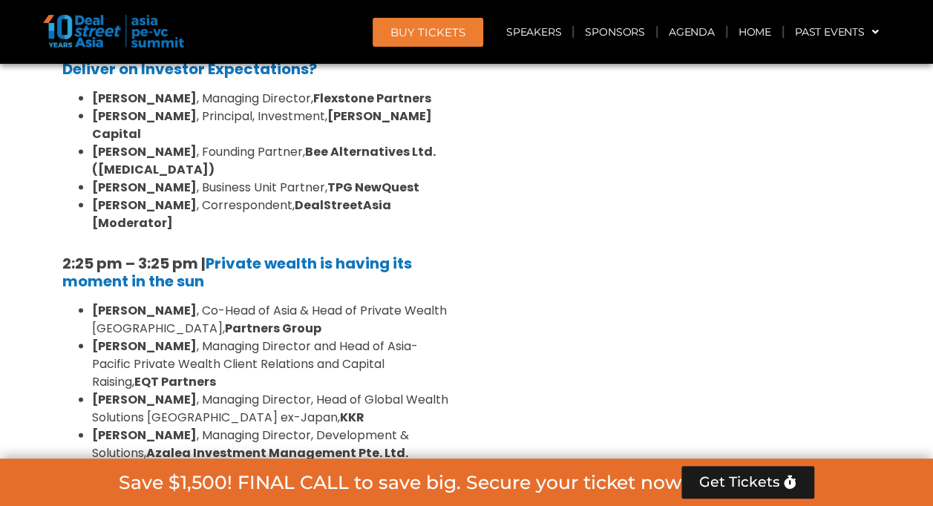
scroll to position [4153, 0]
drag, startPoint x: 200, startPoint y: 205, endPoint x: 46, endPoint y: 194, distance: 154.0
drag, startPoint x: 428, startPoint y: 228, endPoint x: 217, endPoint y: 209, distance: 212.4
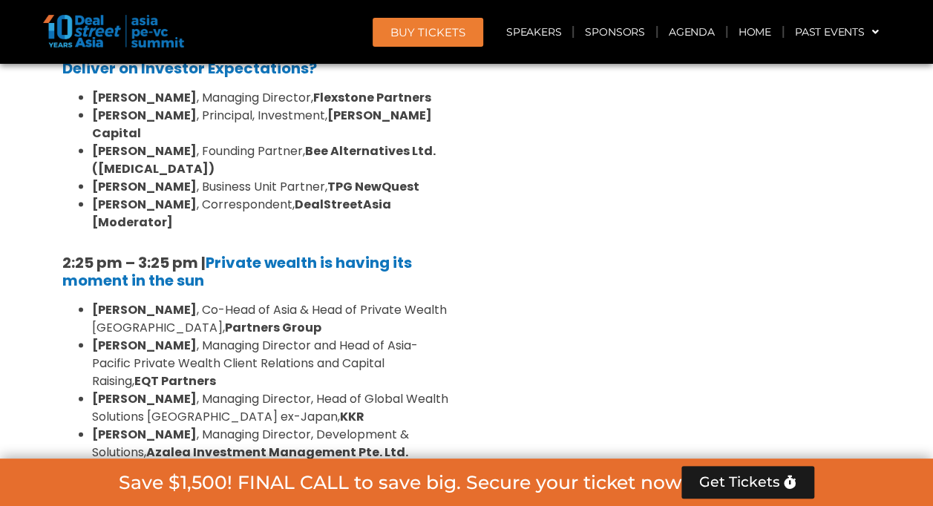
drag, startPoint x: 413, startPoint y: 362, endPoint x: 82, endPoint y: 243, distance: 351.7
click at [82, 243] on div "10:40 am – 10:45 am | Welcome Address by [PERSON_NAME] [PERSON_NAME], Founder &…" at bounding box center [255, 210] width 408 height 1629
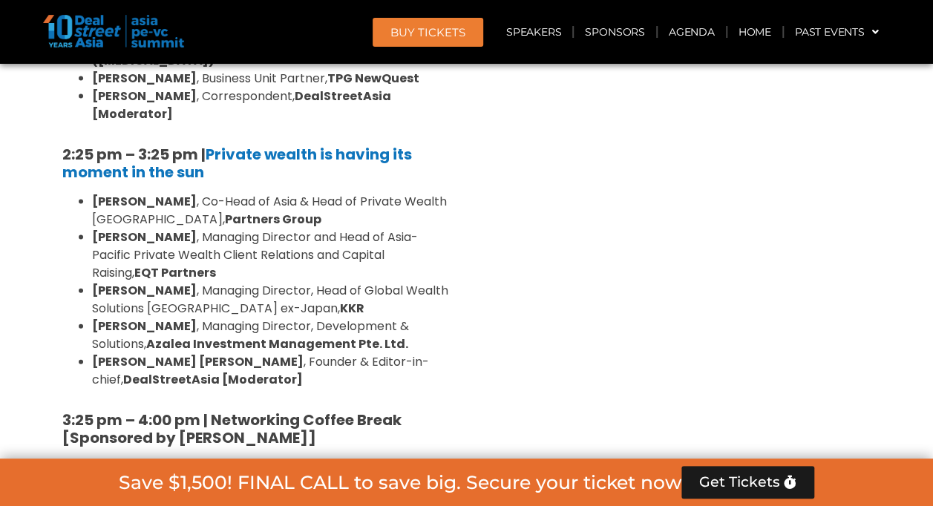
scroll to position [4263, 0]
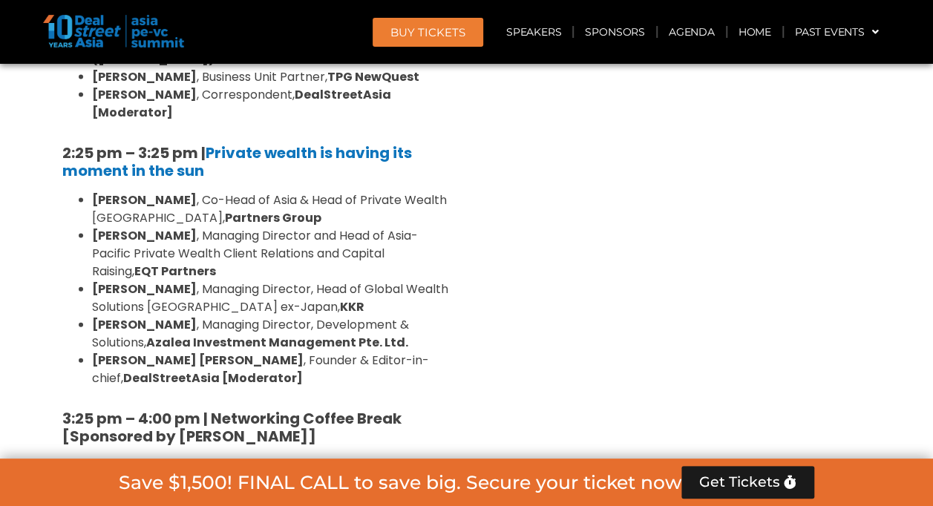
drag, startPoint x: 66, startPoint y: 294, endPoint x: 203, endPoint y: 298, distance: 137.4
drag, startPoint x: 289, startPoint y: 318, endPoint x: 220, endPoint y: 297, distance: 72.3
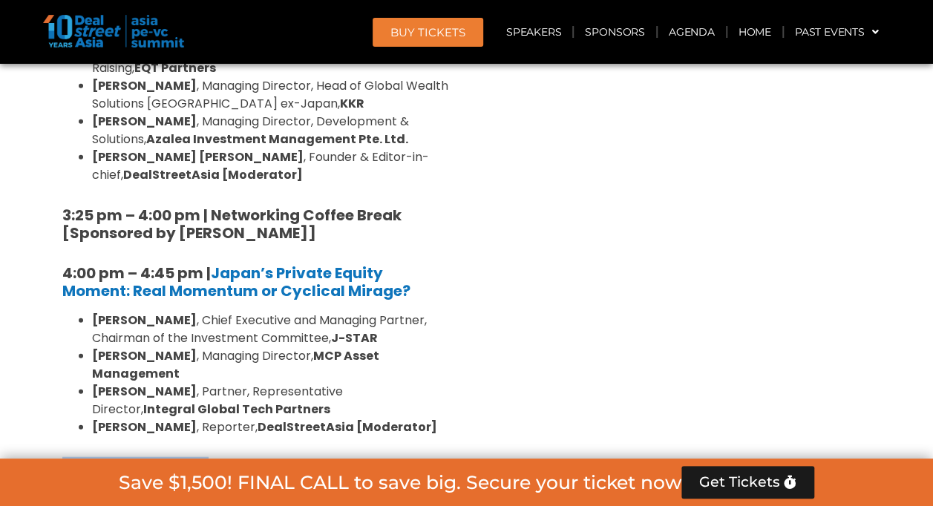
scroll to position [4467, 0]
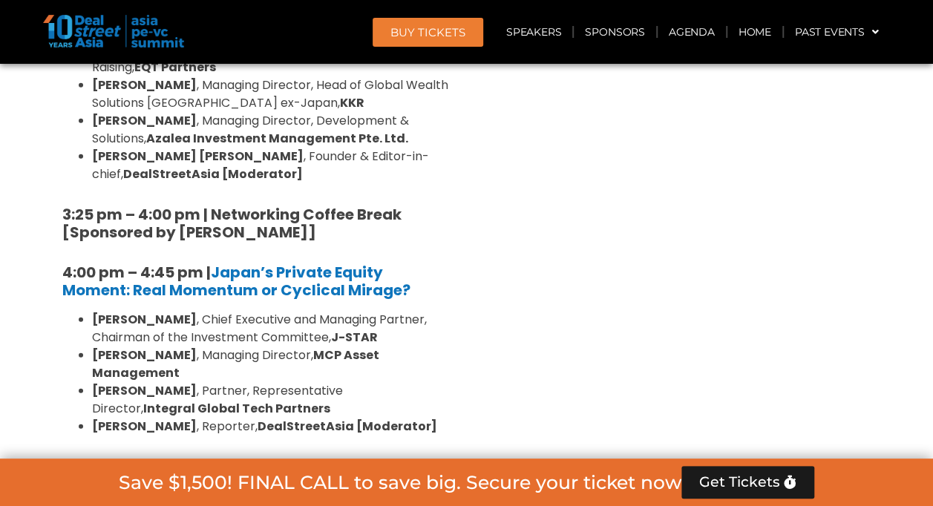
drag, startPoint x: 194, startPoint y: 260, endPoint x: 87, endPoint y: 145, distance: 157.0
drag, startPoint x: 67, startPoint y: 310, endPoint x: 164, endPoint y: 312, distance: 97.3
drag, startPoint x: 164, startPoint y: 312, endPoint x: 200, endPoint y: 309, distance: 35.7
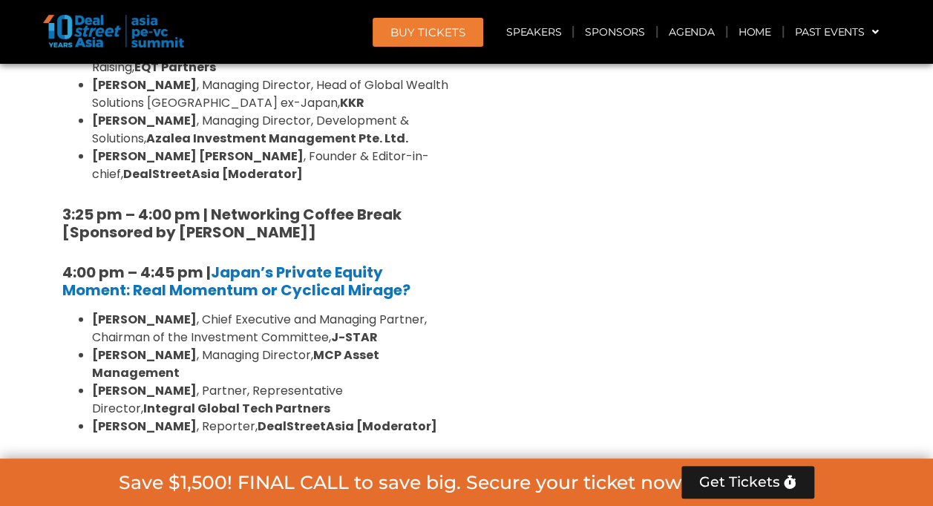
drag, startPoint x: 200, startPoint y: 309, endPoint x: 48, endPoint y: 286, distance: 153.1
drag, startPoint x: 48, startPoint y: 286, endPoint x: 87, endPoint y: 329, distance: 57.8
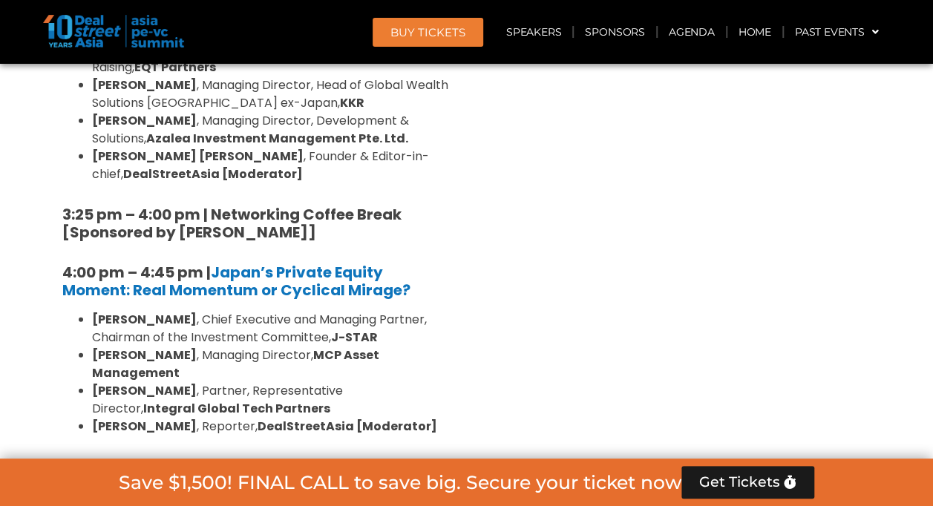
drag, startPoint x: 65, startPoint y: 303, endPoint x: 197, endPoint y: 316, distance: 133.5
drag, startPoint x: 432, startPoint y: 301, endPoint x: 214, endPoint y: 310, distance: 218.4
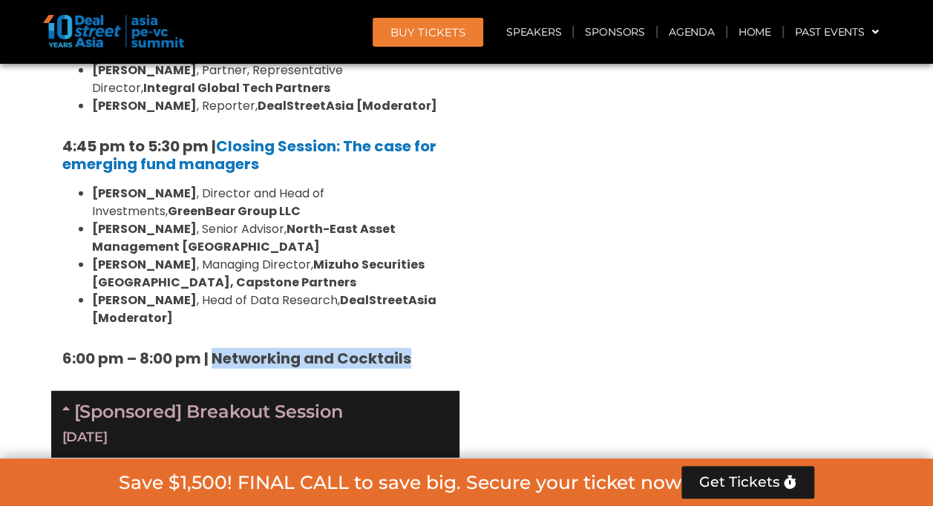
scroll to position [4788, 0]
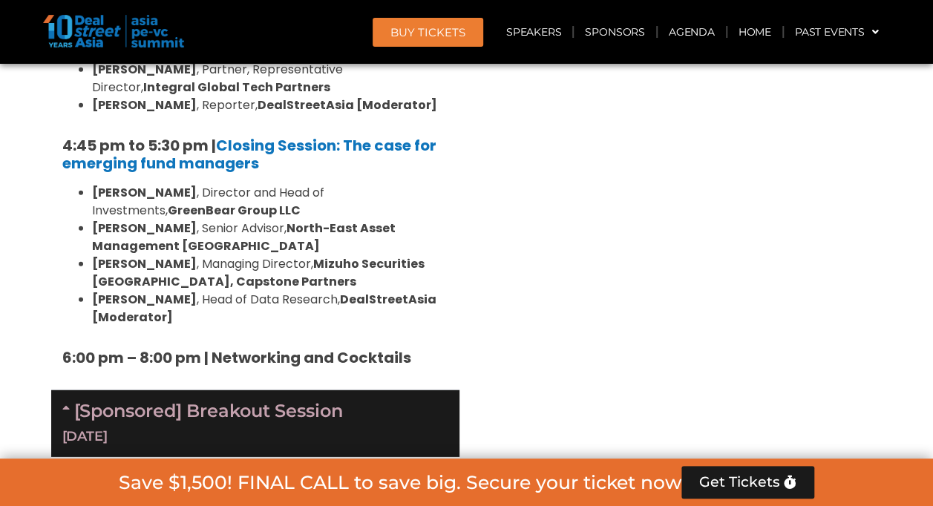
drag, startPoint x: 65, startPoint y: 121, endPoint x: 193, endPoint y: 117, distance: 128.5
click at [193, 489] on strong "Luncheon Session (by invite only):" at bounding box center [192, 499] width 261 height 21
drag, startPoint x: 101, startPoint y: 374, endPoint x: 208, endPoint y: 373, distance: 106.9
drag, startPoint x: 203, startPoint y: 129, endPoint x: 316, endPoint y: 117, distance: 113.4
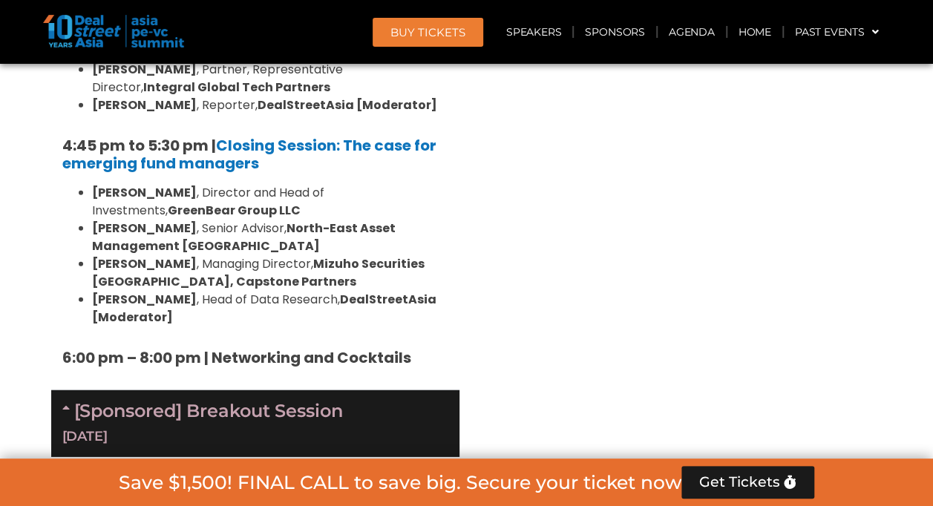
click at [316, 489] on strong "Luncheon Session (by invite only):" at bounding box center [192, 499] width 261 height 21
drag, startPoint x: 110, startPoint y: 393, endPoint x: 334, endPoint y: 398, distance: 224.2
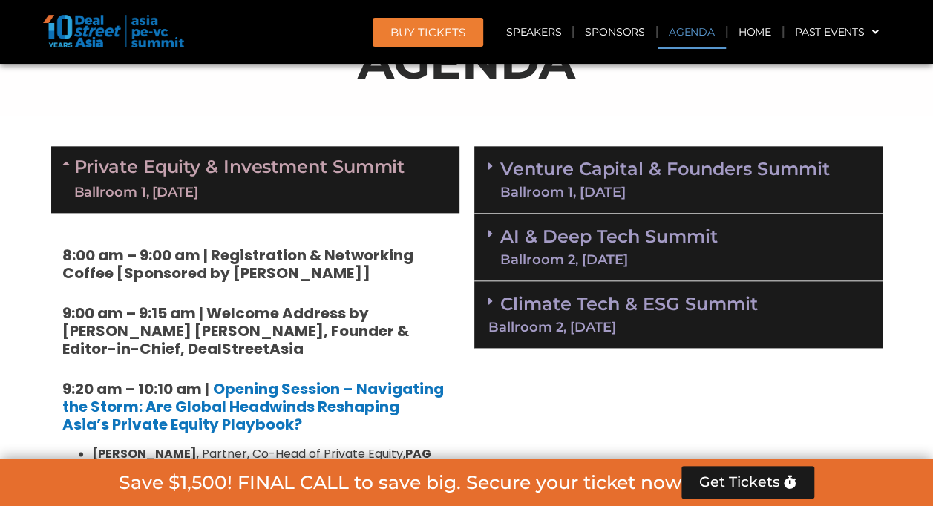
scroll to position [837, 0]
click at [60, 165] on div "Private Equity & Investment Summit Ballroom 1, [DATE]" at bounding box center [255, 179] width 408 height 67
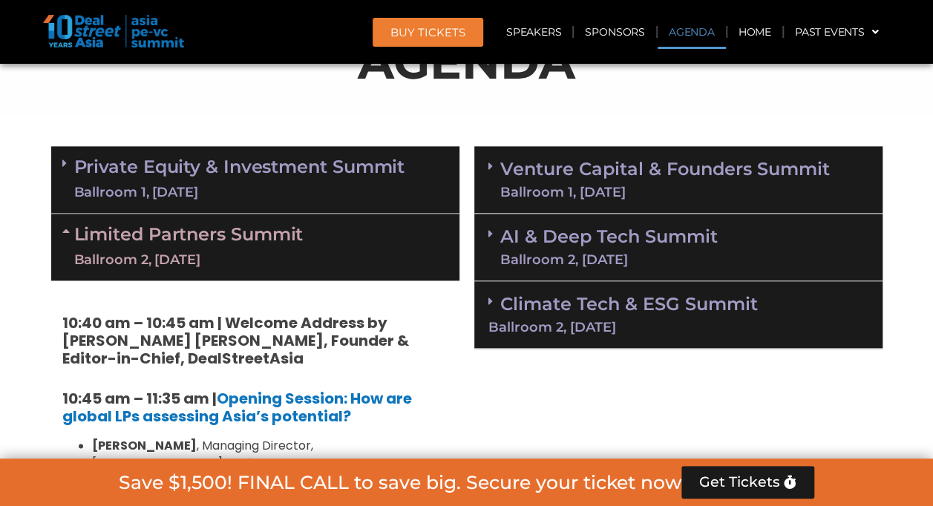
click at [74, 232] on link "Limited Partners [GEOGRAPHIC_DATA] 2, [DATE]" at bounding box center [188, 247] width 229 height 45
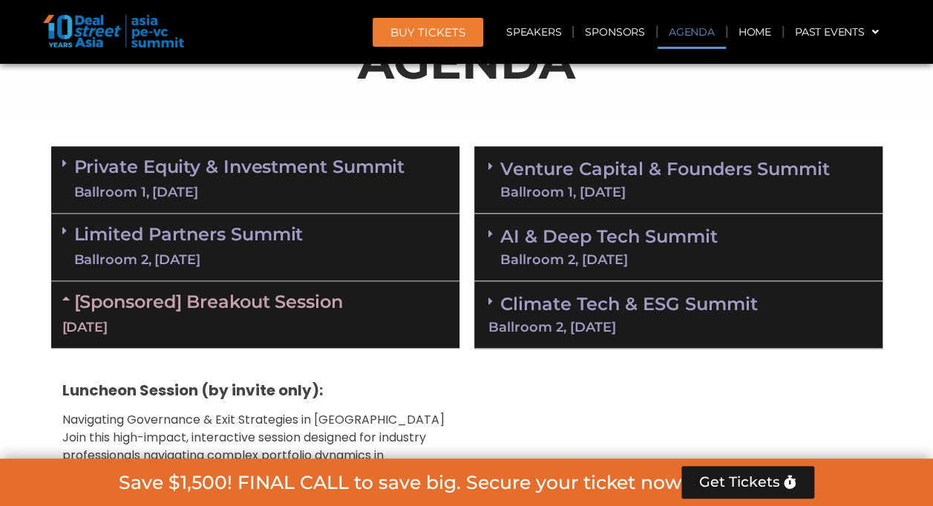
click at [107, 304] on link "[Sponsored] Breakout Session [DATE]" at bounding box center [255, 314] width 386 height 46
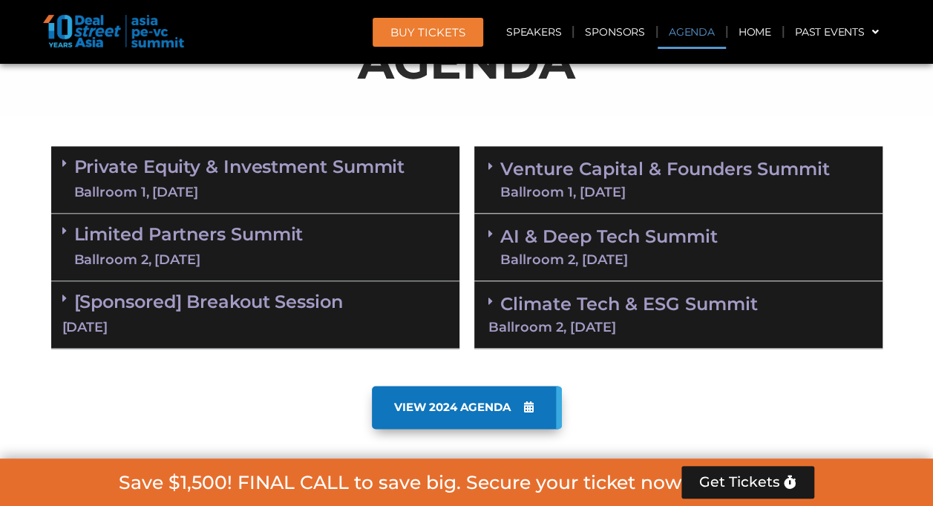
click at [492, 171] on span at bounding box center [494, 166] width 12 height 13
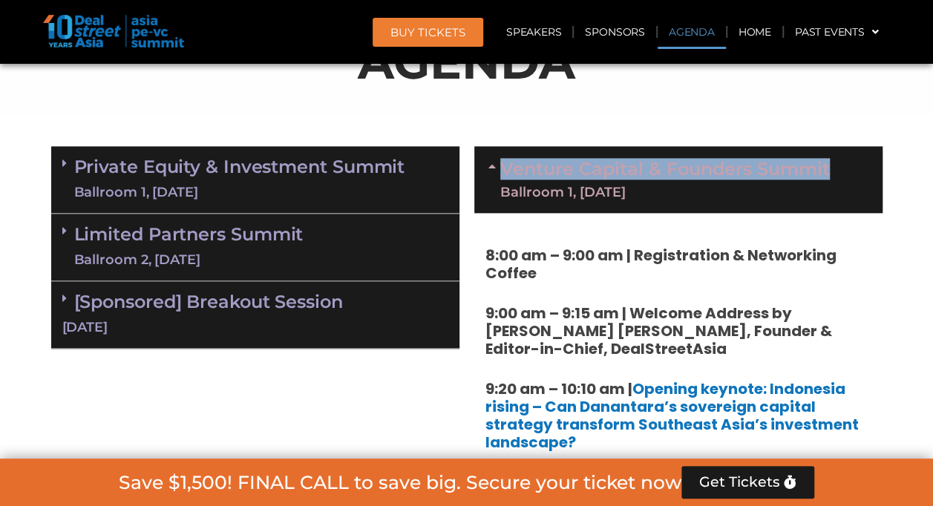
drag, startPoint x: 839, startPoint y: 160, endPoint x: 505, endPoint y: 172, distance: 334.9
click at [505, 172] on div "Venture Capital & Founders​ Summit Ballroom 1, [DATE]" at bounding box center [678, 179] width 408 height 67
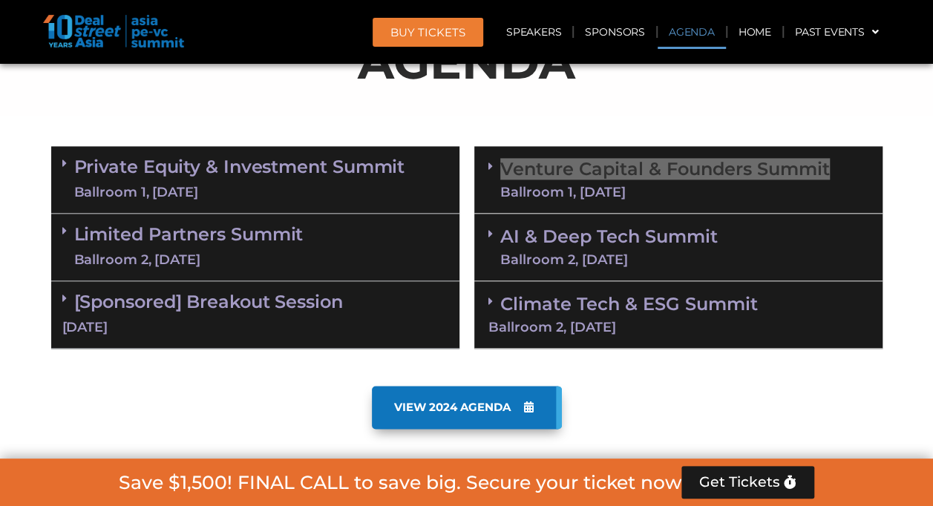
click at [538, 183] on link "Venture Capital & Founders​ Summit Ballroom 1, [DATE]" at bounding box center [665, 179] width 330 height 39
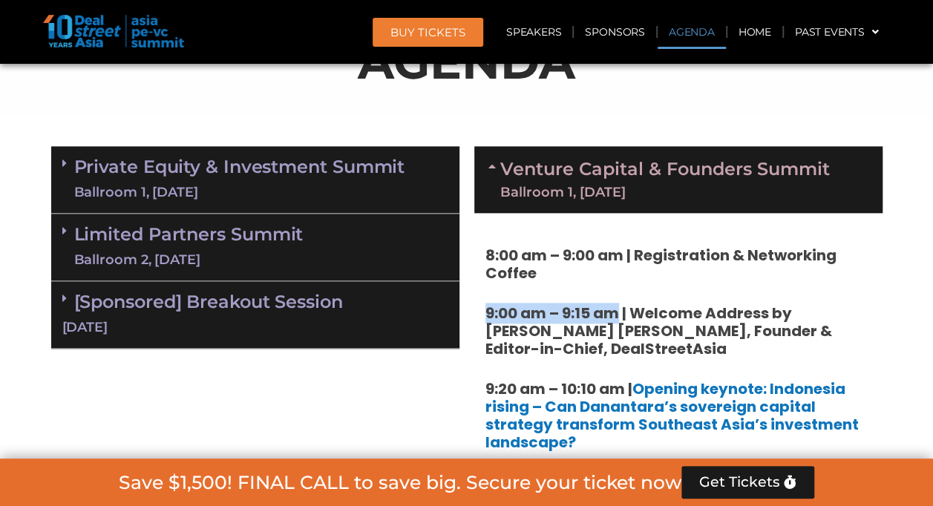
drag, startPoint x: 487, startPoint y: 312, endPoint x: 615, endPoint y: 298, distance: 128.4
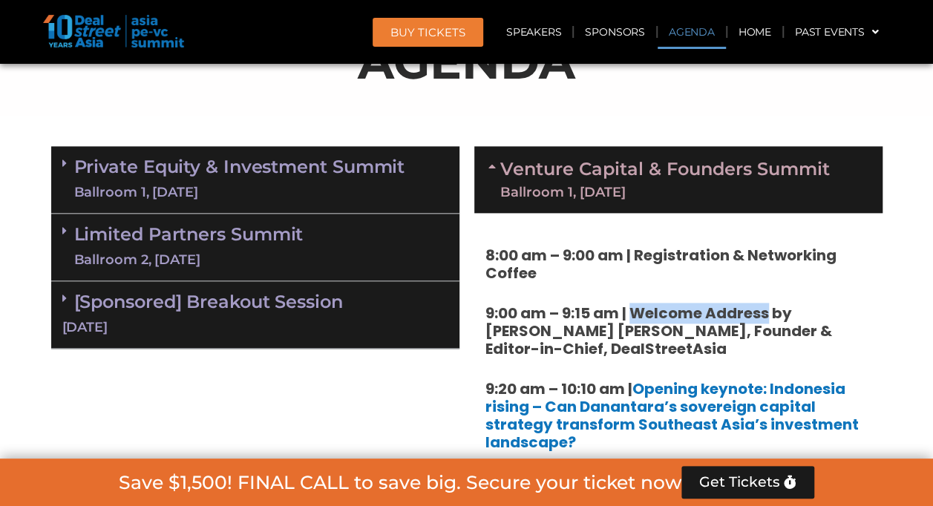
drag, startPoint x: 632, startPoint y: 312, endPoint x: 767, endPoint y: 310, distance: 135.1
click at [767, 310] on strong "9:00 am – 9:15 am | Welcome Address by [PERSON_NAME] [PERSON_NAME], Founder & E…" at bounding box center [658, 331] width 347 height 56
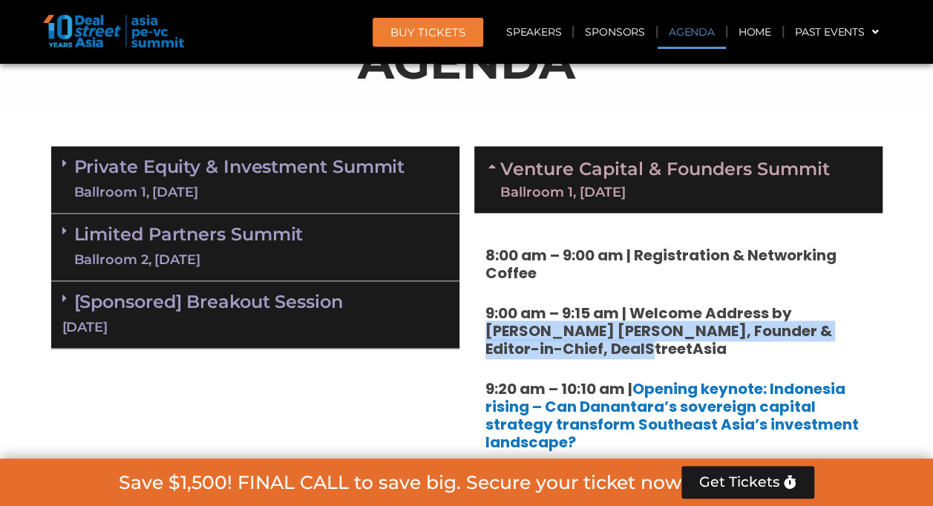
drag, startPoint x: 799, startPoint y: 312, endPoint x: 867, endPoint y: 353, distance: 79.9
click at [867, 353] on h5 "9:00 am – 9:15 am | Welcome Address by [PERSON_NAME] [PERSON_NAME], Founder & E…" at bounding box center [678, 330] width 386 height 53
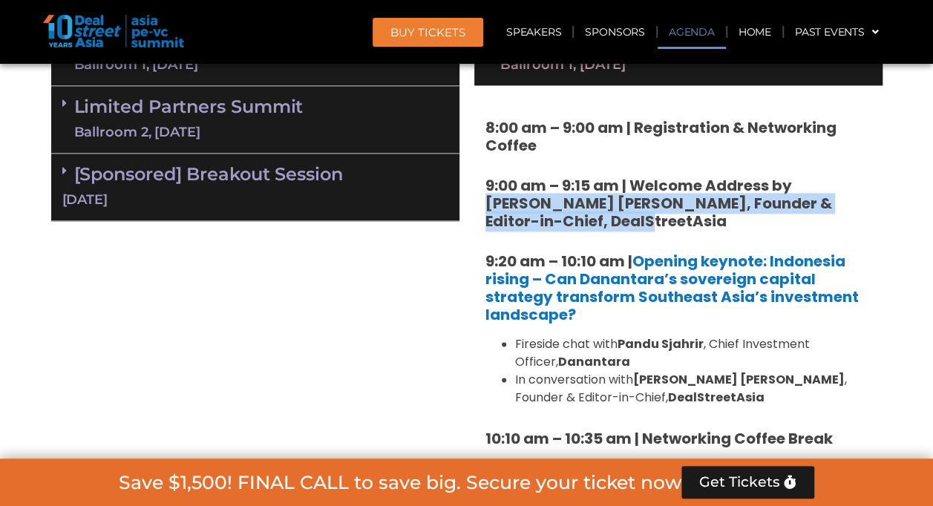
scroll to position [966, 0]
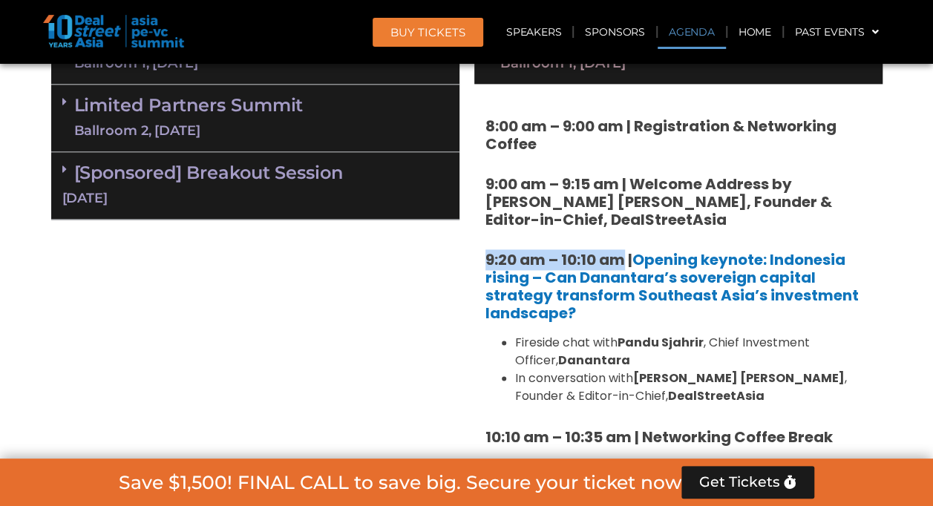
drag, startPoint x: 626, startPoint y: 260, endPoint x: 479, endPoint y: 246, distance: 148.4
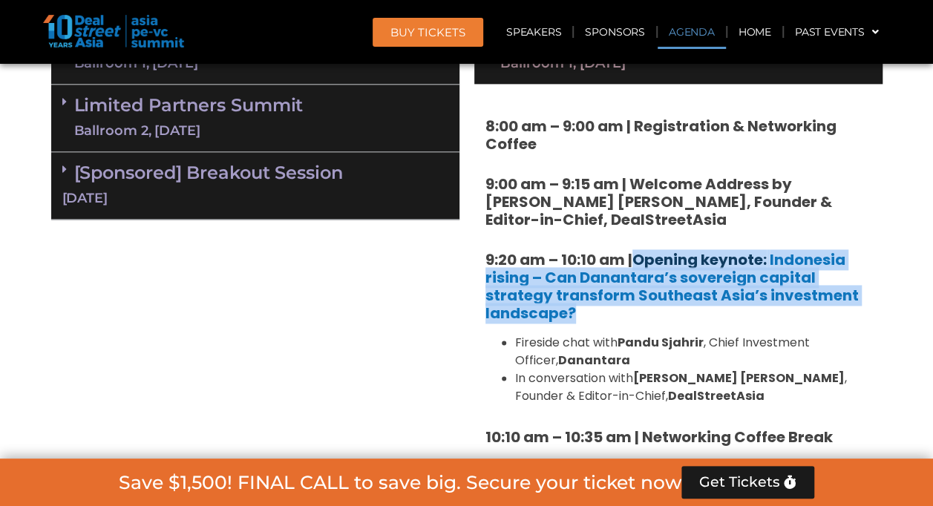
drag, startPoint x: 600, startPoint y: 317, endPoint x: 640, endPoint y: 255, distance: 73.5
click at [640, 255] on h5 "9:20 am – 10:10 am | Opening keynote: Indonesia rising – Can Danantara’s sovere…" at bounding box center [678, 286] width 386 height 71
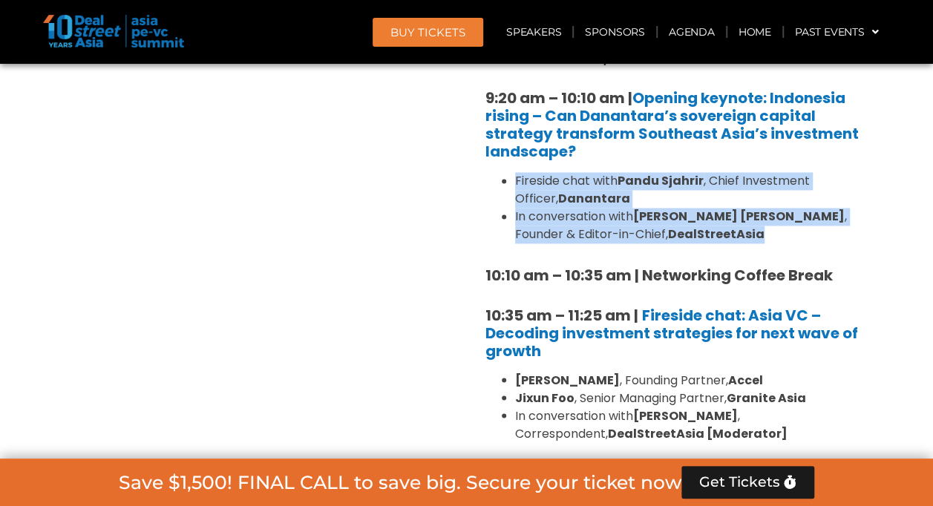
drag, startPoint x: 664, startPoint y: 237, endPoint x: 494, endPoint y: 179, distance: 178.9
click at [494, 179] on ul "Fireside chat with [PERSON_NAME] , Chief Investment Officer, [PERSON_NAME] In c…" at bounding box center [678, 207] width 386 height 71
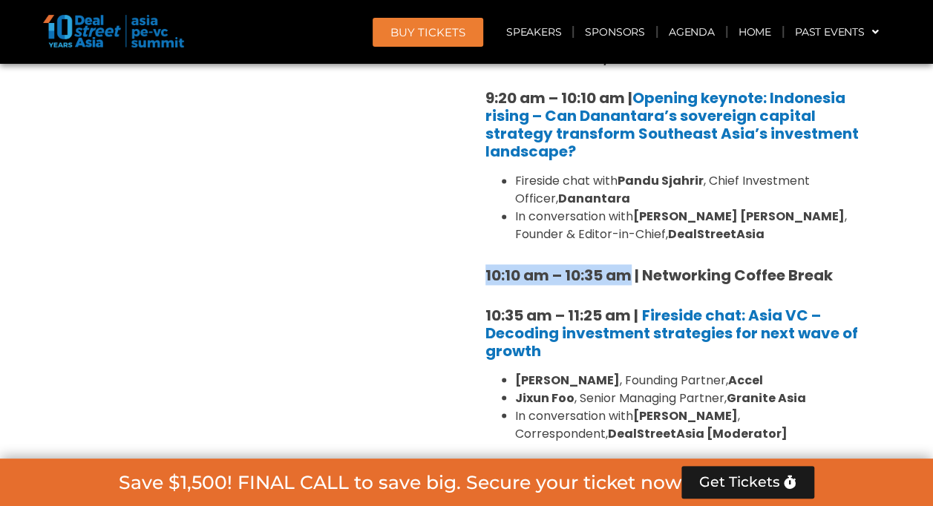
drag, startPoint x: 485, startPoint y: 266, endPoint x: 627, endPoint y: 274, distance: 142.0
click at [627, 274] on strong "10:10 am – 10:35 am | Networking Coffee Break" at bounding box center [658, 274] width 347 height 21
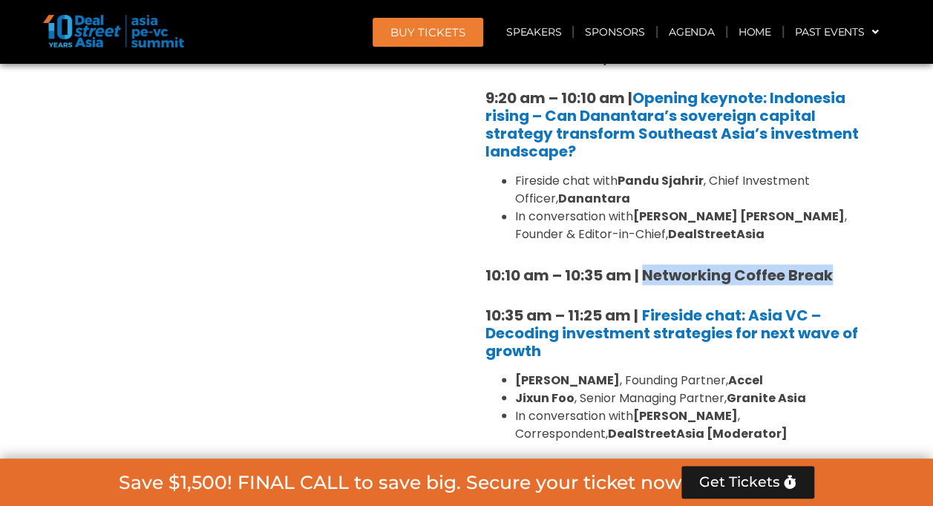
drag, startPoint x: 850, startPoint y: 278, endPoint x: 644, endPoint y: 267, distance: 205.9
click at [644, 267] on h5 "10:10 am – 10:35 am | Networking Coffee Break" at bounding box center [678, 275] width 386 height 18
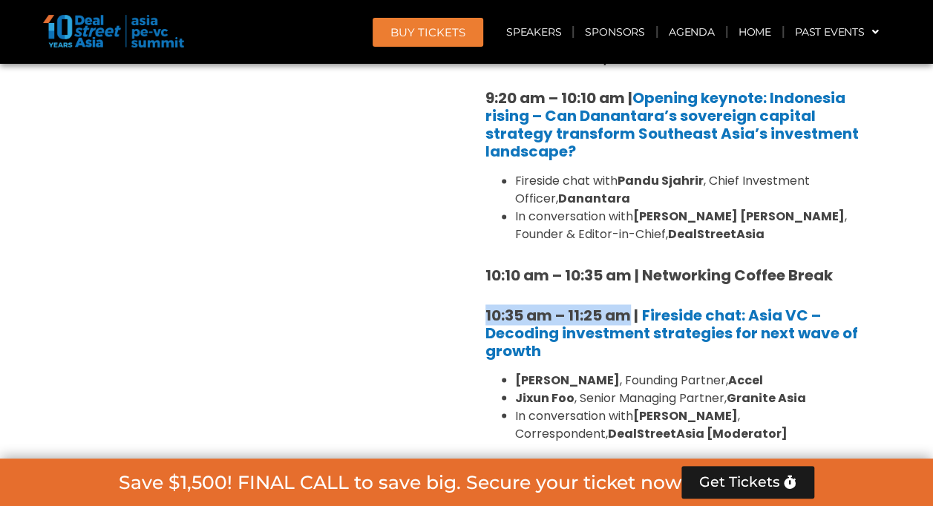
drag, startPoint x: 481, startPoint y: 308, endPoint x: 624, endPoint y: 316, distance: 143.5
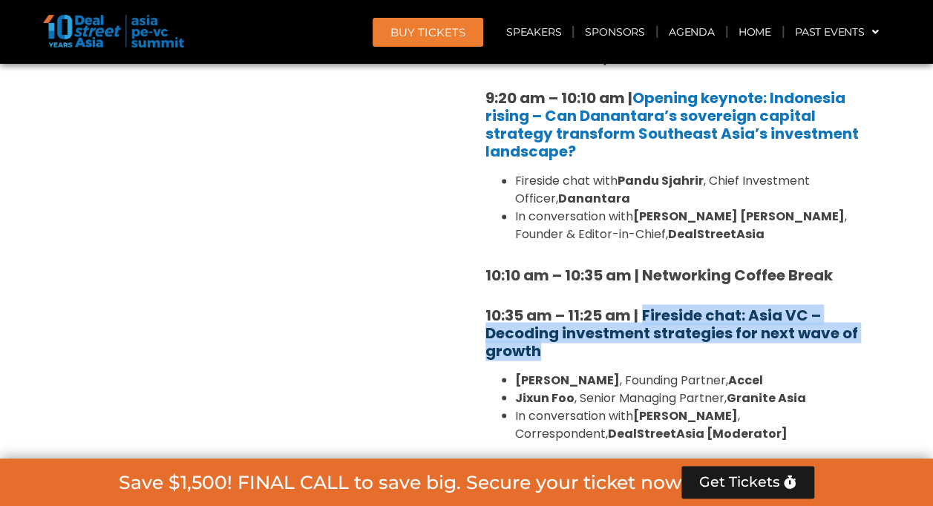
drag, startPoint x: 604, startPoint y: 352, endPoint x: 644, endPoint y: 304, distance: 62.2
click at [644, 306] on h5 "10:35 am – 11:25 am | Fireside chat: Asia VC – Decoding investment strategies f…" at bounding box center [678, 332] width 386 height 53
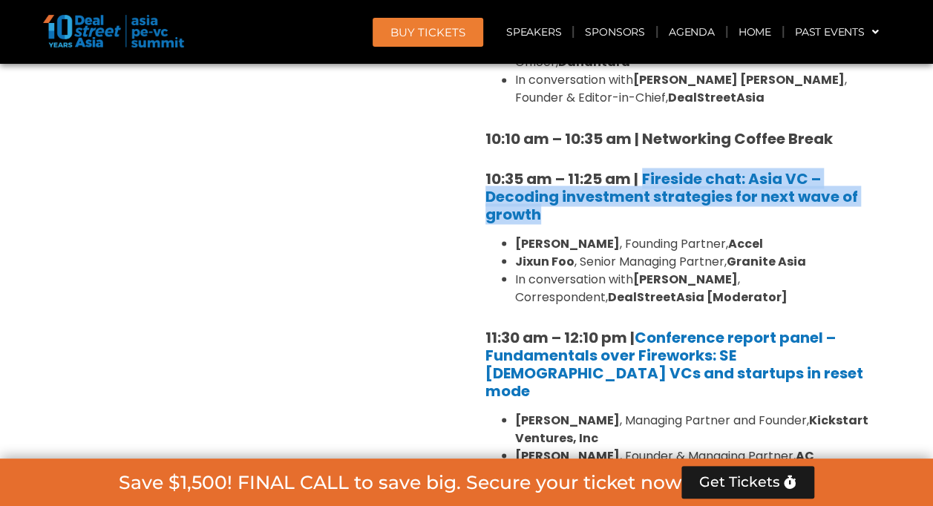
scroll to position [1265, 0]
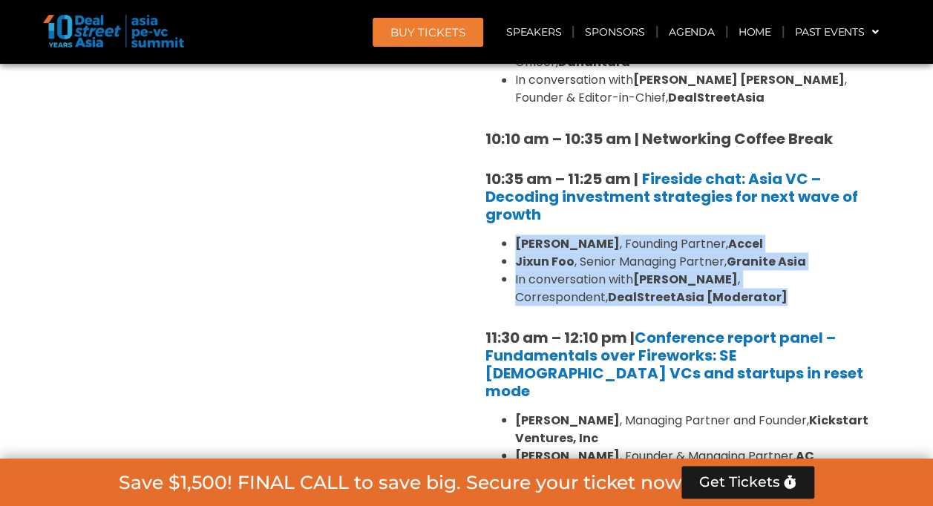
drag, startPoint x: 704, startPoint y: 303, endPoint x: 511, endPoint y: 243, distance: 201.9
click at [511, 243] on ul "[PERSON_NAME] , Founding Partner, Accel [PERSON_NAME] , Senior Managing Partner…" at bounding box center [678, 270] width 386 height 71
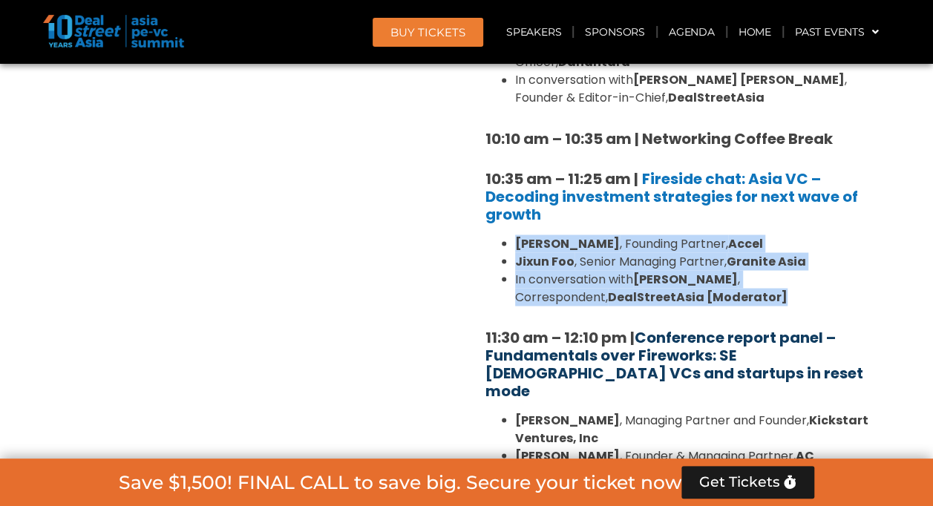
scroll to position [1345, 0]
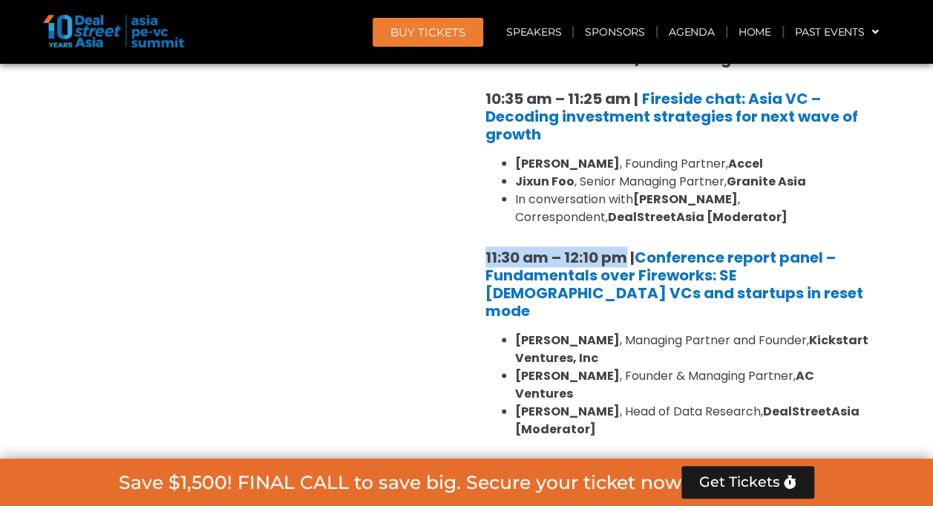
drag, startPoint x: 482, startPoint y: 253, endPoint x: 620, endPoint y: 258, distance: 138.1
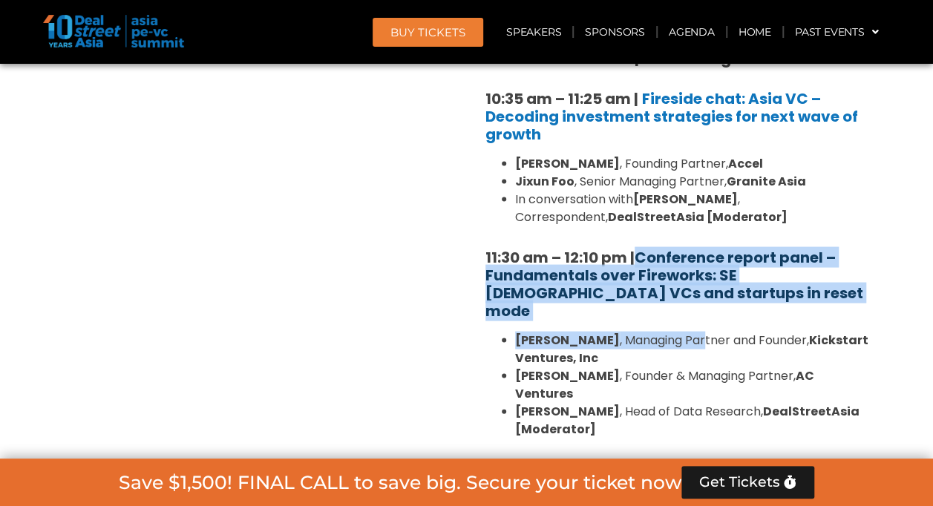
drag, startPoint x: 727, startPoint y: 306, endPoint x: 643, endPoint y: 256, distance: 98.1
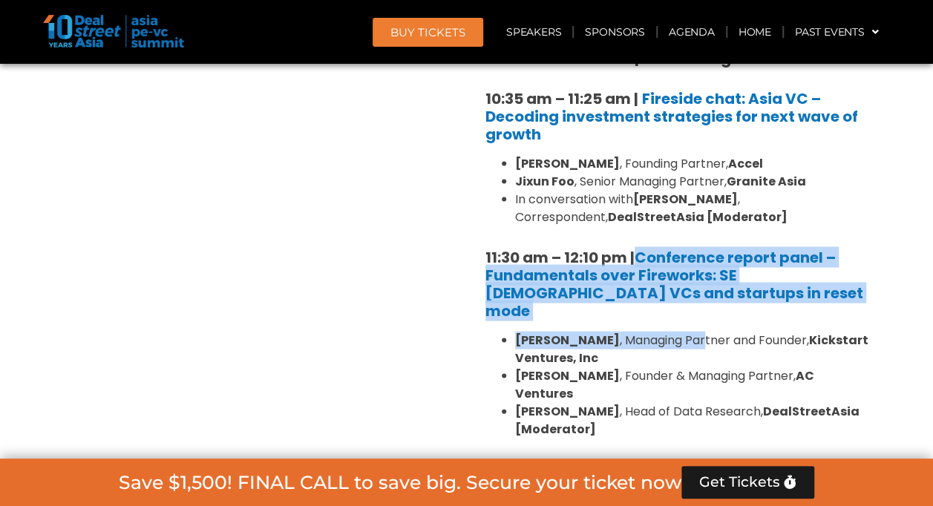
drag, startPoint x: 643, startPoint y: 256, endPoint x: 681, endPoint y: 290, distance: 51.0
click at [681, 290] on h5 "11:30 am – 12:10 pm | Conference report panel – Fundamentals over Fireworks: SE…" at bounding box center [678, 283] width 386 height 71
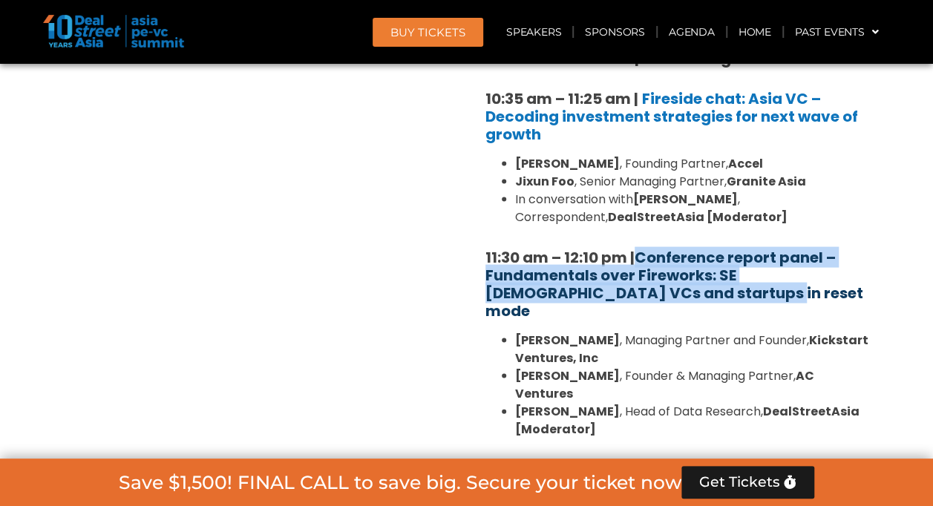
drag, startPoint x: 681, startPoint y: 290, endPoint x: 639, endPoint y: 255, distance: 54.7
click at [639, 255] on h5 "11:30 am – 12:10 pm | Conference report panel – Fundamentals over Fireworks: SE…" at bounding box center [678, 283] width 386 height 71
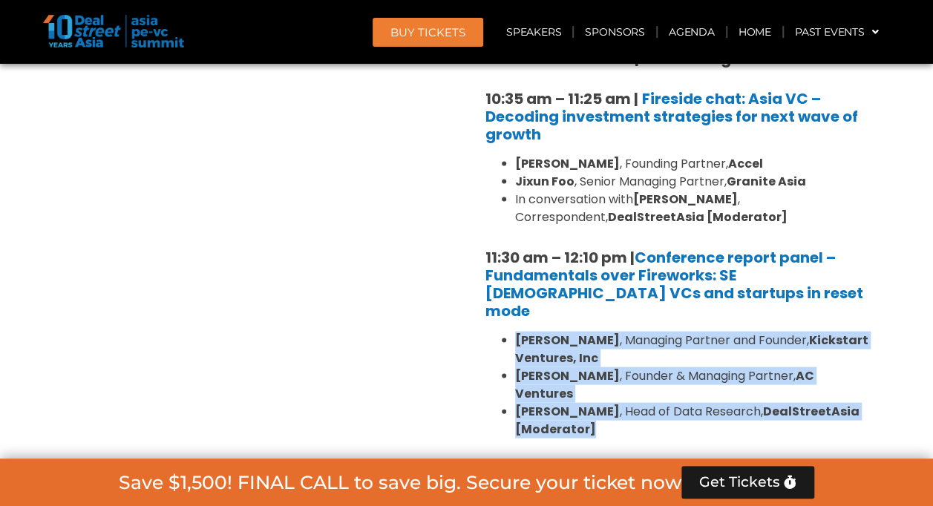
drag, startPoint x: 608, startPoint y: 398, endPoint x: 503, endPoint y: 315, distance: 133.6
click at [503, 331] on ul "[PERSON_NAME] , Managing Partner and Founder, Kickstart Ventures, Inc [PERSON_N…" at bounding box center [678, 384] width 386 height 107
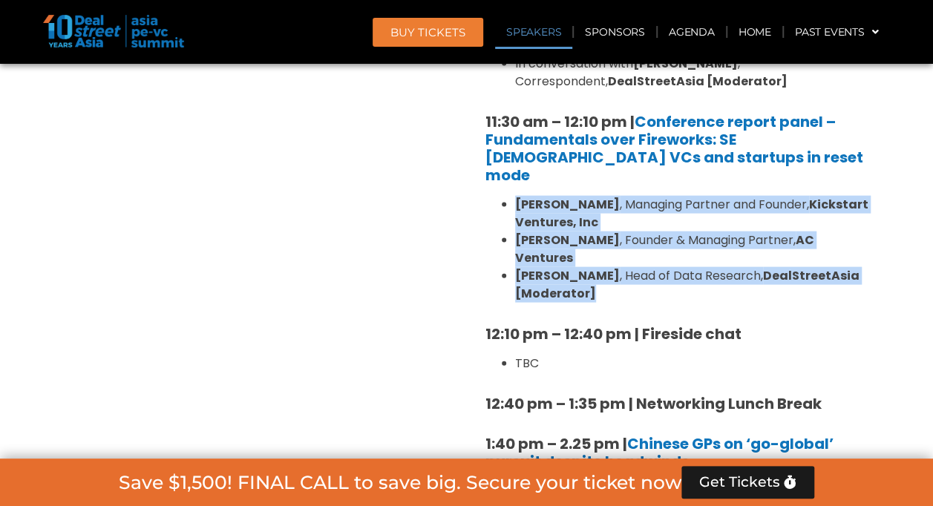
scroll to position [1487, 0]
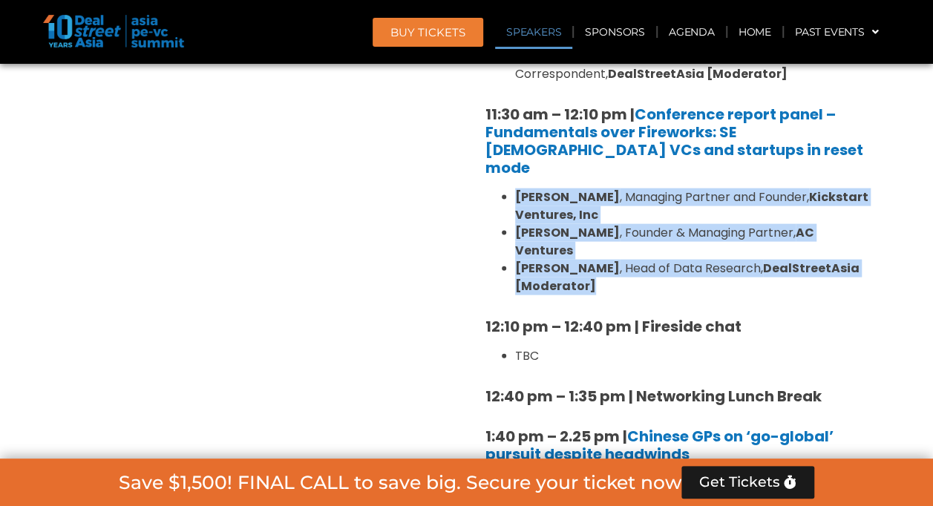
click at [487, 316] on strong "12:10 pm – 12:40 pm | Fireside chat" at bounding box center [613, 326] width 256 height 21
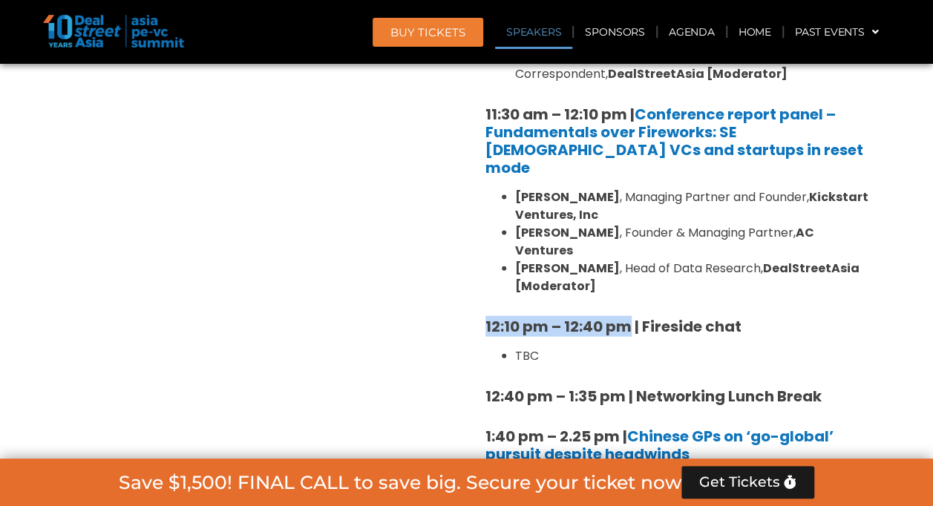
drag, startPoint x: 487, startPoint y: 288, endPoint x: 619, endPoint y: 290, distance: 132.1
click at [619, 316] on strong "12:10 pm – 12:40 pm | Fireside chat" at bounding box center [613, 326] width 256 height 21
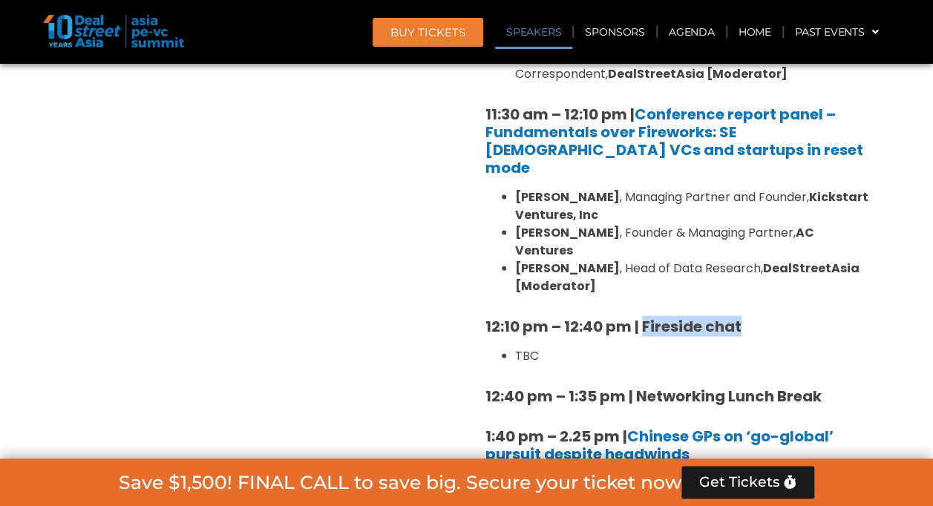
drag, startPoint x: 750, startPoint y: 295, endPoint x: 643, endPoint y: 287, distance: 107.2
click at [643, 318] on h5 "12:10 pm – 12:40 pm | Fireside chat" at bounding box center [678, 327] width 386 height 18
drag, startPoint x: 552, startPoint y: 325, endPoint x: 497, endPoint y: 314, distance: 56.8
click at [497, 347] on ul "TBC" at bounding box center [678, 356] width 386 height 18
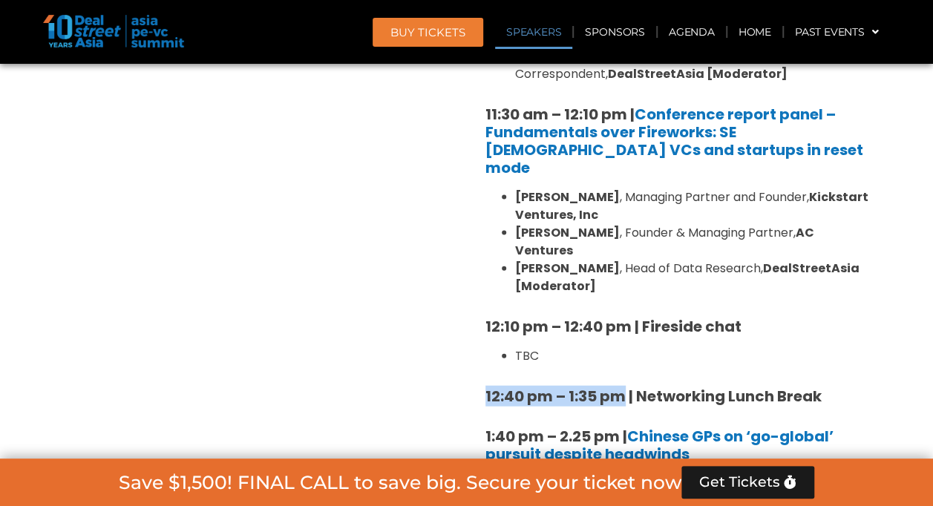
drag, startPoint x: 485, startPoint y: 355, endPoint x: 623, endPoint y: 350, distance: 138.1
click at [623, 386] on strong "12:40 pm – 1:35 pm | Networking Lunch Break" at bounding box center [653, 396] width 336 height 21
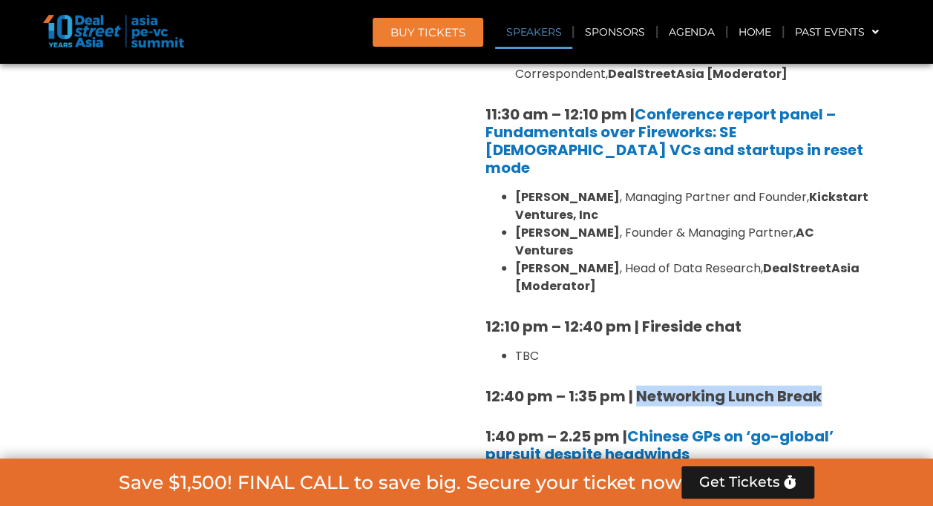
drag, startPoint x: 834, startPoint y: 355, endPoint x: 636, endPoint y: 346, distance: 197.6
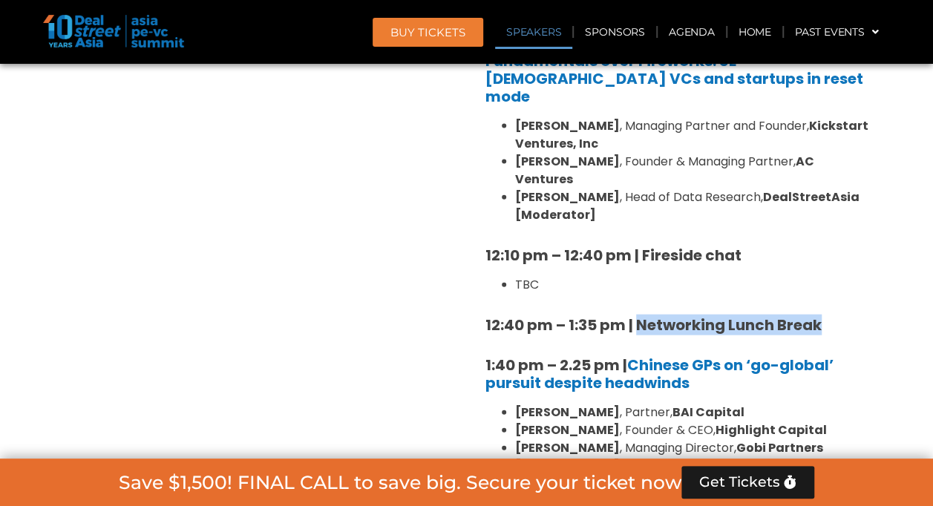
scroll to position [1571, 0]
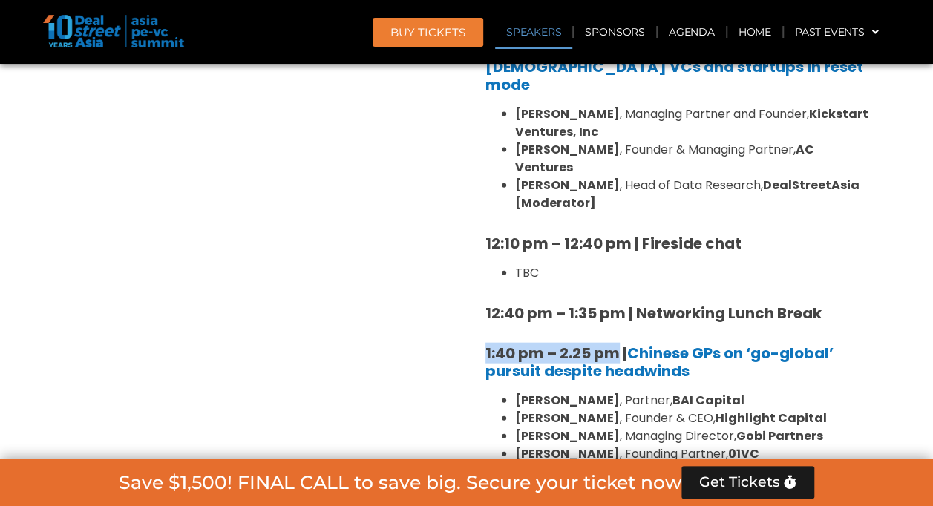
drag, startPoint x: 477, startPoint y: 310, endPoint x: 615, endPoint y: 313, distance: 137.3
click at [615, 313] on div "8:00 am – 9:00 am | Registration & Networking Coffee 9:00 am – 9:15 am | Welcom…" at bounding box center [678, 439] width 408 height 1919
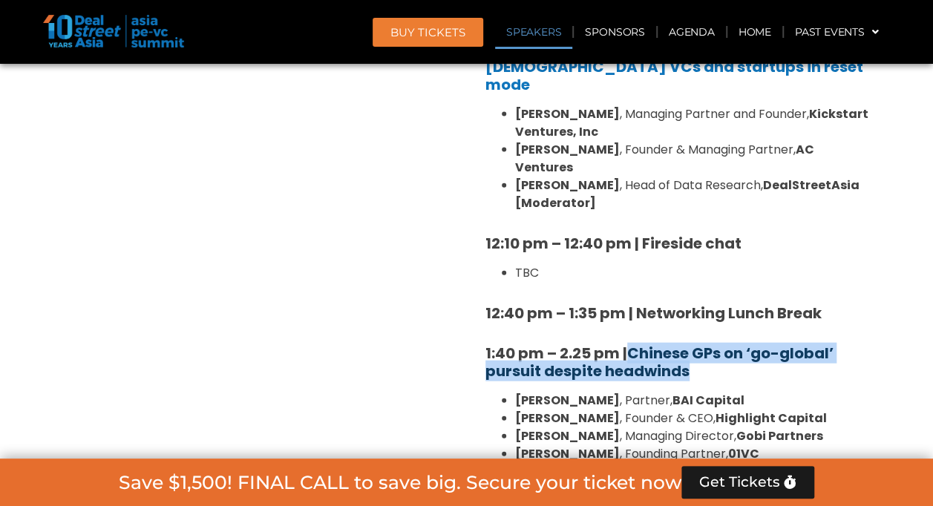
drag, startPoint x: 710, startPoint y: 335, endPoint x: 634, endPoint y: 316, distance: 78.7
click at [634, 344] on h5 "1:40 pm – 2.25 pm | Chinese GPs on ‘go-global’ pursuit despite headwinds" at bounding box center [678, 362] width 386 height 36
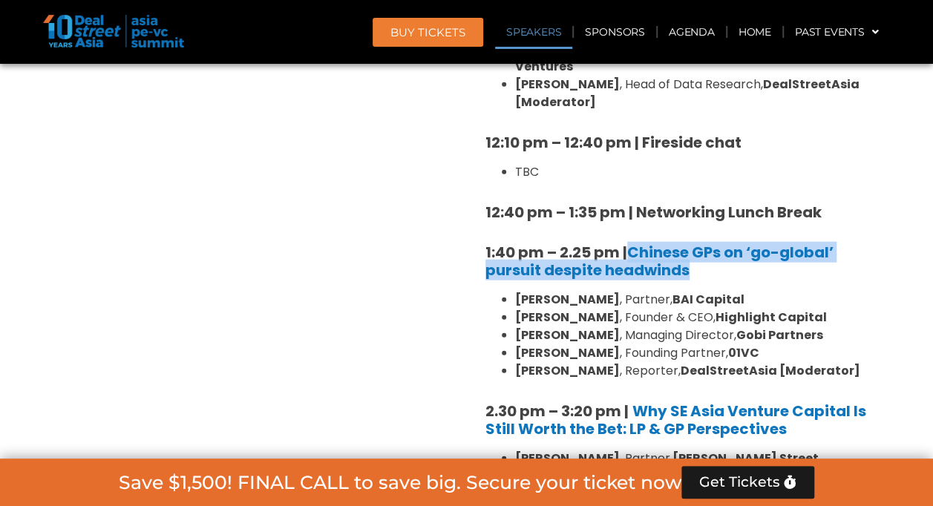
scroll to position [1671, 0]
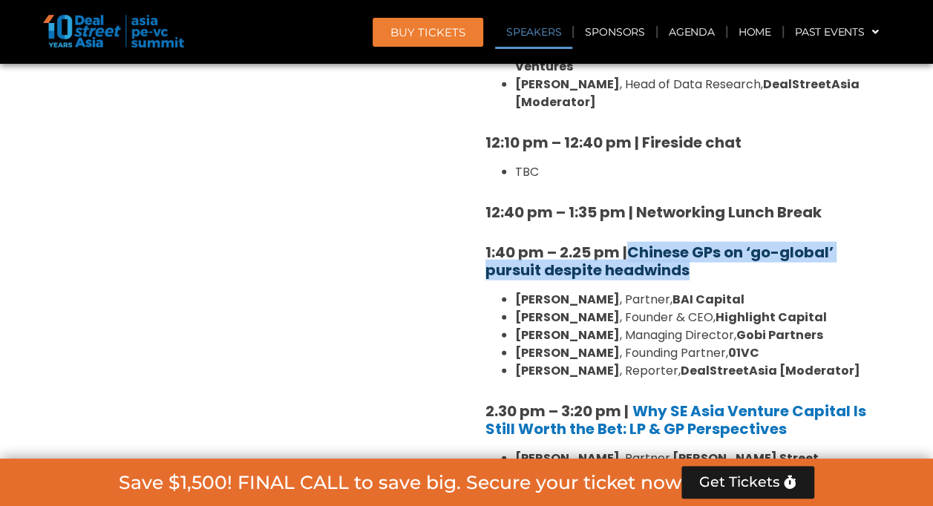
click at [754, 242] on link "Chinese GPs on ‘go-global’ pursuit despite headwinds" at bounding box center [659, 261] width 348 height 39
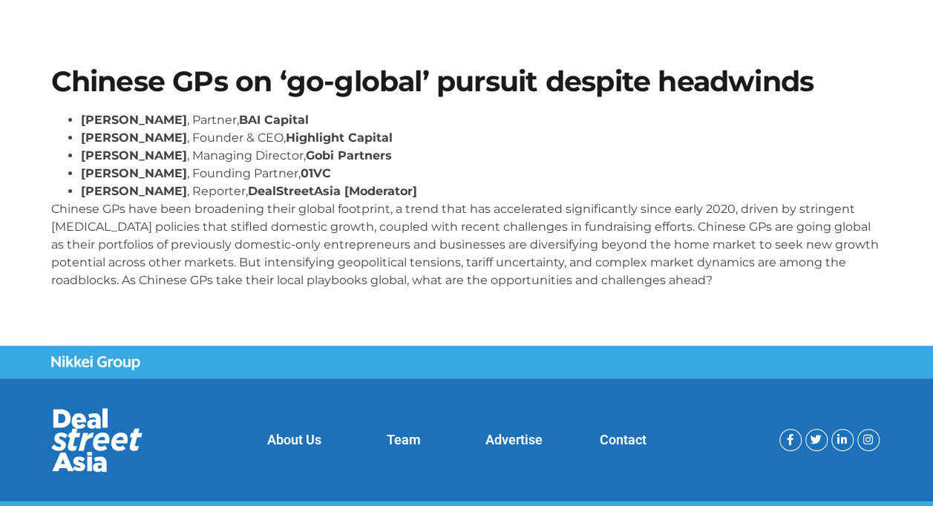
scroll to position [96, 0]
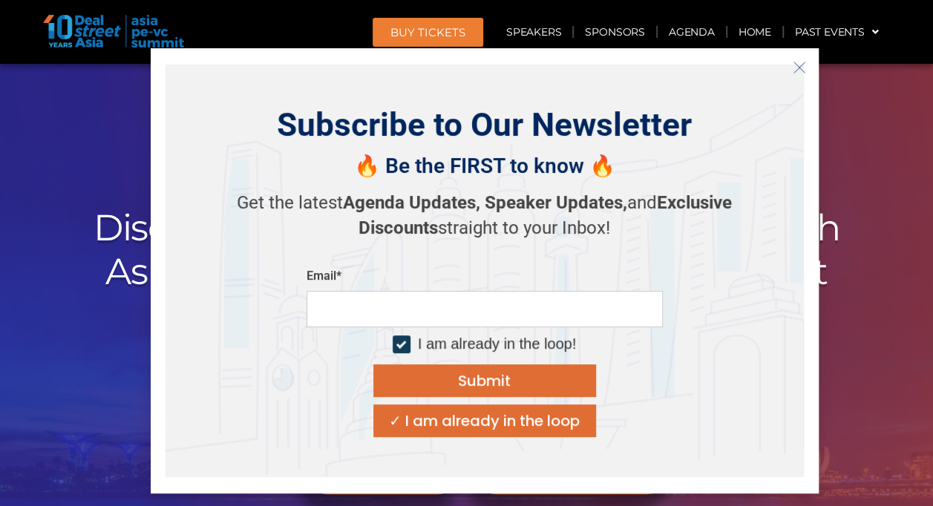
click at [808, 68] on button "Close" at bounding box center [799, 68] width 24 height 24
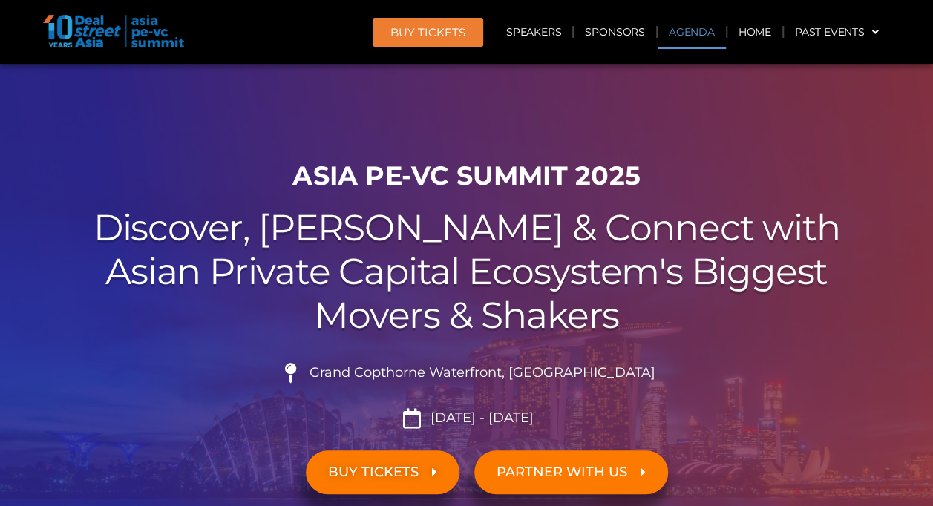
click at [693, 22] on link "Agenda" at bounding box center [692, 32] width 68 height 34
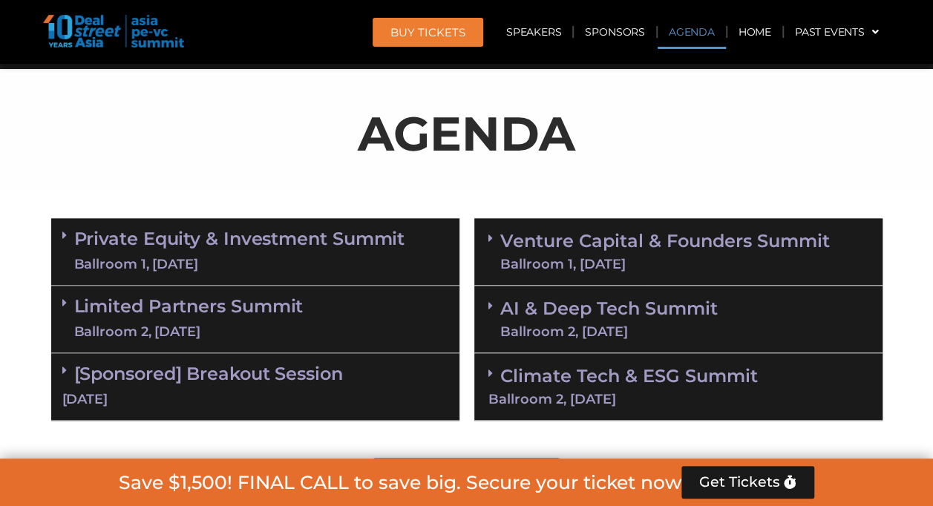
scroll to position [776, 0]
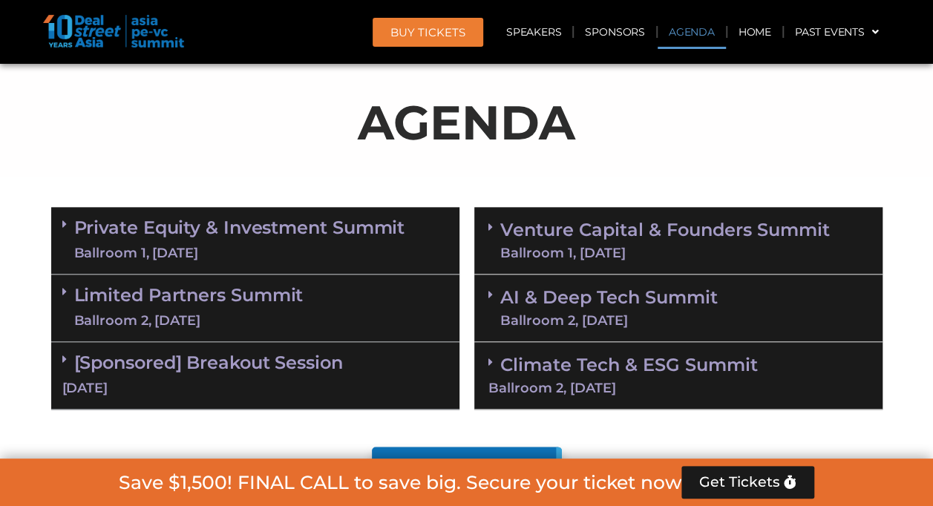
click at [712, 246] on div "Ballroom 1, [DATE]" at bounding box center [665, 252] width 330 height 13
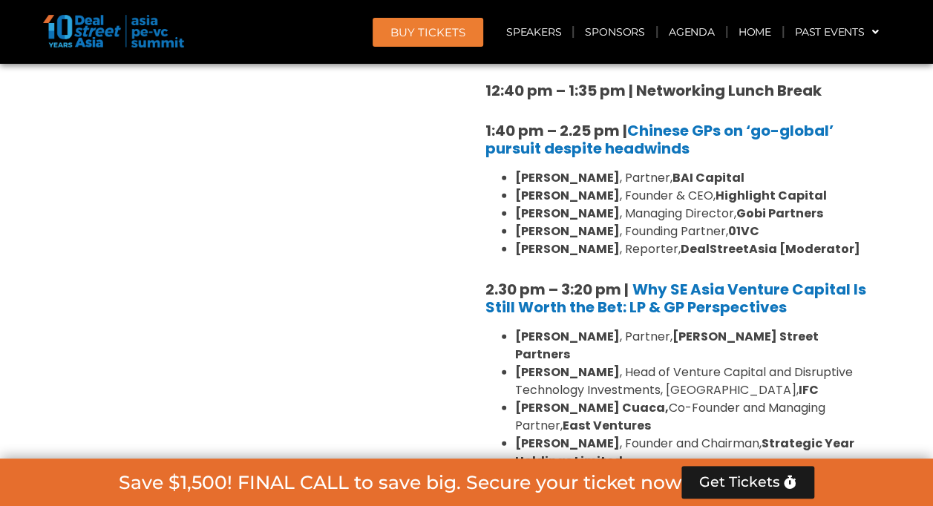
scroll to position [1901, 0]
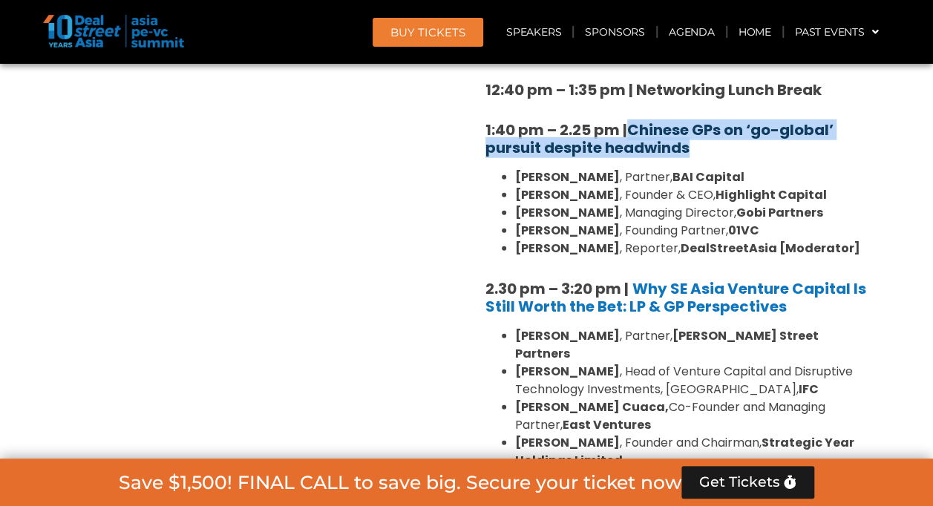
drag, startPoint x: 701, startPoint y: 110, endPoint x: 632, endPoint y: 89, distance: 72.1
click at [632, 121] on h5 "1:40 pm – 2.25 pm | Chinese GPs on ‘go-global’ pursuit despite headwinds" at bounding box center [678, 139] width 386 height 36
copy link "Chinese GPs on ‘go-global’ pursuit despite headwinds"
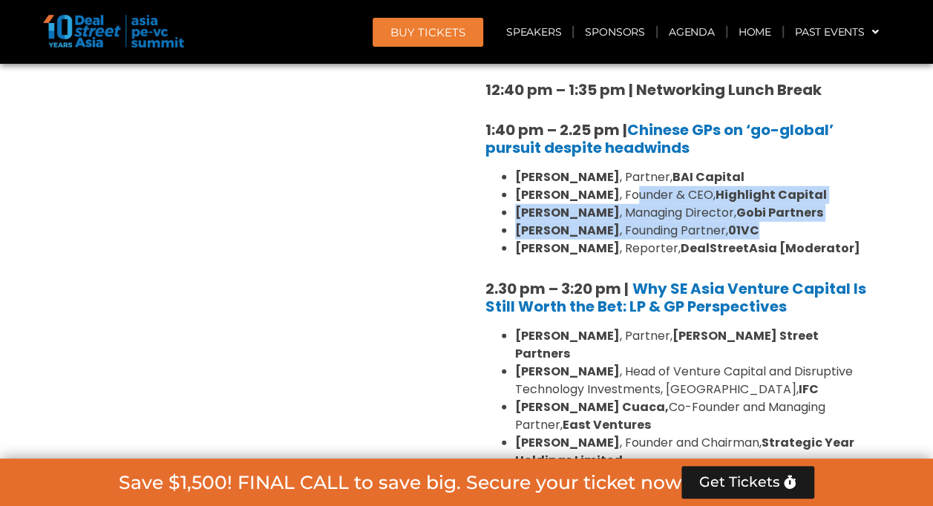
drag, startPoint x: 849, startPoint y: 200, endPoint x: 615, endPoint y: 153, distance: 238.6
click at [615, 168] on ul "William Zhao , Partner, BAI Capital Steven Wang , Founder & CEO, Highlight Capi…" at bounding box center [678, 212] width 386 height 89
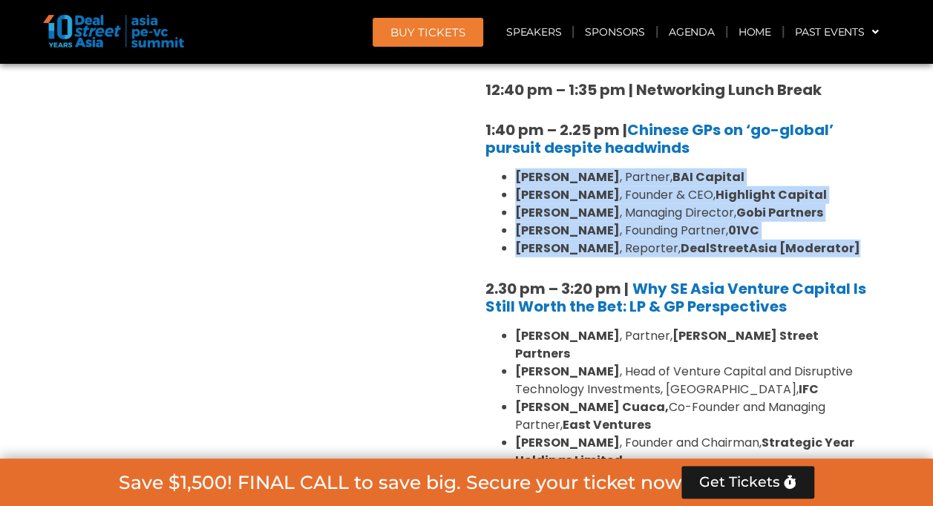
drag, startPoint x: 840, startPoint y: 219, endPoint x: 505, endPoint y: 145, distance: 343.4
click at [505, 168] on ul "William Zhao , Partner, BAI Capital Steven Wang , Founder & CEO, Highlight Capi…" at bounding box center [678, 212] width 386 height 89
copy ul "William Zhao , Partner, BAI Capital Steven Wang , Founder & CEO, Highlight Capi…"
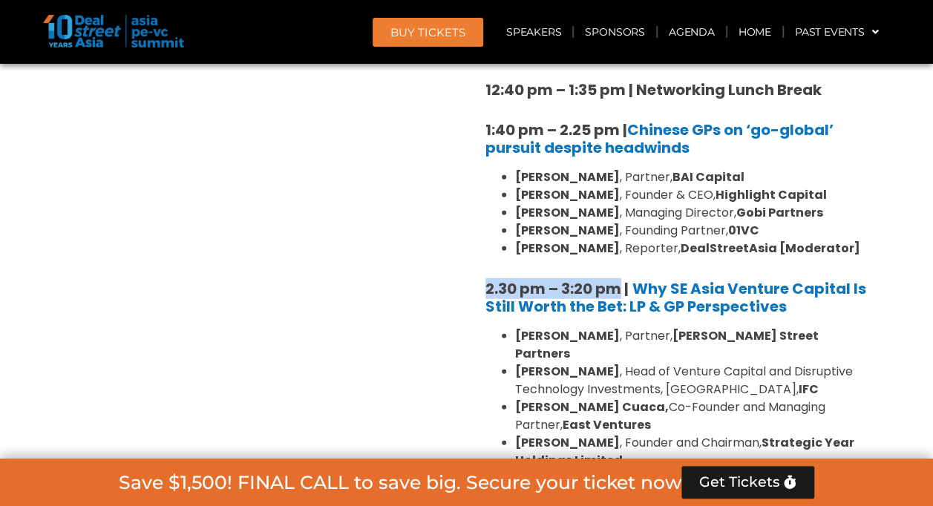
drag, startPoint x: 487, startPoint y: 252, endPoint x: 618, endPoint y: 249, distance: 131.4
click at [618, 278] on strong "2.30 pm – 3:20 pm |" at bounding box center [556, 288] width 143 height 21
copy strong "2.30 pm – 3:20 pm"
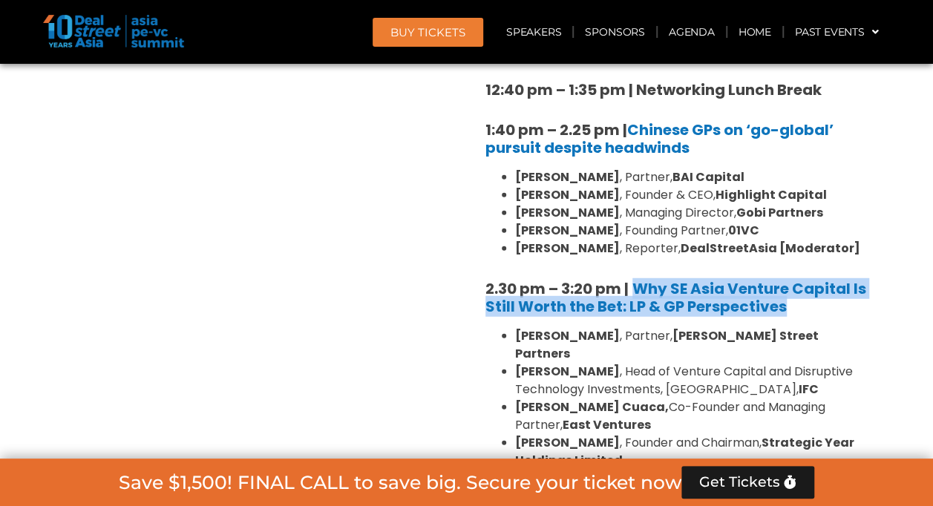
drag, startPoint x: 800, startPoint y: 278, endPoint x: 633, endPoint y: 238, distance: 171.7
click at [633, 238] on div "8:00 am – 9:00 am | Registration & Networking Coffee 9:00 am – 9:15 am | Welcom…" at bounding box center [678, 185] width 386 height 2004
copy b "Why SE Asia Venture Capital Is Still Worth the Bet: LP & GP Perspectives"
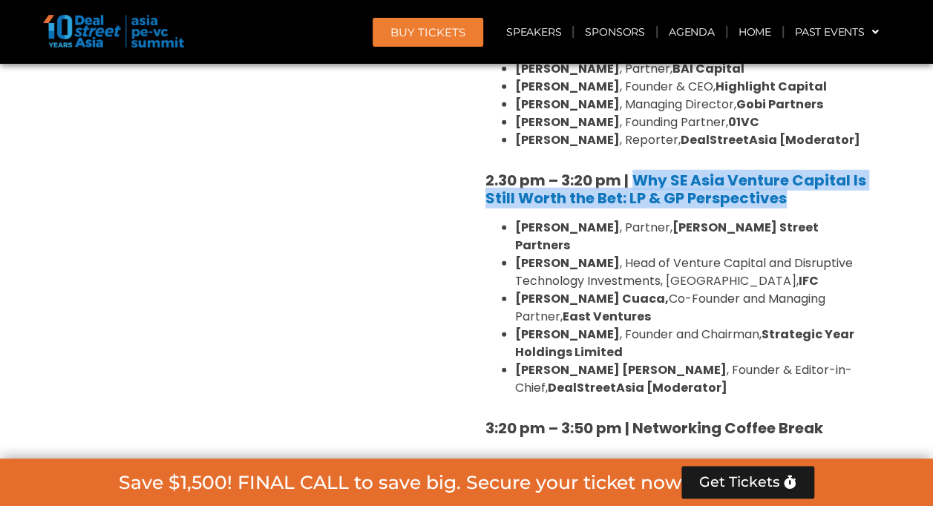
scroll to position [2010, 0]
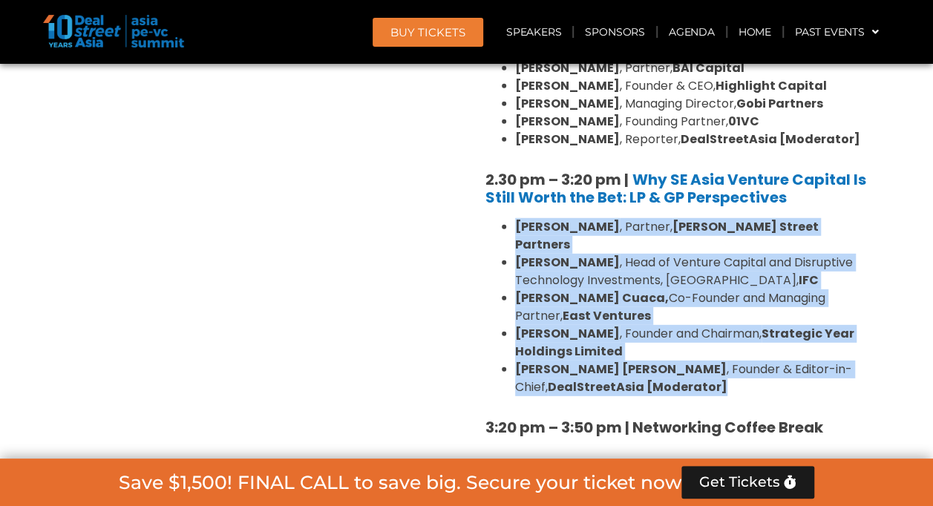
drag, startPoint x: 701, startPoint y: 337, endPoint x: 514, endPoint y: 189, distance: 239.4
click at [514, 218] on ul "Sunil Mishra , Partner, Adams Street Partners Geetali Kumar , Head of Venture C…" at bounding box center [678, 307] width 386 height 178
copy ul "Sunil Mishra , Partner, Adams Street Partners Geetali Kumar , Head of Venture C…"
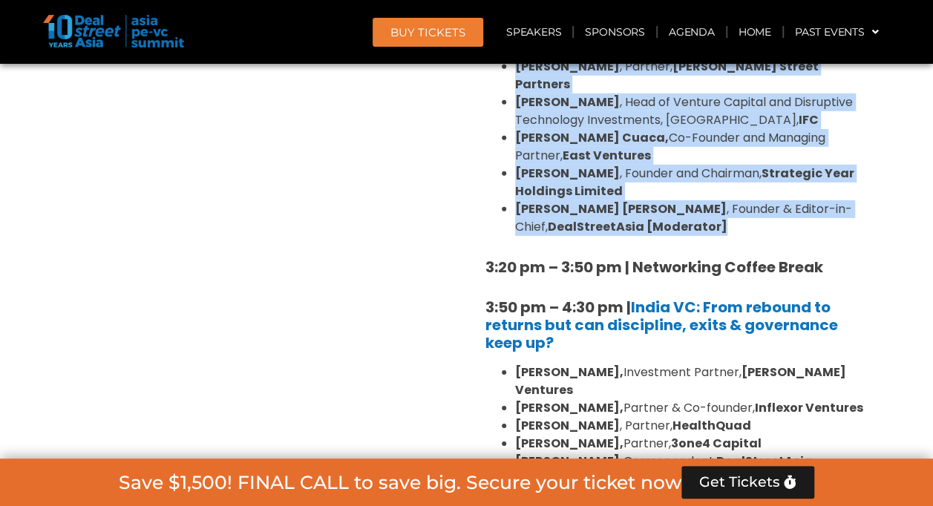
scroll to position [2215, 0]
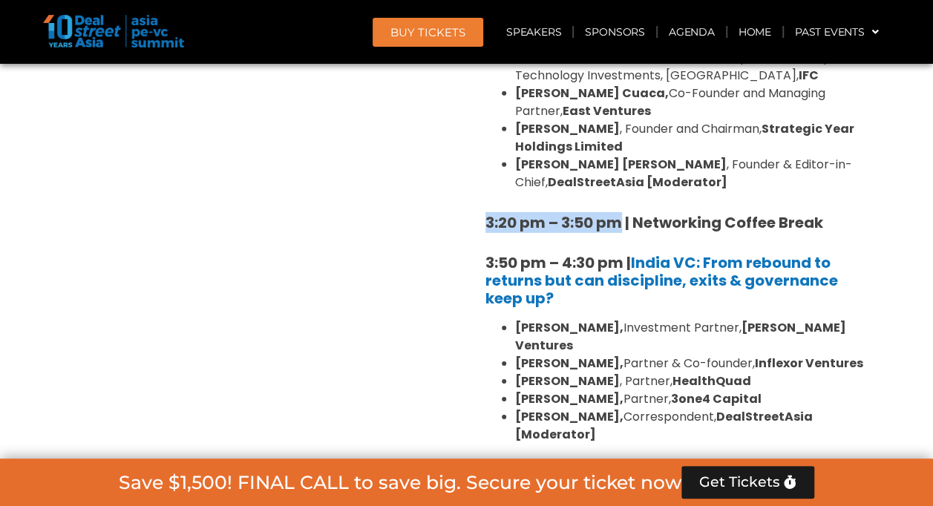
drag, startPoint x: 489, startPoint y: 167, endPoint x: 622, endPoint y: 163, distance: 132.9
click at [622, 212] on strong "3:20 pm – 3:50 pm | Networking Coffee Break" at bounding box center [654, 222] width 338 height 21
copy strong "3:20 pm – 3:50 pm"
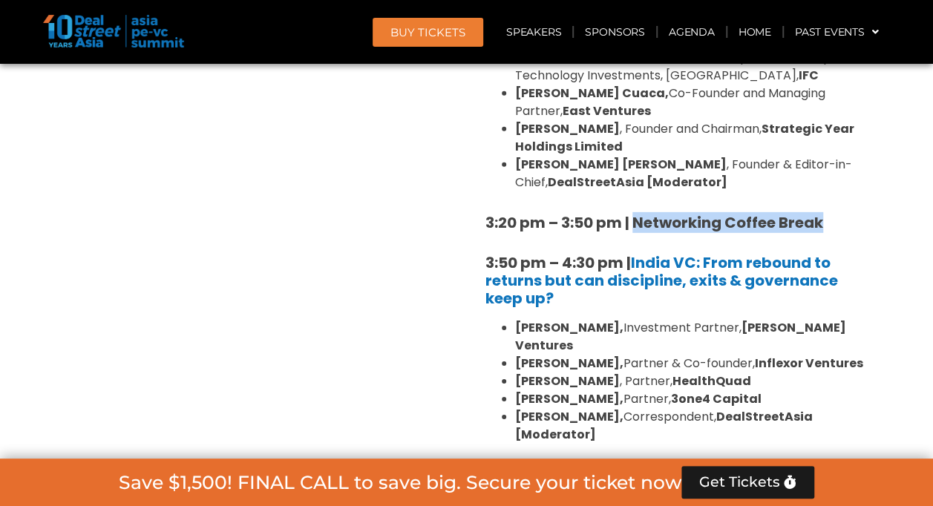
drag, startPoint x: 825, startPoint y: 174, endPoint x: 632, endPoint y: 154, distance: 193.9
copy strong "Networking Coffee Break"
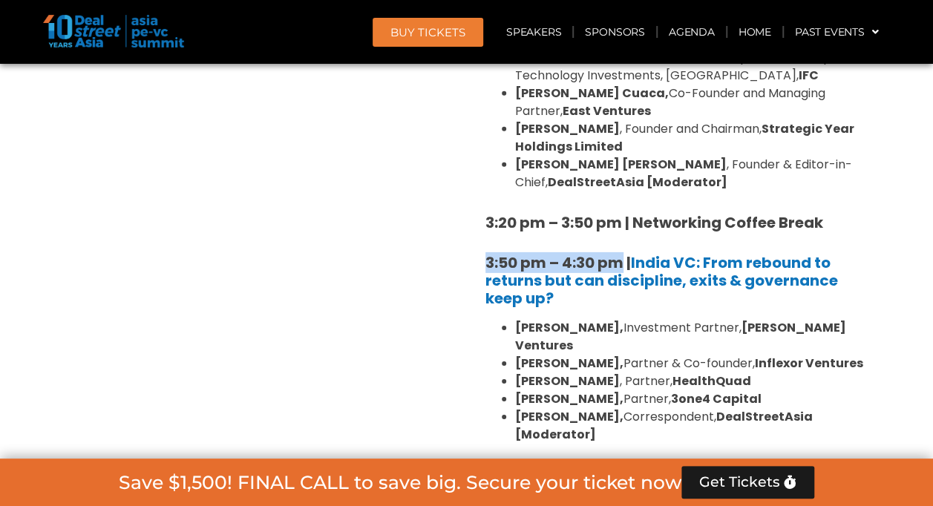
drag, startPoint x: 483, startPoint y: 209, endPoint x: 622, endPoint y: 206, distance: 138.8
copy strong "3:50 pm – 4:30 pm"
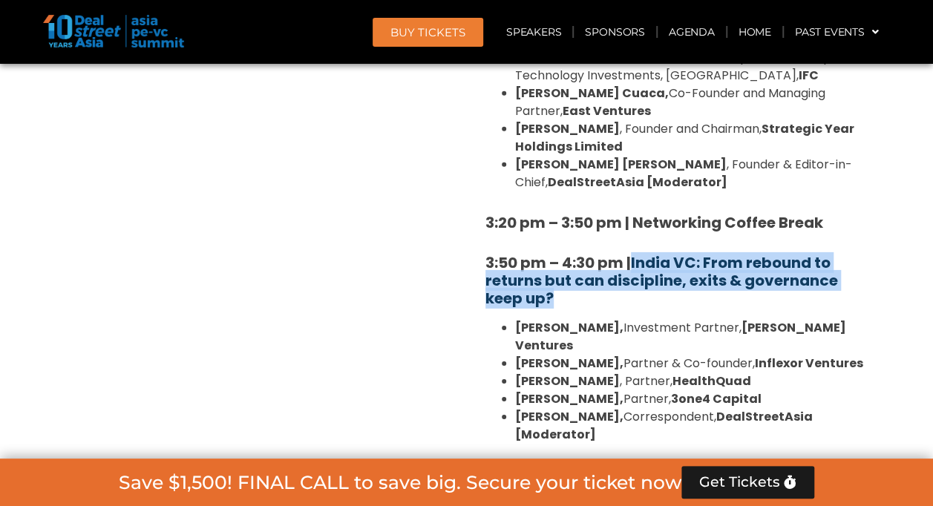
drag, startPoint x: 570, startPoint y: 245, endPoint x: 635, endPoint y: 212, distance: 73.0
click at [635, 254] on h5 "3:50 pm – 4:30 pm | India VC: From rebound to returns but can discipline, exits…" at bounding box center [678, 280] width 386 height 53
copy link "India VC: From rebound to returns but can discipline, exits & governance keep u…"
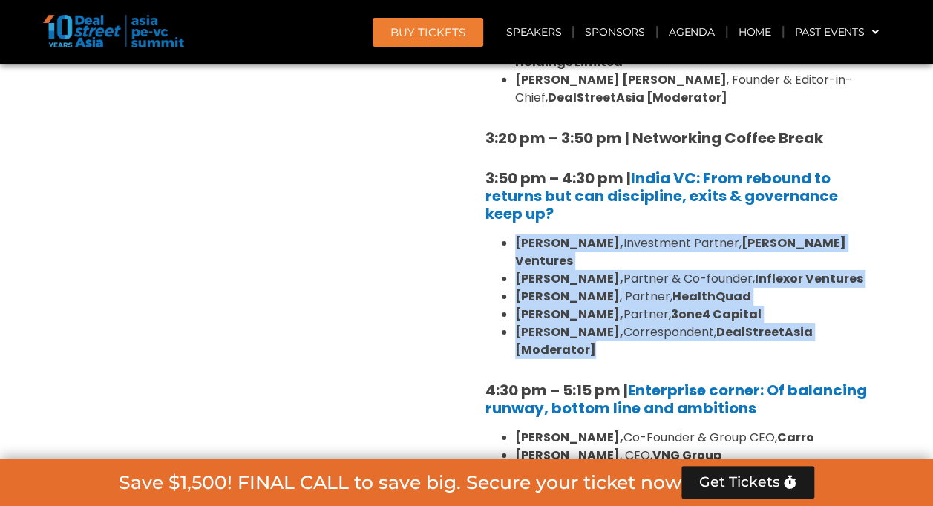
drag, startPoint x: 606, startPoint y: 273, endPoint x: 491, endPoint y: 185, distance: 144.4
click at [491, 235] on ul "Arpit Agarwal, Investment Partner, Blume Ventures Pratip Mazumdar, Partner & Co…" at bounding box center [678, 297] width 386 height 125
copy ul "Arpit Agarwal, Investment Partner, Blume Ventures Pratip Mazumdar, Partner & Co…"
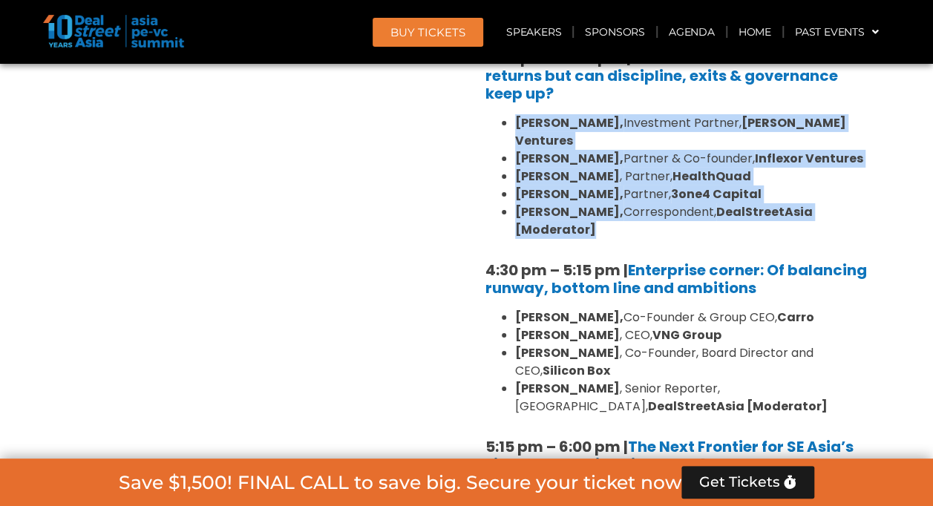
scroll to position [2429, 0]
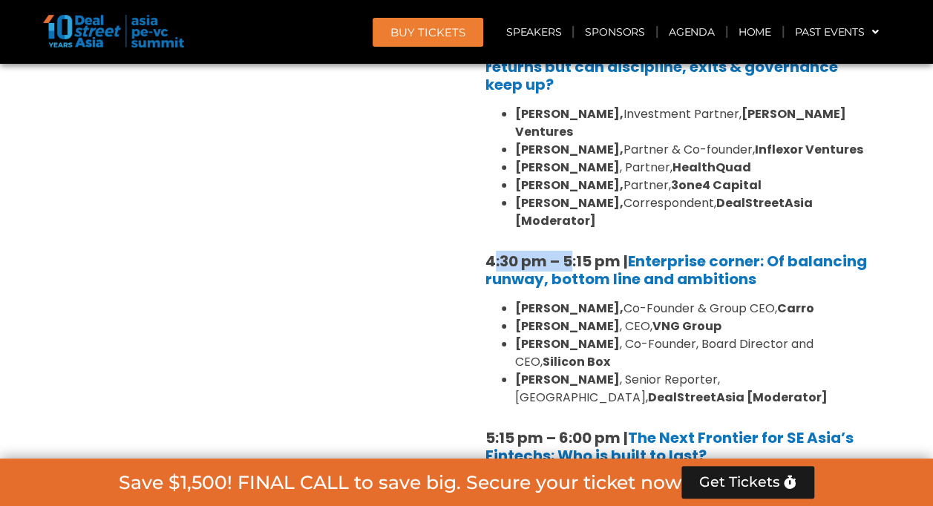
drag, startPoint x: 491, startPoint y: 187, endPoint x: 570, endPoint y: 187, distance: 78.7
click at [570, 251] on strong "4:30 pm – 5:15 pm | Enterprise corner: Of balancing runway, bottom line and amb…" at bounding box center [675, 270] width 381 height 39
drag, startPoint x: 570, startPoint y: 187, endPoint x: 615, endPoint y: 183, distance: 44.8
click at [615, 251] on strong "4:30 pm – 5:15 pm | Enterprise corner: Of balancing runway, bottom line and amb…" at bounding box center [675, 270] width 381 height 39
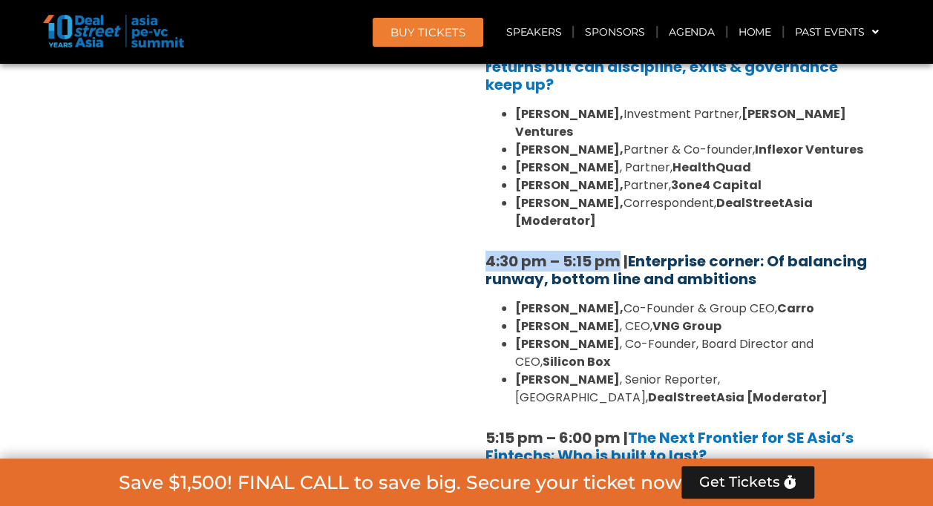
drag, startPoint x: 775, startPoint y: 205, endPoint x: 635, endPoint y: 188, distance: 140.6
click at [635, 252] on h5 "4:30 pm – 5:15 pm | Enterprise corner: Of balancing runway, bottom line and amb…" at bounding box center [678, 270] width 386 height 36
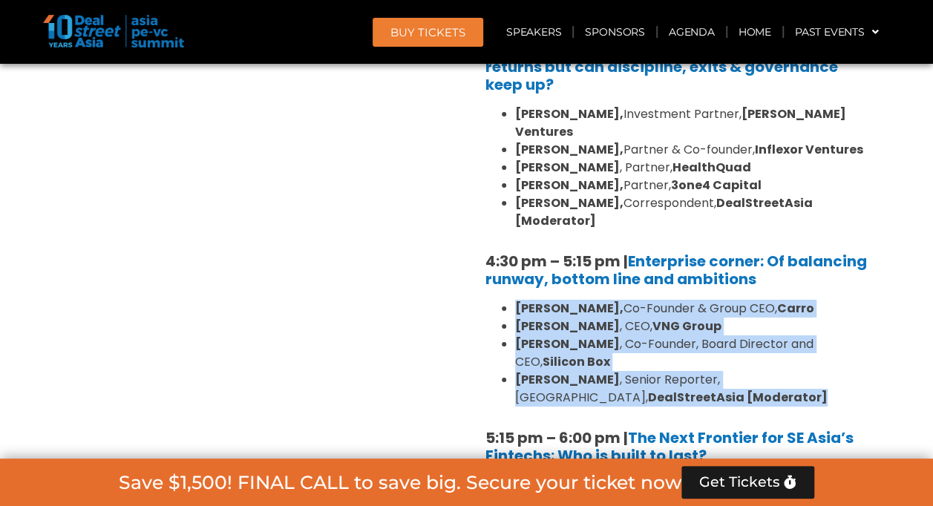
drag, startPoint x: 698, startPoint y: 312, endPoint x: 514, endPoint y: 240, distance: 198.1
click at [514, 300] on ul "Aaron Tan, Co-Founder & Group CEO, Carro Kelly Wong , CEO, VNG Group Dr. BJ Han…" at bounding box center [678, 353] width 386 height 107
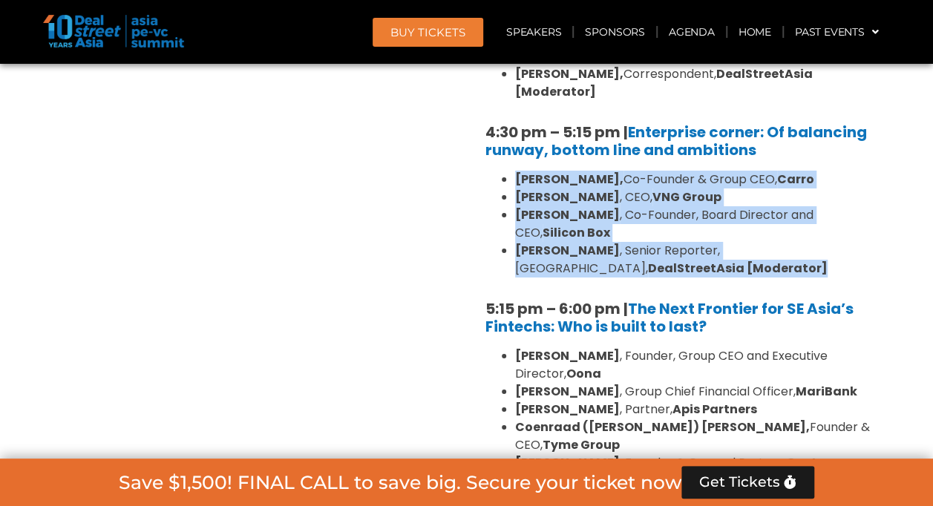
scroll to position [2559, 0]
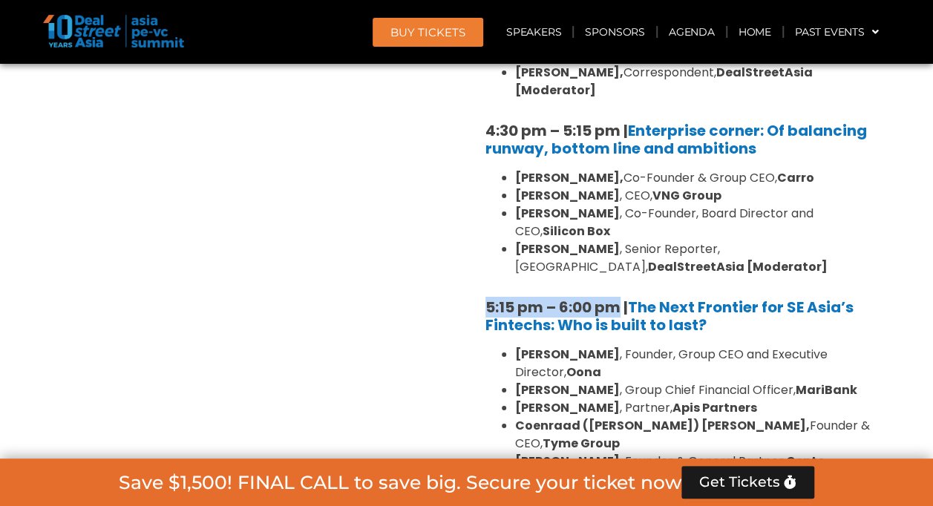
drag, startPoint x: 485, startPoint y: 216, endPoint x: 618, endPoint y: 209, distance: 132.3
click at [618, 297] on strong "5:15 pm – 6:00 pm | The Next Frontier for SE Asia’s Fintechs: Who is built to l…" at bounding box center [669, 316] width 368 height 39
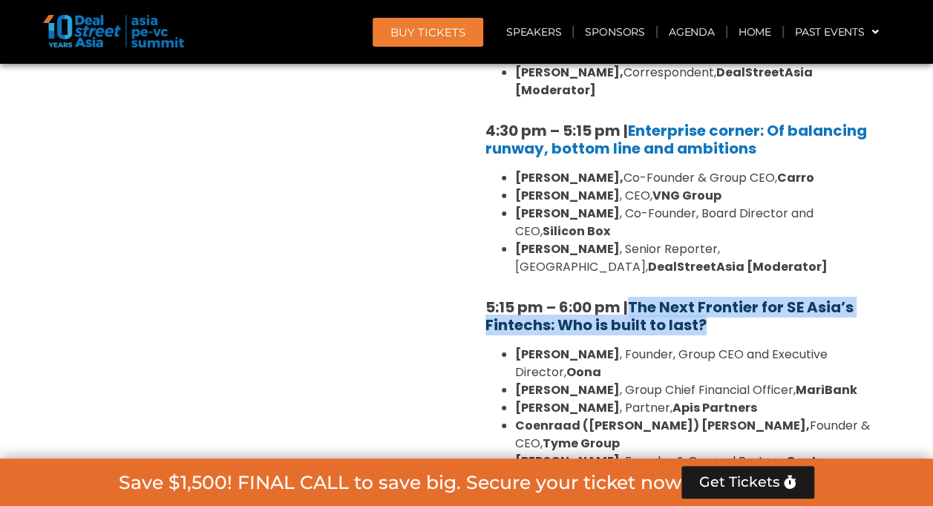
drag, startPoint x: 716, startPoint y: 232, endPoint x: 635, endPoint y: 213, distance: 83.0
click at [635, 298] on h5 "5:15 pm – 6:00 pm | The Next Frontier for SE Asia’s Fintechs: Who is built to l…" at bounding box center [678, 316] width 386 height 36
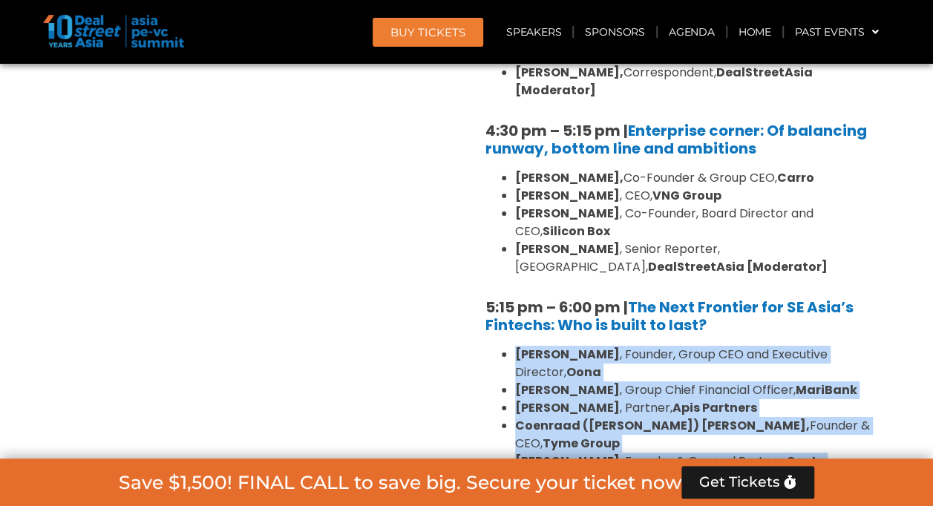
drag, startPoint x: 606, startPoint y: 371, endPoint x: 492, endPoint y: 265, distance: 155.4
click at [492, 346] on ul "Abhishek Bhatia , Founder, Group CEO and Executive Director, Oona Kevan Chow , …" at bounding box center [678, 417] width 386 height 143
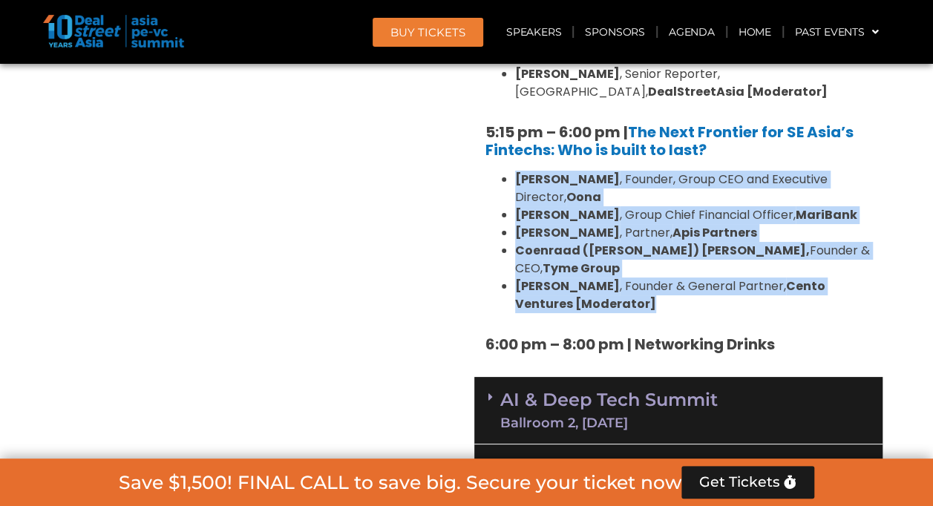
scroll to position [2739, 0]
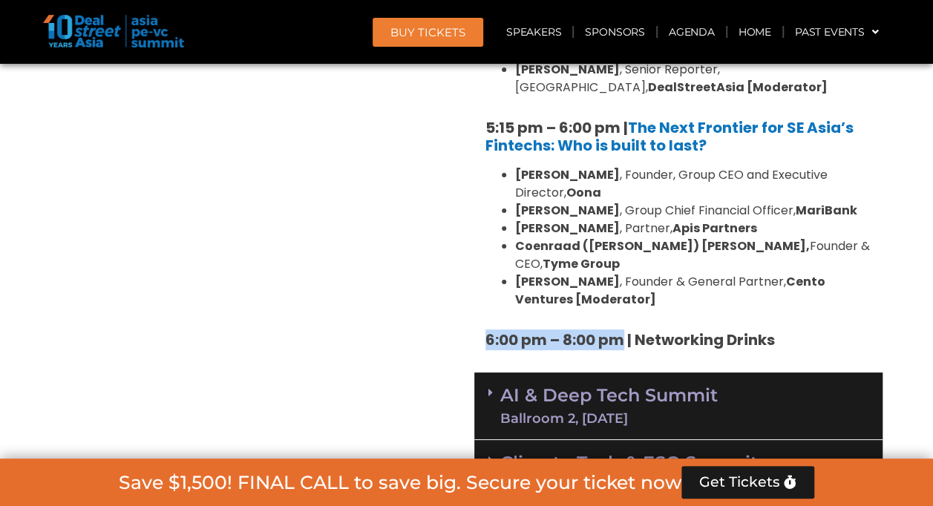
drag, startPoint x: 487, startPoint y: 230, endPoint x: 619, endPoint y: 239, distance: 132.4
click at [619, 330] on strong "6:00 pm – 8:00 pm | Networking Drinks" at bounding box center [629, 340] width 289 height 21
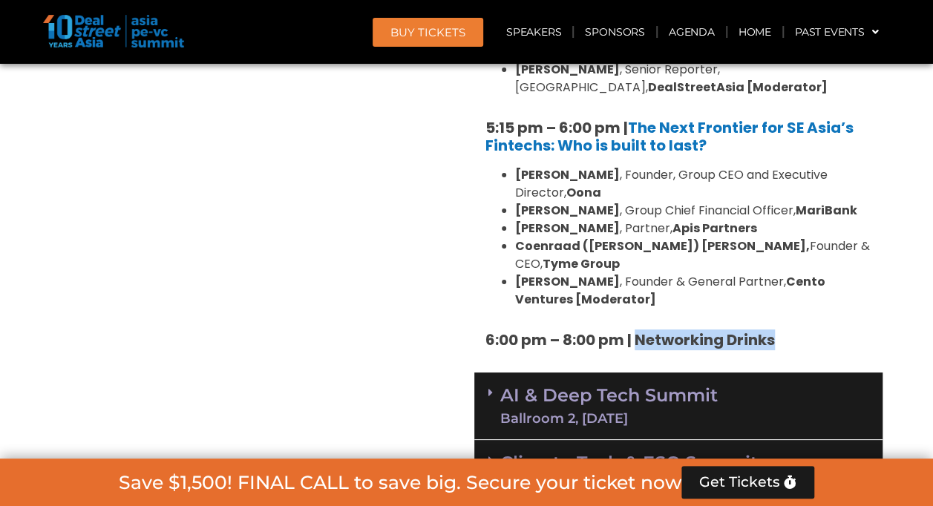
drag, startPoint x: 776, startPoint y: 234, endPoint x: 638, endPoint y: 223, distance: 138.4
click at [638, 330] on strong "6:00 pm – 8:00 pm | Networking Drinks" at bounding box center [629, 340] width 289 height 21
click at [488, 387] on icon at bounding box center [490, 393] width 4 height 12
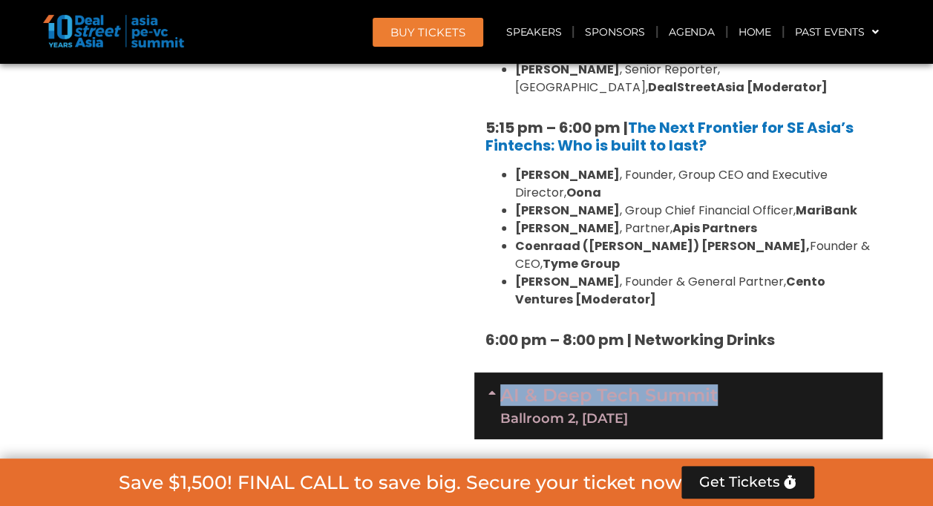
drag, startPoint x: 724, startPoint y: 284, endPoint x: 502, endPoint y: 283, distance: 222.7
click at [502, 373] on div "AI & Deep Tech Summit Ballroom 2, [DATE]" at bounding box center [678, 406] width 408 height 67
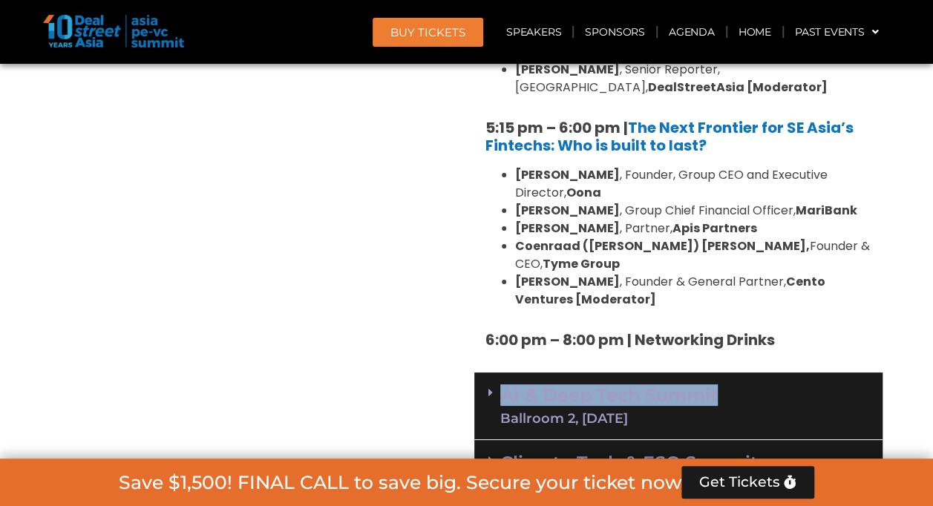
click at [500, 387] on link "AI & Deep Tech Summit Ballroom 2, [DATE]" at bounding box center [608, 406] width 217 height 39
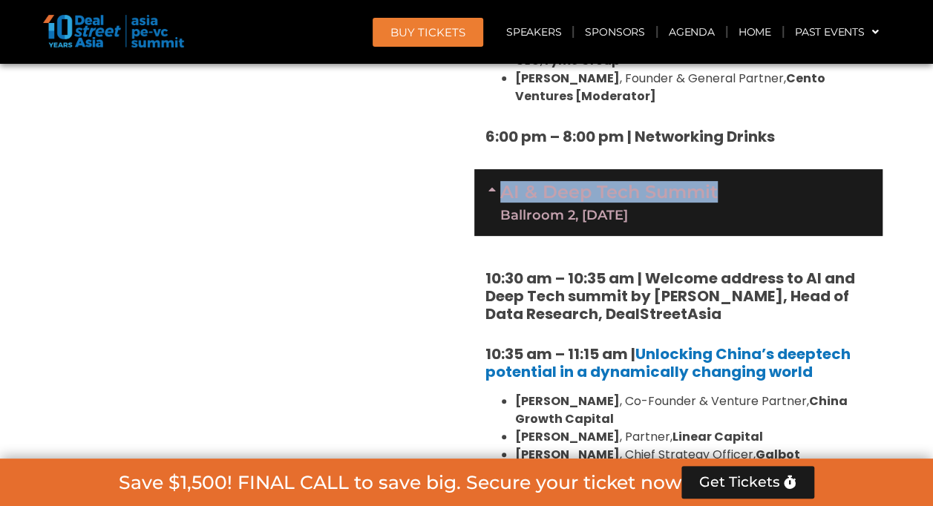
scroll to position [2944, 0]
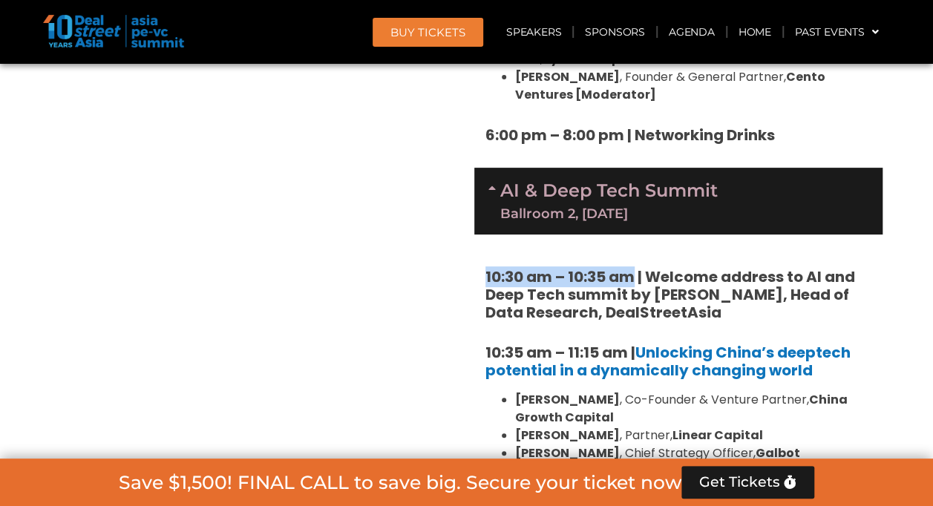
drag, startPoint x: 485, startPoint y: 165, endPoint x: 631, endPoint y: 156, distance: 146.5
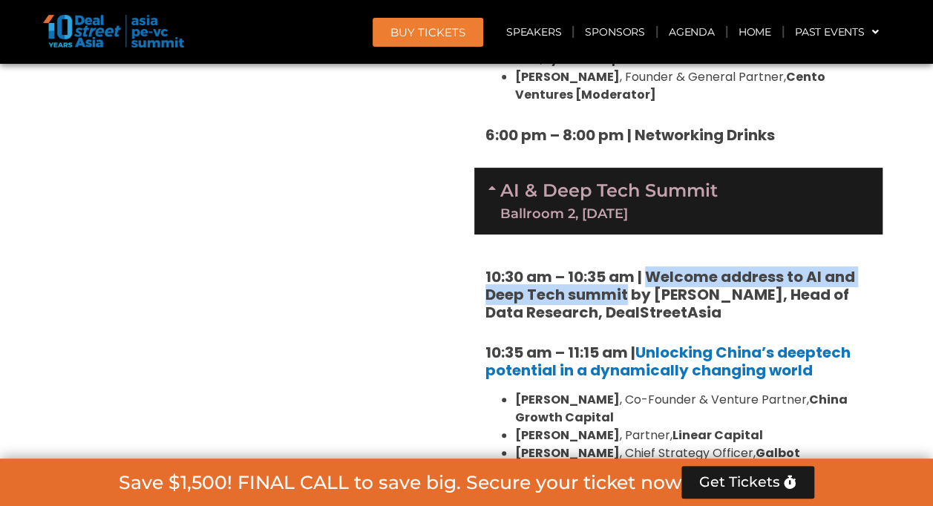
drag, startPoint x: 644, startPoint y: 162, endPoint x: 626, endPoint y: 189, distance: 32.1
click at [626, 266] on strong "10:30 am – 10:35 am | Welcome address to AI and Deep Tech summit by [PERSON_NAM…" at bounding box center [670, 294] width 370 height 56
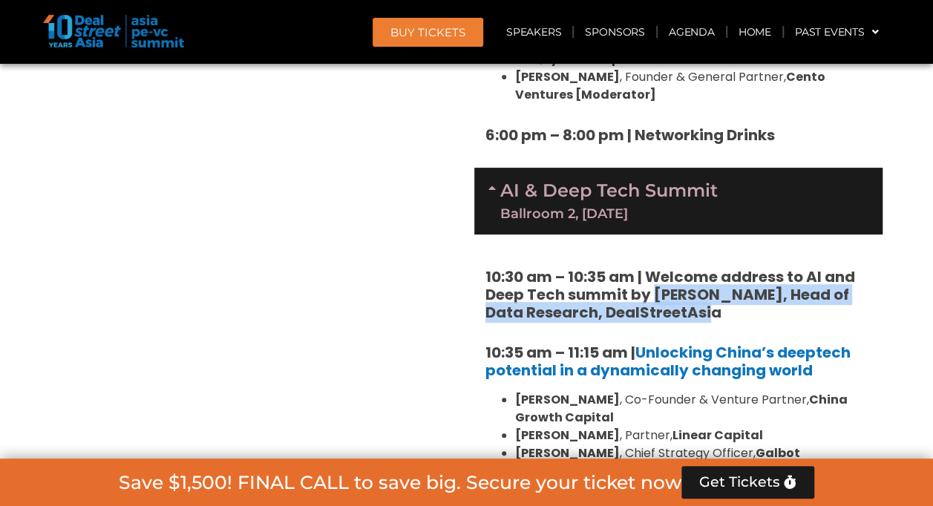
drag, startPoint x: 656, startPoint y: 184, endPoint x: 699, endPoint y: 200, distance: 46.0
click at [699, 268] on h5 "10:30 am – 10:35 am | Welcome address to AI and Deep Tech summit by [PERSON_NAM…" at bounding box center [678, 294] width 386 height 53
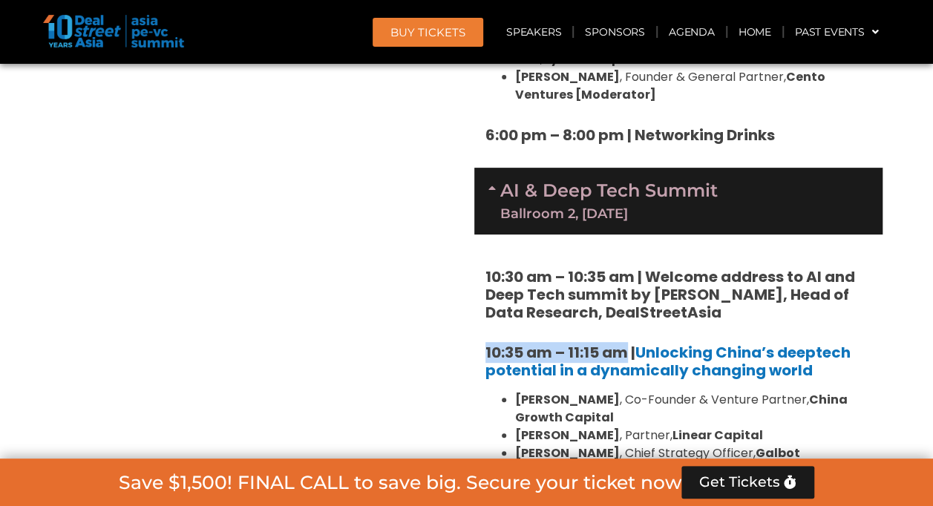
drag, startPoint x: 484, startPoint y: 243, endPoint x: 623, endPoint y: 246, distance: 138.8
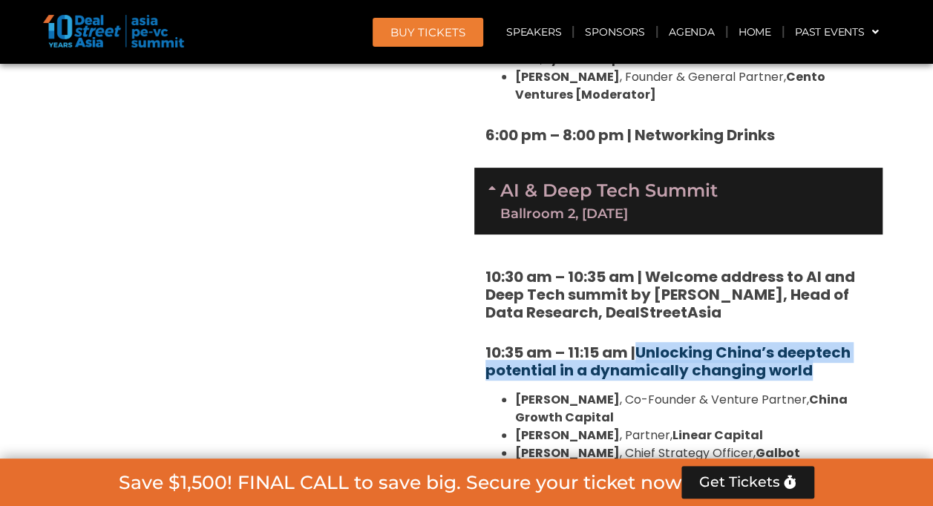
drag, startPoint x: 828, startPoint y: 260, endPoint x: 641, endPoint y: 242, distance: 188.6
click at [641, 344] on h5 "10:35 am – 11:15 am | Unlocking China’s deeptech potential in a dynamically cha…" at bounding box center [678, 362] width 386 height 36
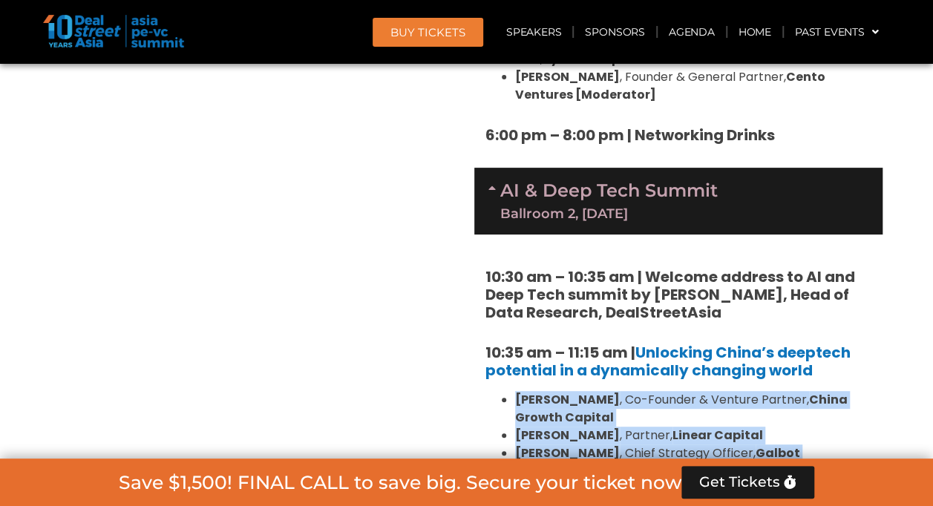
drag, startPoint x: 598, startPoint y: 381, endPoint x: 497, endPoint y: 286, distance: 139.1
click at [497, 391] on ul "Wayne Shiong , Co-Founder & Venture Partner, China Growth Capital Neil Zeng , P…" at bounding box center [678, 444] width 386 height 107
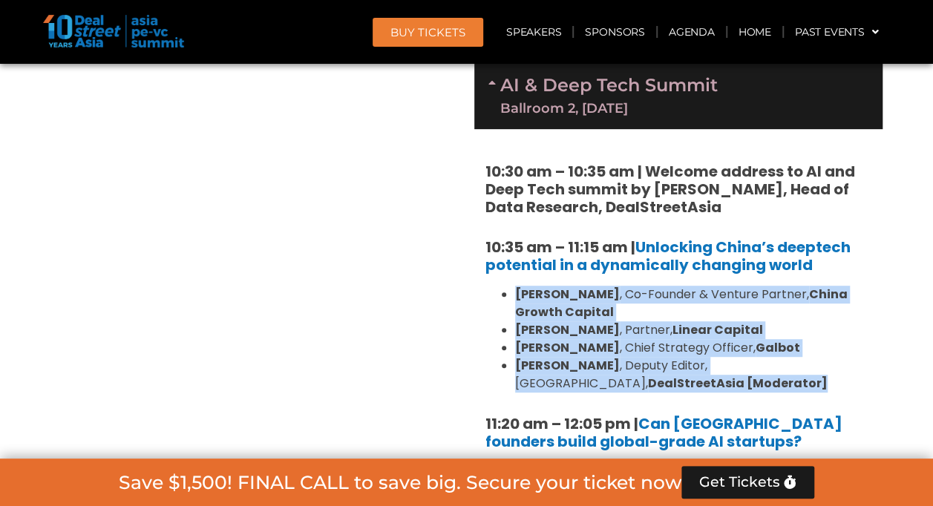
scroll to position [3049, 0]
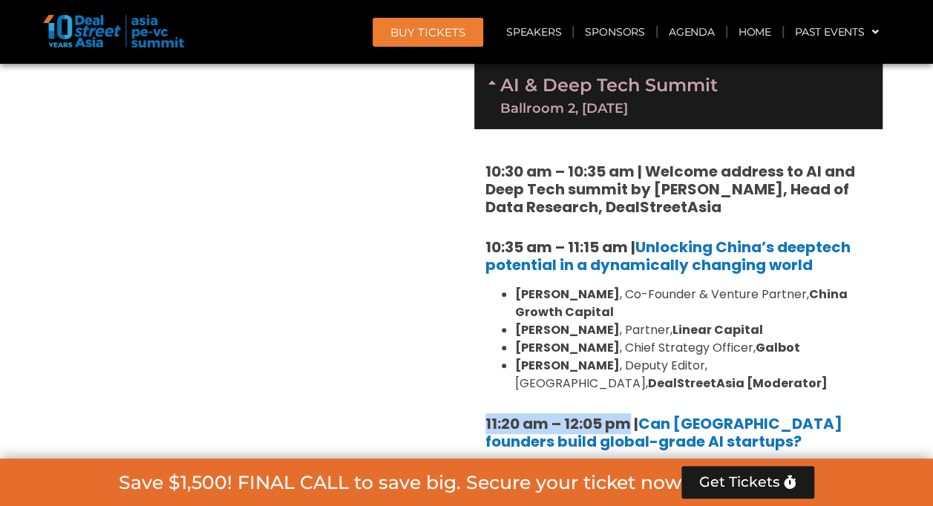
drag, startPoint x: 482, startPoint y: 312, endPoint x: 626, endPoint y: 318, distance: 144.9
click at [626, 318] on div "10:30 am – 10:35 am | Welcome address to AI and Deep Tech summit by Andi Haswid…" at bounding box center [678, 479] width 408 height 700
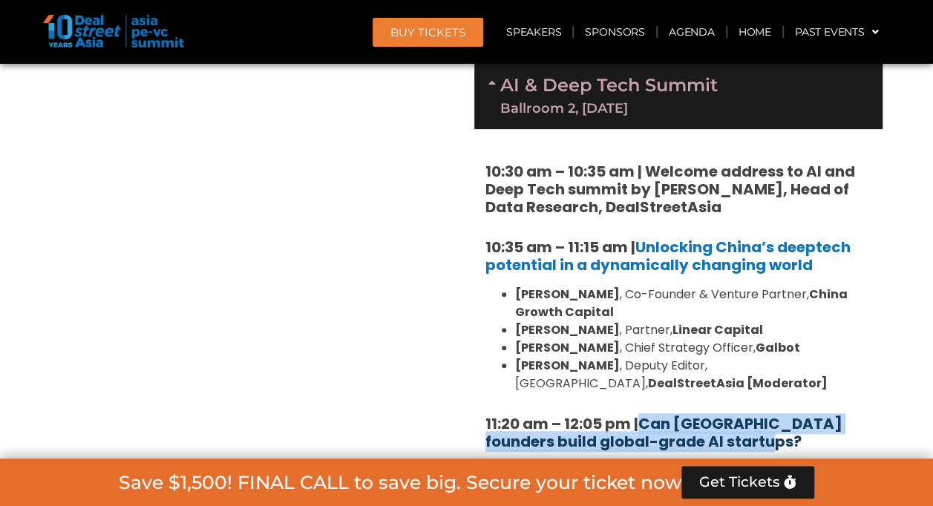
drag, startPoint x: 750, startPoint y: 333, endPoint x: 643, endPoint y: 310, distance: 109.9
click at [643, 415] on h5 "11:20 am – 12:05 pm | Can Southeast Asia founders build global-grade AI startup…" at bounding box center [678, 433] width 386 height 36
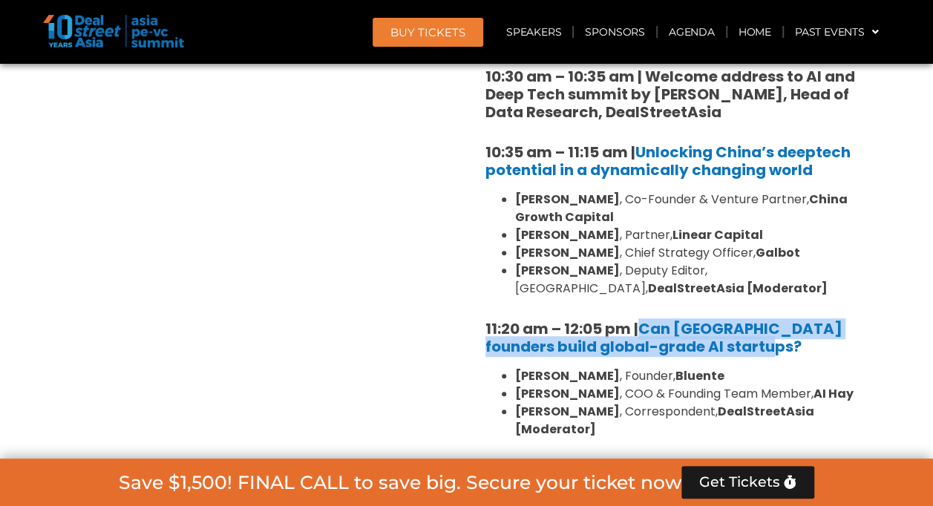
scroll to position [3144, 0]
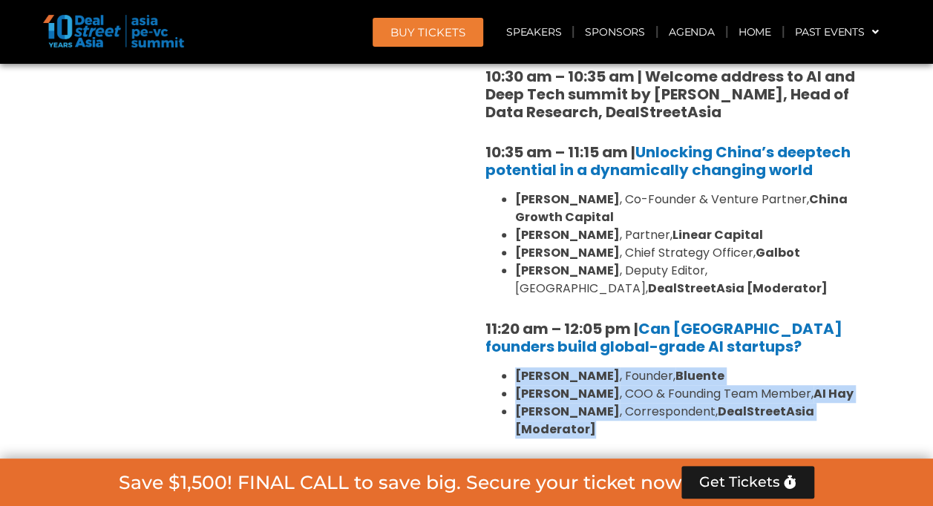
drag, startPoint x: 618, startPoint y: 314, endPoint x: 505, endPoint y: 275, distance: 119.5
click at [505, 367] on ul "Daphne Tay , Founder, Bluente Hiep Nguyen , COO & Founding Team Member, AI Hay …" at bounding box center [678, 402] width 386 height 71
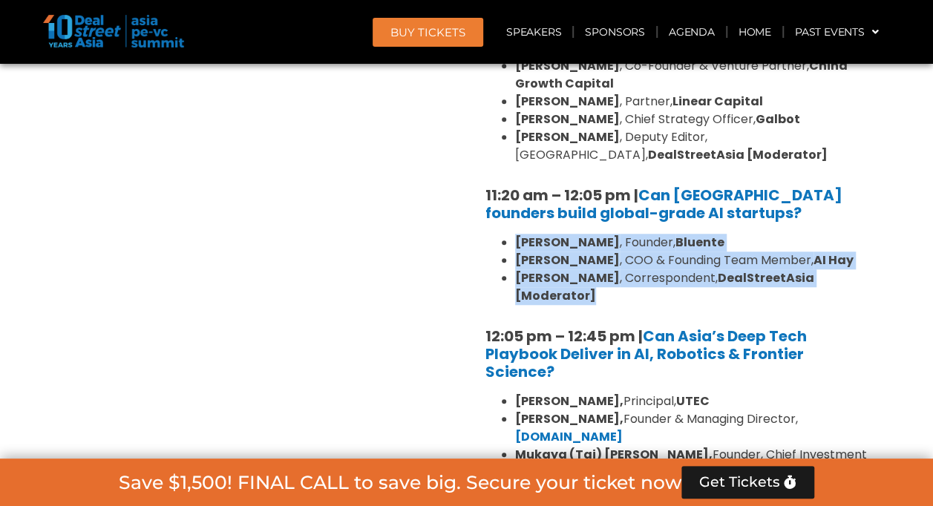
scroll to position [3278, 0]
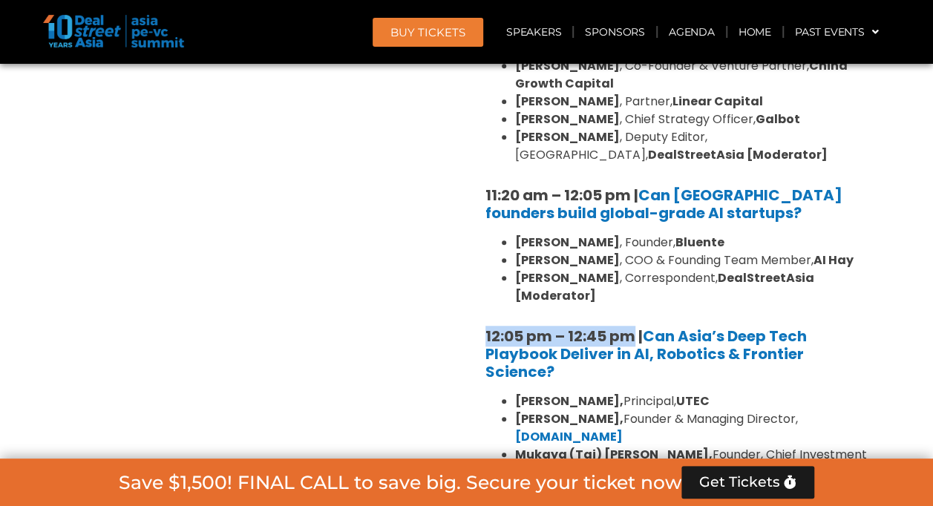
drag, startPoint x: 483, startPoint y: 221, endPoint x: 635, endPoint y: 221, distance: 151.4
click at [635, 221] on div "10:30 am – 10:35 am | Welcome address to AI and Deep Tech summit by Andi Haswid…" at bounding box center [678, 251] width 408 height 700
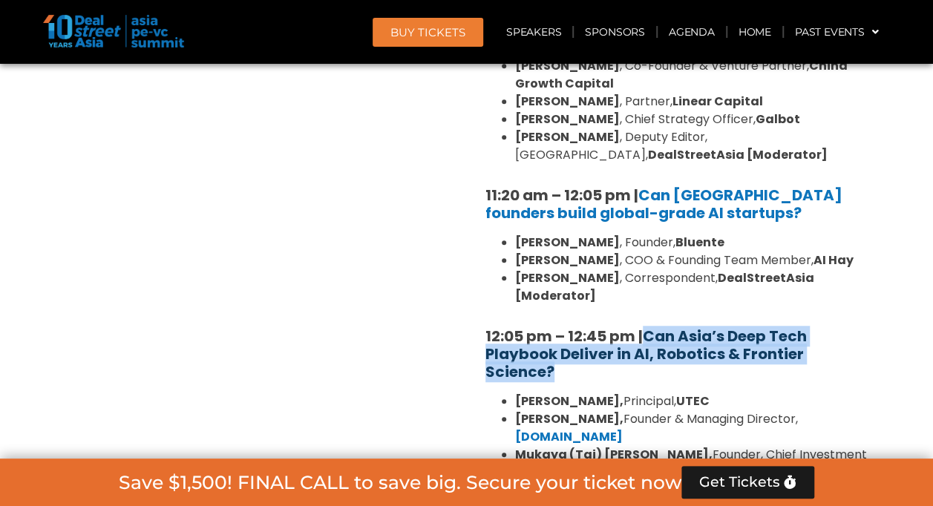
drag, startPoint x: 579, startPoint y: 269, endPoint x: 650, endPoint y: 229, distance: 81.8
click at [650, 327] on h5 "12:05 pm – 12:45 pm | Can Asia’s Deep Tech Playbook Deliver in AI, Robotics & F…" at bounding box center [678, 353] width 386 height 53
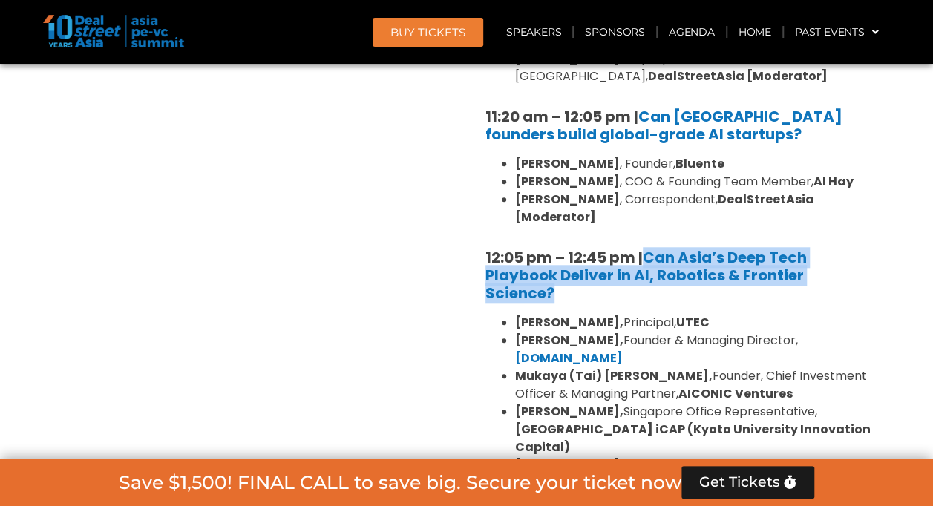
scroll to position [3410, 0]
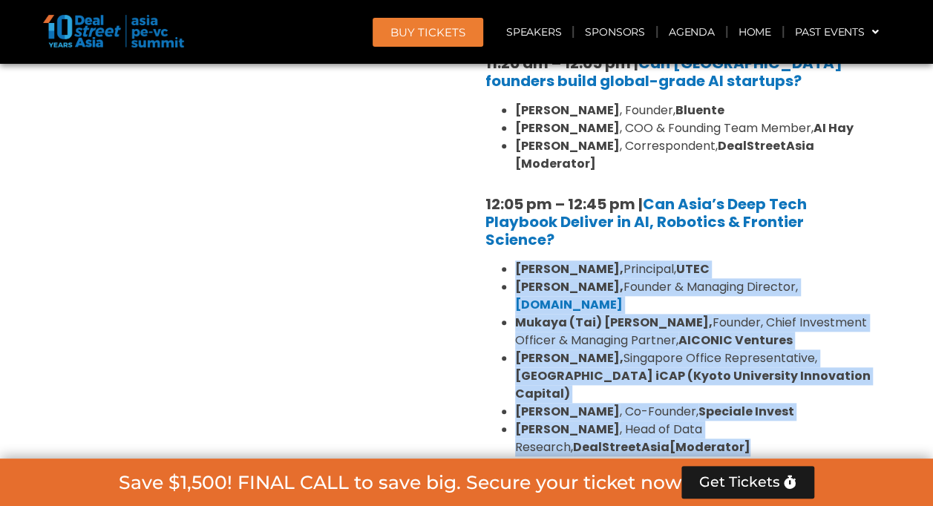
drag, startPoint x: 614, startPoint y: 331, endPoint x: 511, endPoint y: 160, distance: 199.5
click at [511, 160] on div "10:30 am – 10:35 am | Welcome address to AI and Deep Tech summit by Andi Haswid…" at bounding box center [678, 118] width 408 height 700
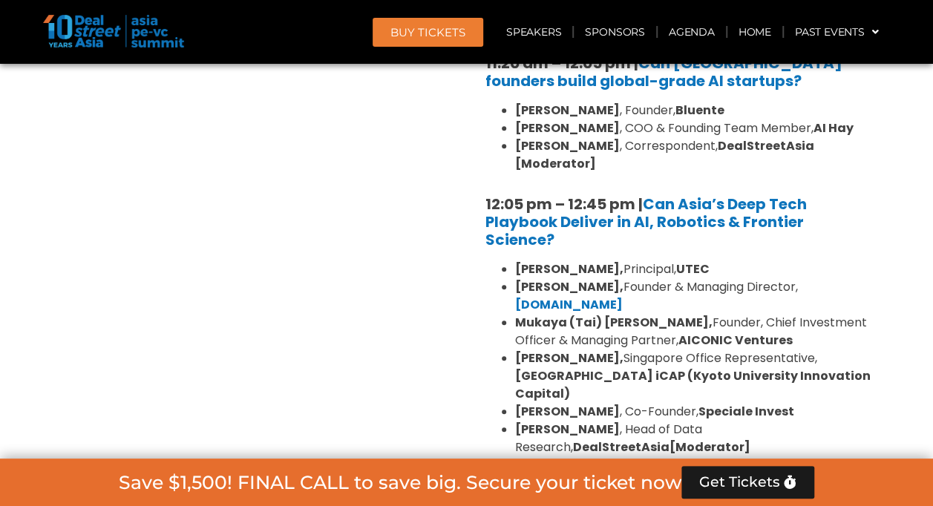
click at [488, 482] on icon at bounding box center [490, 488] width 4 height 12
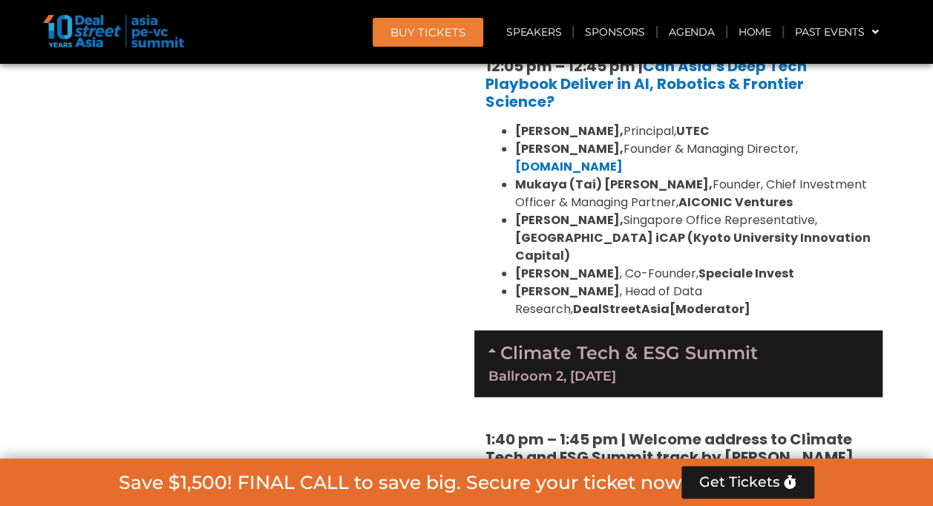
scroll to position [3540, 0]
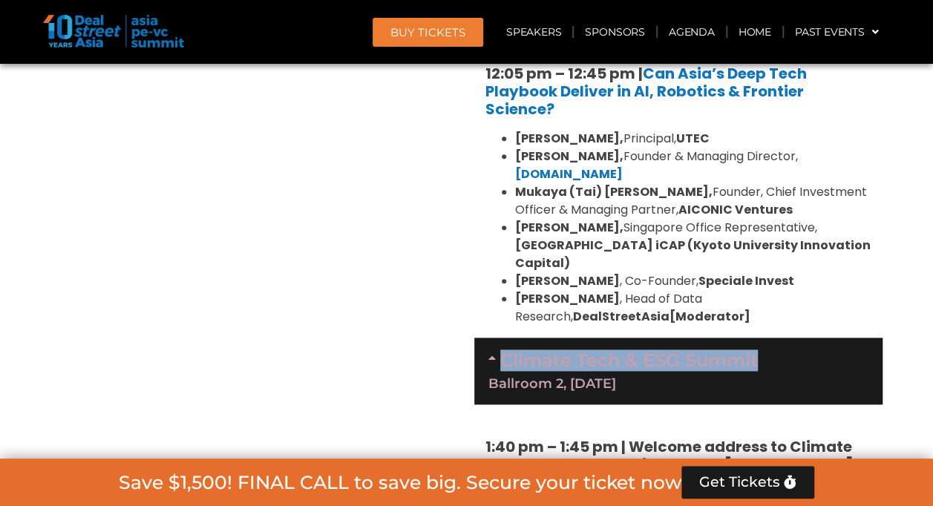
drag, startPoint x: 774, startPoint y: 228, endPoint x: 500, endPoint y: 239, distance: 274.8
click at [500, 338] on div "Climate Tech & ESG Summit Ballroom 2, [DATE]" at bounding box center [678, 371] width 408 height 67
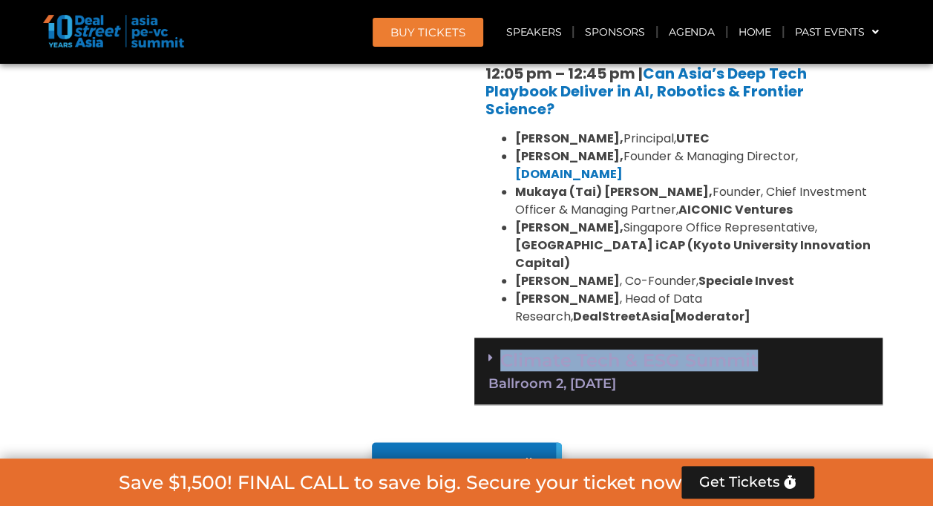
click at [482, 338] on div "Climate Tech & ESG Summit Ballroom 2, [DATE]" at bounding box center [678, 372] width 408 height 68
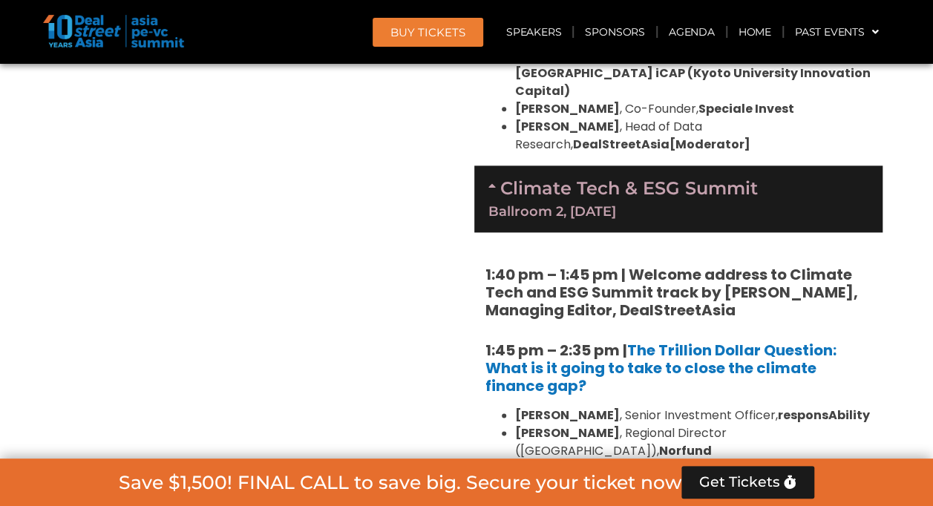
scroll to position [3713, 0]
drag, startPoint x: 483, startPoint y: 149, endPoint x: 615, endPoint y: 135, distance: 132.1
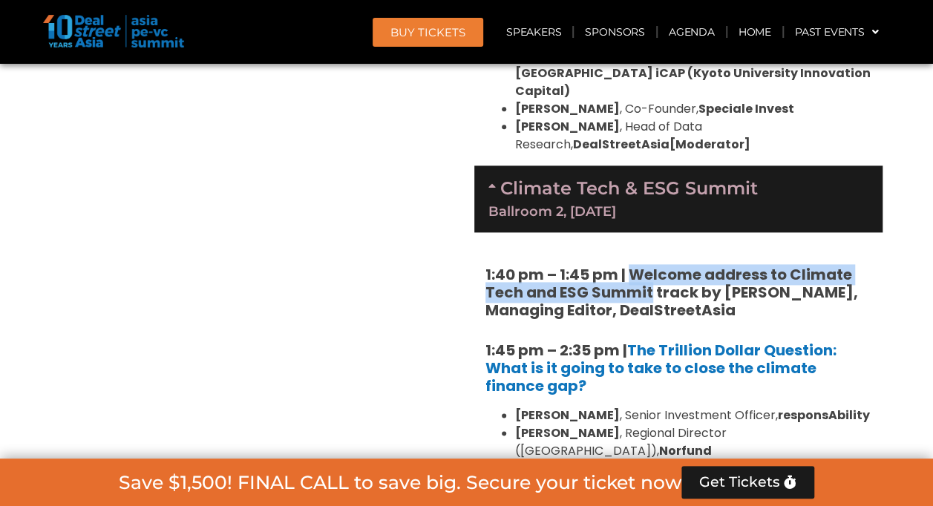
drag, startPoint x: 629, startPoint y: 143, endPoint x: 649, endPoint y: 166, distance: 30.0
click at [649, 264] on strong "1:40 pm – 1:45 pm | Welcome address to Climate Tech and ESG Summit track by [PE…" at bounding box center [671, 292] width 373 height 56
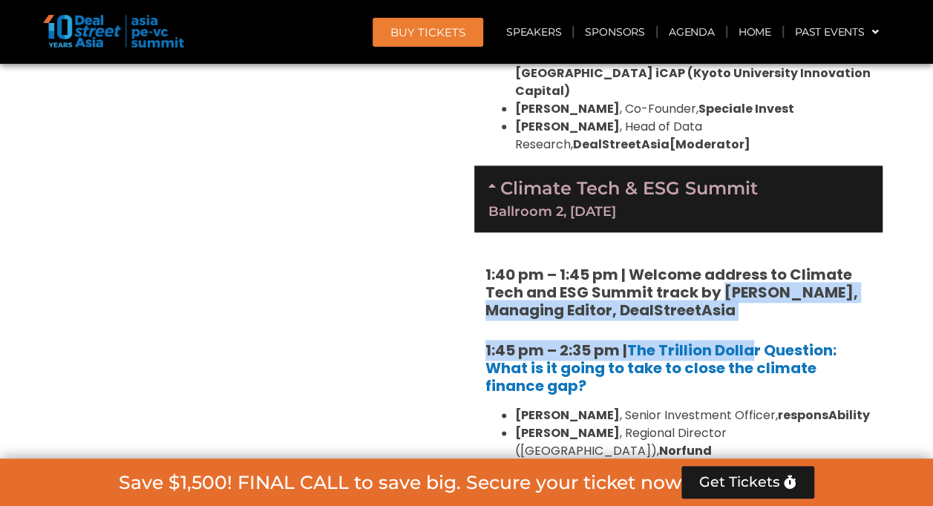
drag, startPoint x: 752, startPoint y: 195, endPoint x: 723, endPoint y: 166, distance: 40.9
click at [762, 266] on h5 "1:40 pm – 1:45 pm | Welcome address to Climate Tech and ESG Summit track by [PE…" at bounding box center [678, 292] width 386 height 53
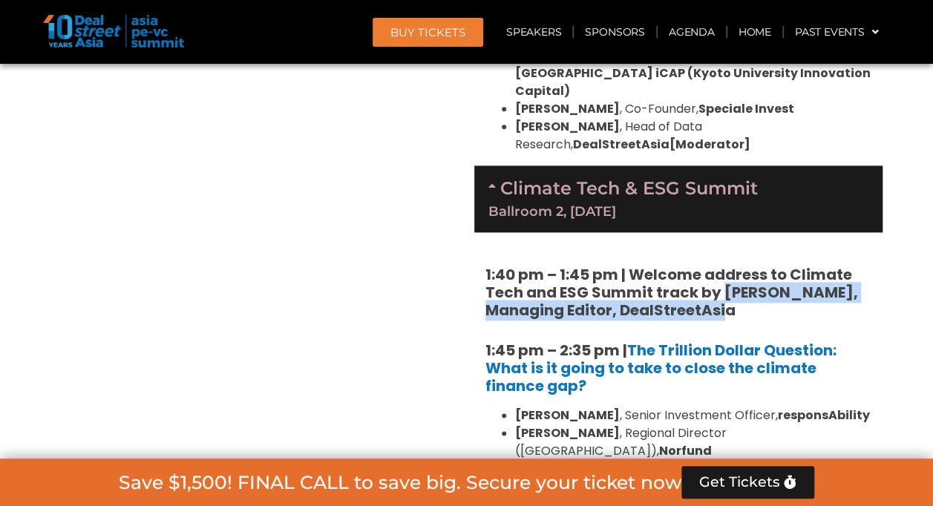
drag, startPoint x: 744, startPoint y: 181, endPoint x: 720, endPoint y: 166, distance: 29.0
click at [720, 266] on h5 "1:40 pm – 1:45 pm | Welcome address to Climate Tech and ESG Summit track by [PE…" at bounding box center [678, 292] width 386 height 53
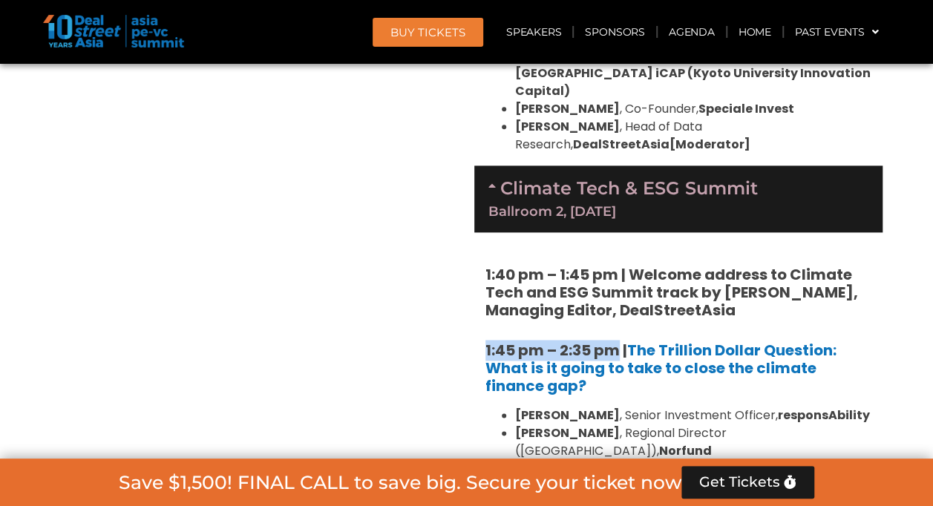
drag, startPoint x: 482, startPoint y: 220, endPoint x: 616, endPoint y: 222, distance: 133.6
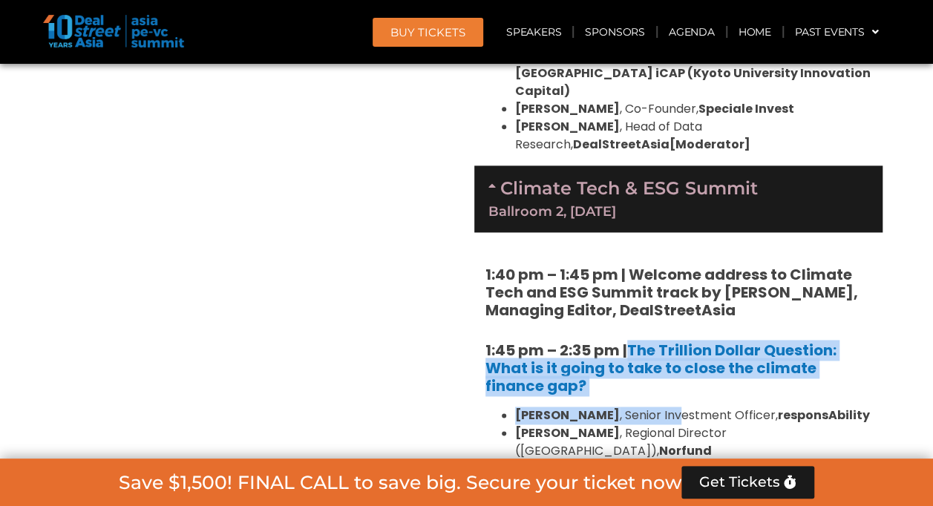
drag, startPoint x: 630, startPoint y: 271, endPoint x: 632, endPoint y: 211, distance: 60.2
drag, startPoint x: 632, startPoint y: 211, endPoint x: 604, endPoint y: 263, distance: 59.8
click at [604, 341] on h5 "1:45 pm – 2:35 pm | The Trillion Dollar Question: What is it going to take to c…" at bounding box center [678, 367] width 386 height 53
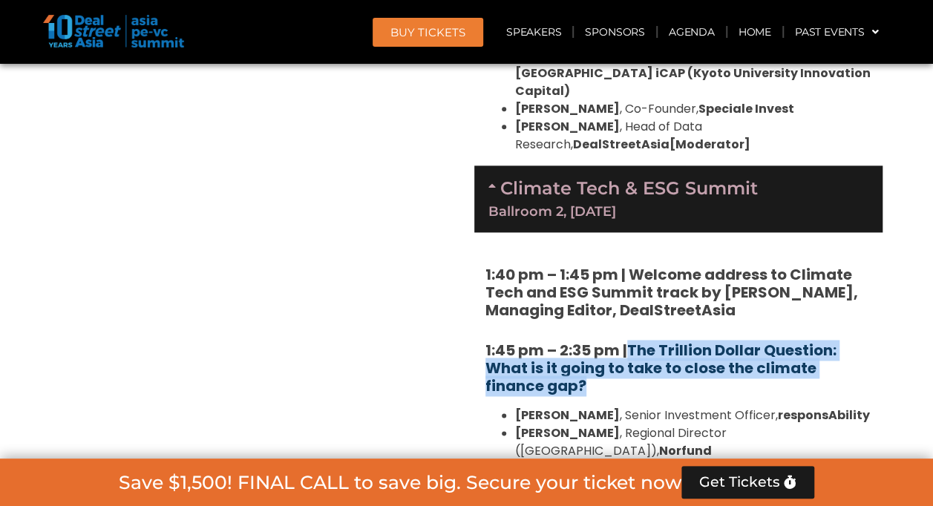
drag, startPoint x: 604, startPoint y: 263, endPoint x: 633, endPoint y: 228, distance: 45.9
click at [633, 341] on h5 "1:45 pm – 2:35 pm | The Trillion Dollar Question: What is it going to take to c…" at bounding box center [678, 367] width 386 height 53
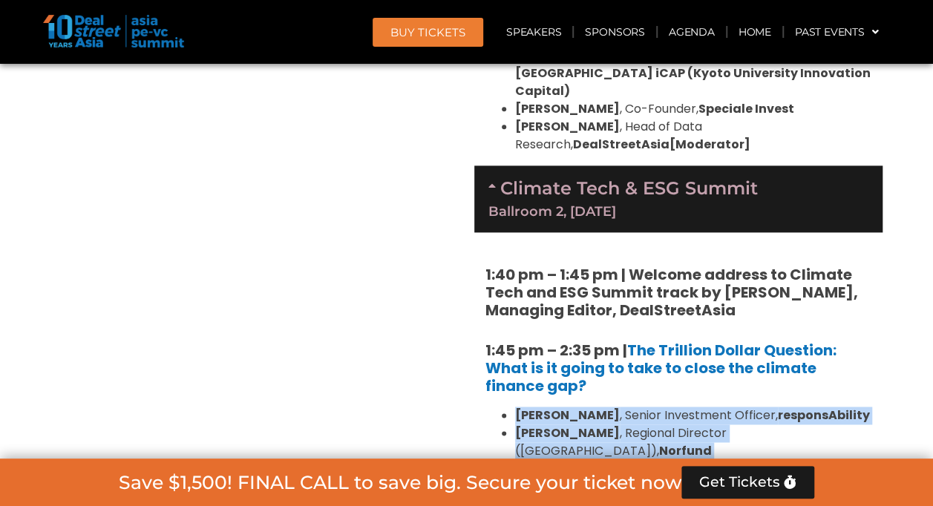
drag, startPoint x: 881, startPoint y: 390, endPoint x: 512, endPoint y: 289, distance: 382.2
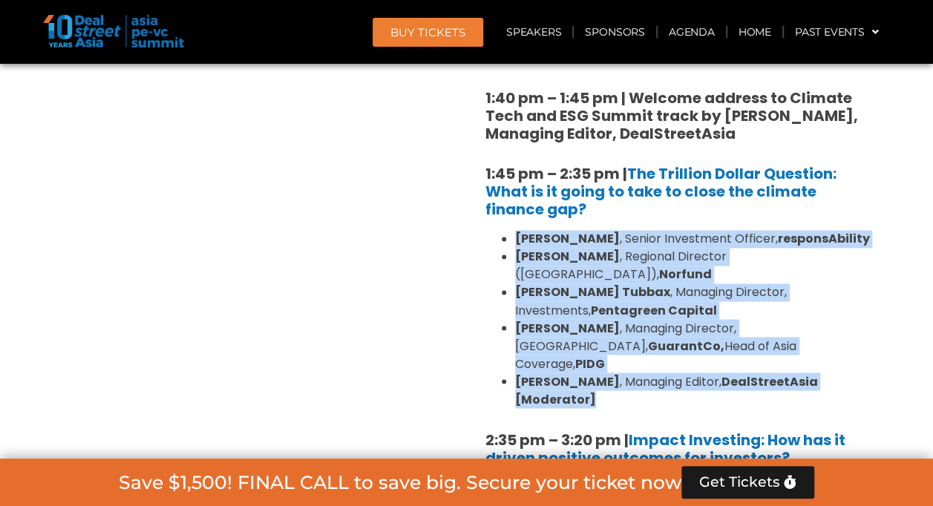
scroll to position [3889, 0]
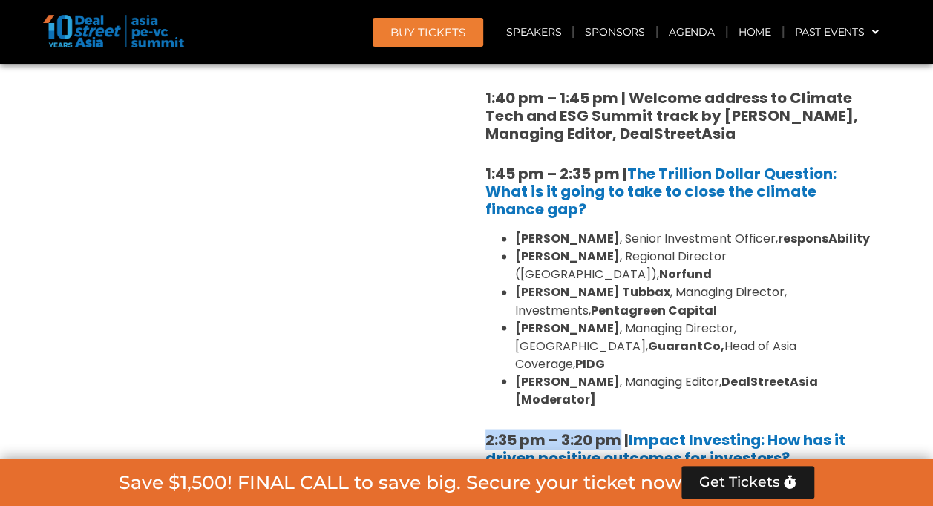
drag, startPoint x: 487, startPoint y: 255, endPoint x: 617, endPoint y: 253, distance: 129.9
click at [617, 429] on b "2:35 pm – 3:20 pm |" at bounding box center [556, 439] width 143 height 21
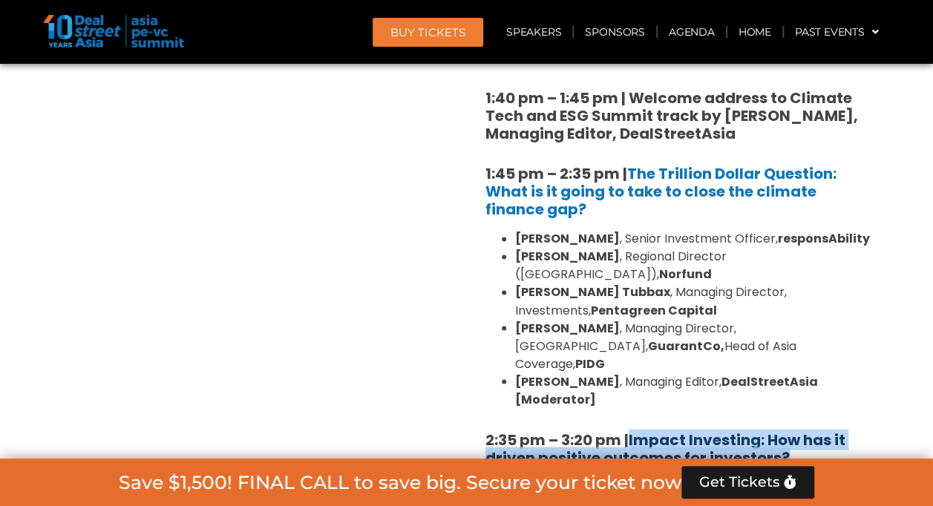
drag, startPoint x: 804, startPoint y: 272, endPoint x: 634, endPoint y: 257, distance: 170.6
click at [634, 430] on h5 "2:35 pm – 3:20 pm | Impact Investing: How has it driven positive outcomes for i…" at bounding box center [678, 448] width 386 height 36
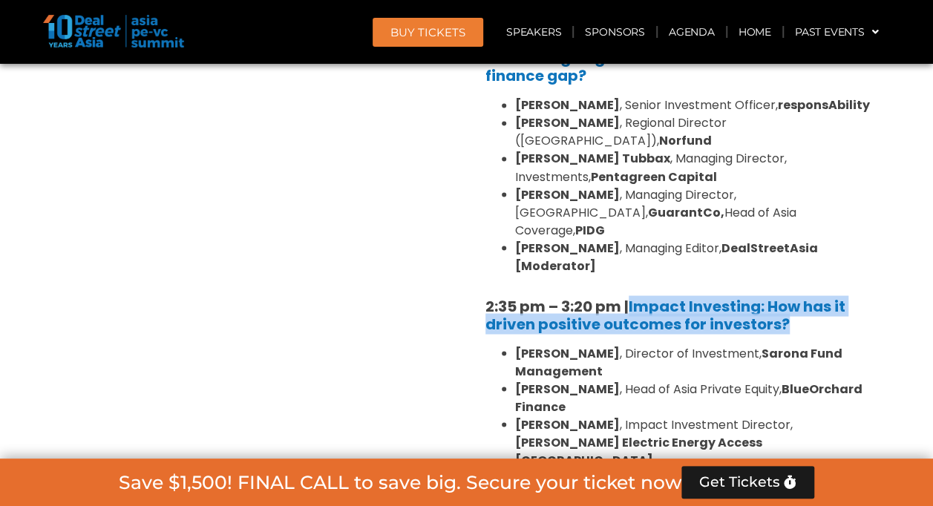
scroll to position [4024, 0]
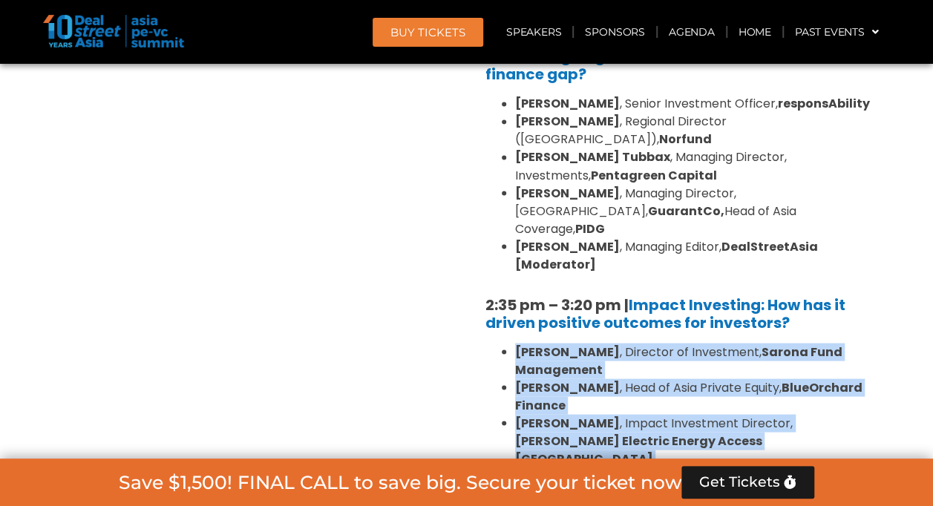
drag, startPoint x: 601, startPoint y: 316, endPoint x: 493, endPoint y: 174, distance: 179.0
click at [493, 343] on ul "Linda Mok , Director of Investment, Sarona Fund Management Mahesh Joshi , Head …" at bounding box center [678, 441] width 386 height 196
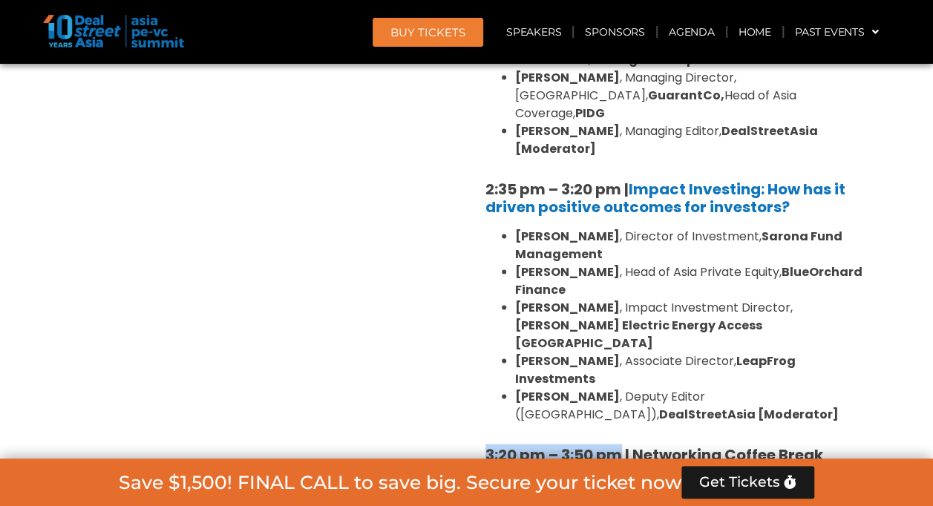
drag, startPoint x: 487, startPoint y: 235, endPoint x: 622, endPoint y: 231, distance: 135.2
click at [622, 444] on strong "3:20 pm – 3:50 pm | Networking Coffee Break" at bounding box center [654, 454] width 338 height 21
drag, startPoint x: 634, startPoint y: 238, endPoint x: 822, endPoint y: 229, distance: 188.7
click at [822, 444] on strong "3:20 pm – 3:50 pm | Networking Coffee Break" at bounding box center [654, 454] width 338 height 21
drag, startPoint x: 487, startPoint y: 275, endPoint x: 619, endPoint y: 254, distance: 133.7
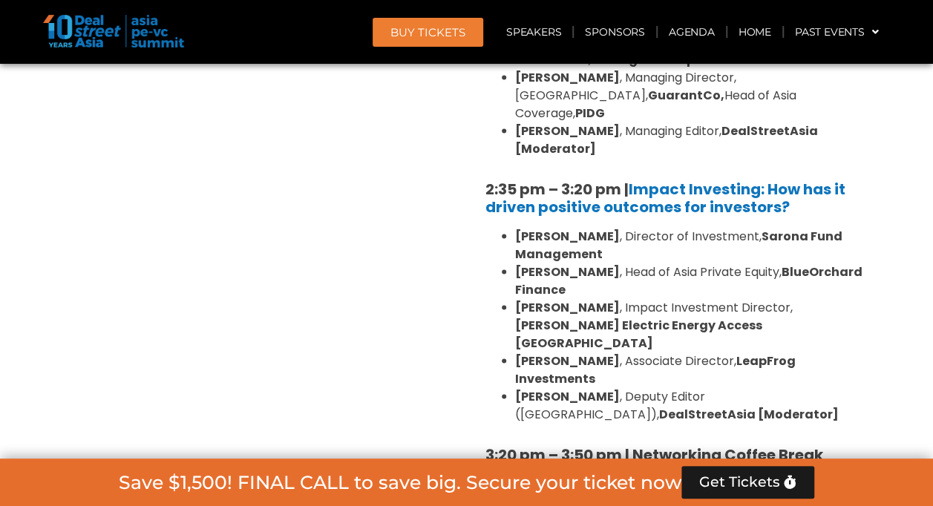
click at [619, 254] on div "1:40 pm – 1:45 pm | Welcome address to Climate Tech and ESG Summit track by Mic…" at bounding box center [678, 386] width 408 height 1163
drag, startPoint x: 870, startPoint y: 301, endPoint x: 638, endPoint y: 281, distance: 233.2
click at [638, 485] on h5 "3:50 pm – 4:20 pm | Fireside Chat: Catalysing climate capital and cross-border …" at bounding box center [678, 511] width 386 height 53
drag, startPoint x: 696, startPoint y: 381, endPoint x: 509, endPoint y: 323, distance: 196.0
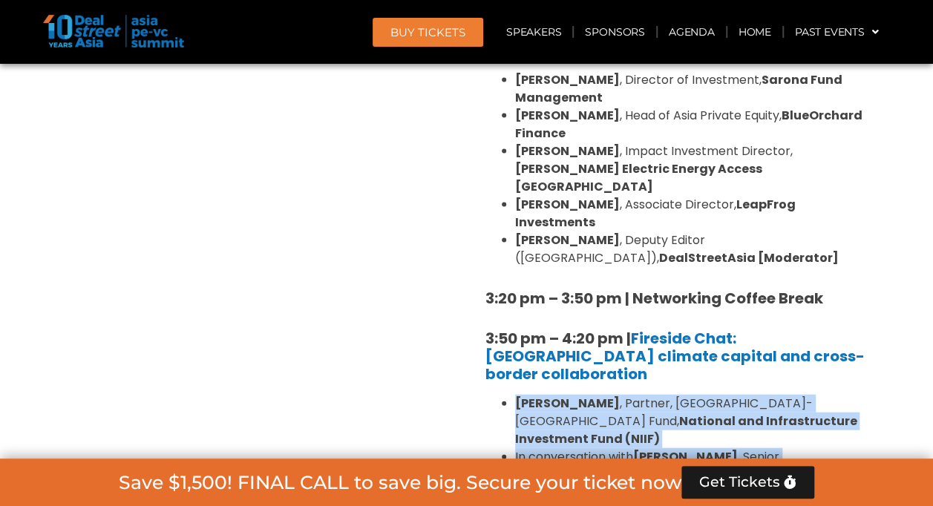
scroll to position [4300, 0]
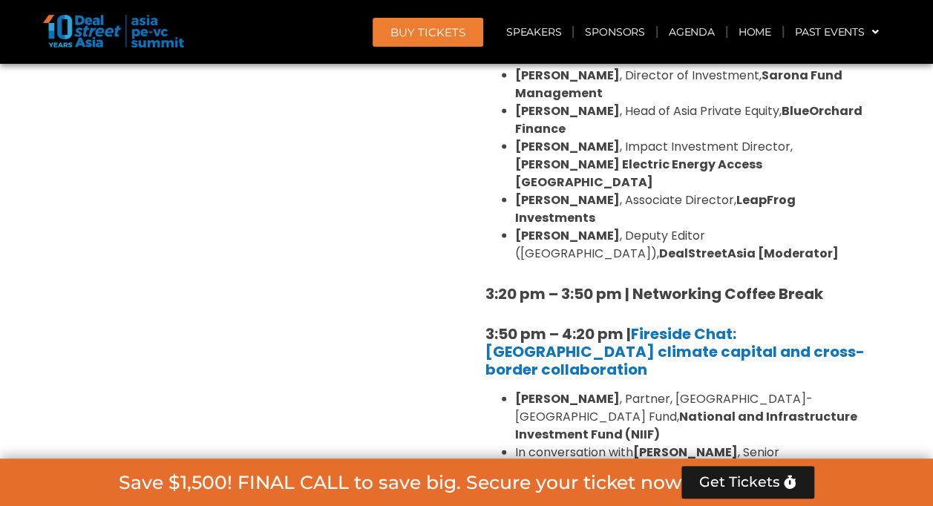
drag, startPoint x: 485, startPoint y: 259, endPoint x: 620, endPoint y: 258, distance: 135.1
click at [620, 500] on b "4:20 pm – 5:05 pm |" at bounding box center [558, 510] width 146 height 21
drag, startPoint x: 831, startPoint y: 273, endPoint x: 636, endPoint y: 246, distance: 197.0
click at [636, 246] on div "1:40 pm – 1:45 pm | Welcome address to Climate Tech and ESG Summit track by Mic…" at bounding box center [678, 225] width 408 height 1163
drag, startPoint x: 604, startPoint y: 414, endPoint x: 505, endPoint y: 312, distance: 142.3
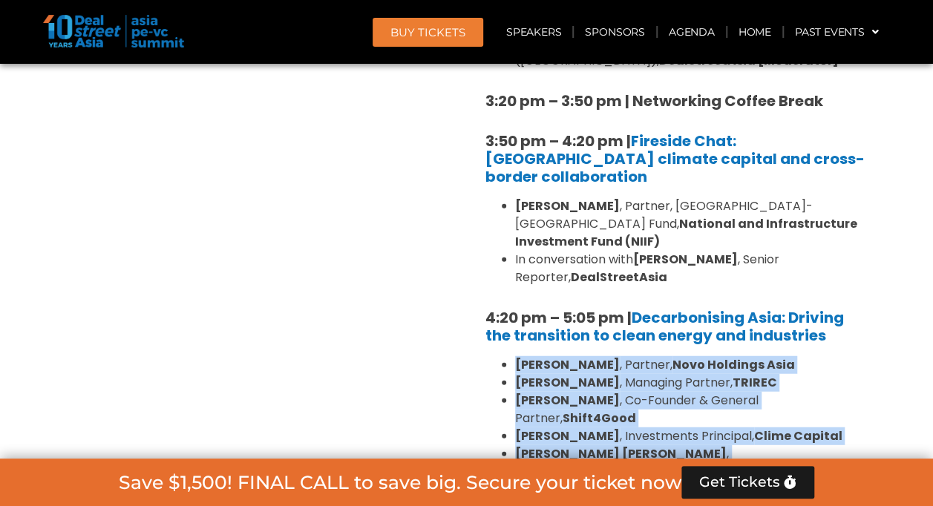
scroll to position [4495, 0]
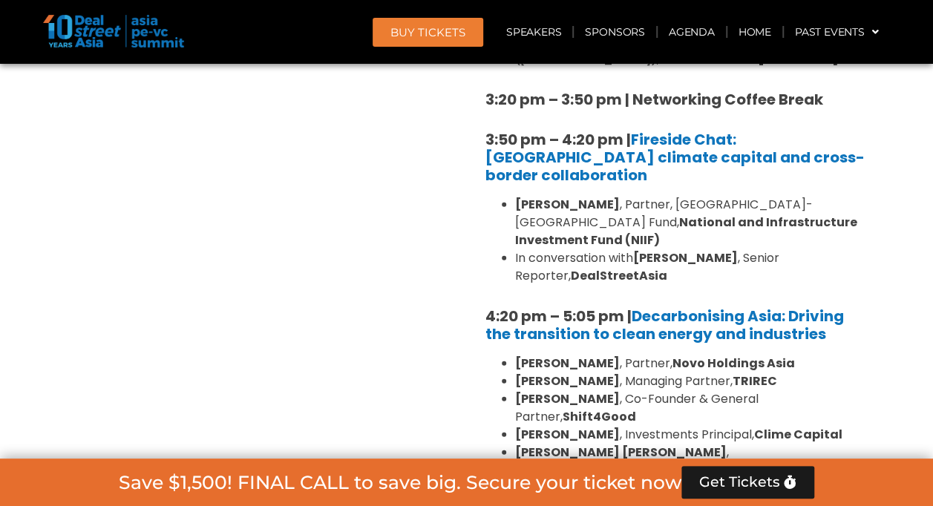
drag, startPoint x: 483, startPoint y: 252, endPoint x: 620, endPoint y: 261, distance: 137.6
click at [620, 261] on div "1:40 pm – 1:45 pm | Welcome address to Climate Tech and ESG Summit track by Mic…" at bounding box center [678, 31] width 408 height 1163
drag, startPoint x: 817, startPoint y: 261, endPoint x: 632, endPoint y: 257, distance: 184.8
click at [632, 502] on h5 "5.10 pm – 5.55 pm | Climate founders panel" at bounding box center [678, 511] width 386 height 18
drag, startPoint x: 549, startPoint y: 297, endPoint x: 515, endPoint y: 285, distance: 36.1
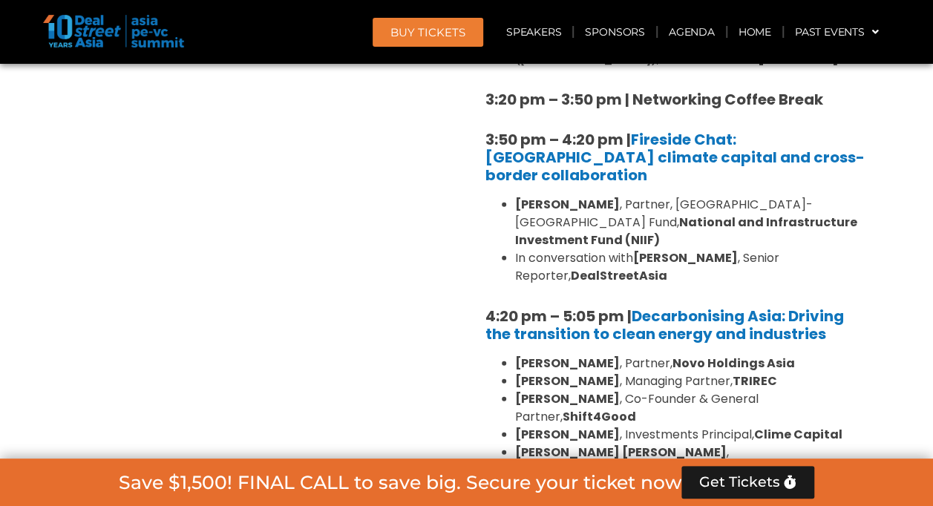
drag, startPoint x: 623, startPoint y: 330, endPoint x: 477, endPoint y: 315, distance: 147.0
click at [477, 315] on div "1:40 pm – 1:45 pm | Welcome address to Climate Tech and ESG Summit track by Mic…" at bounding box center [678, 31] width 408 height 1163
drag, startPoint x: 849, startPoint y: 333, endPoint x: 638, endPoint y: 307, distance: 213.2
click at [638, 307] on div "1:40 pm – 1:45 pm | Welcome address to Climate Tech and ESG Summit track by Mic…" at bounding box center [678, 31] width 408 height 1163
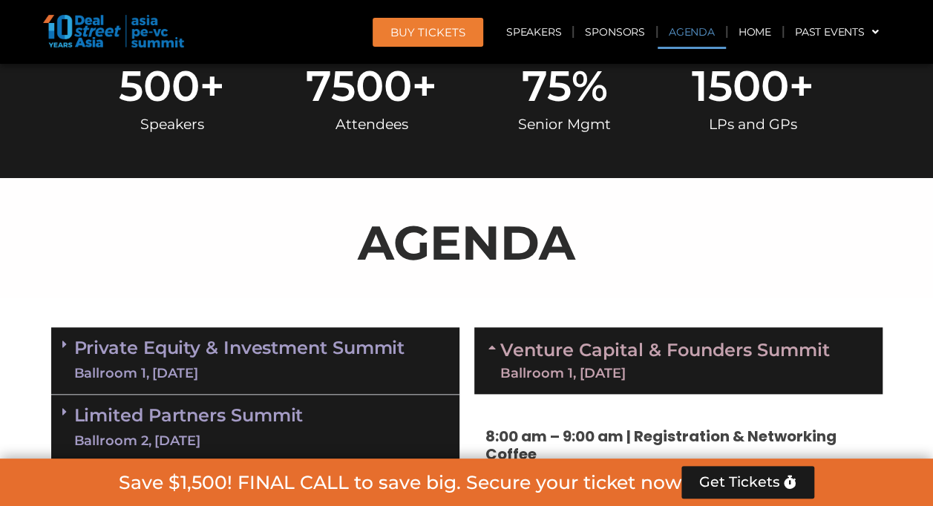
scroll to position [652, 0]
